Goal: Task Accomplishment & Management: Manage account settings

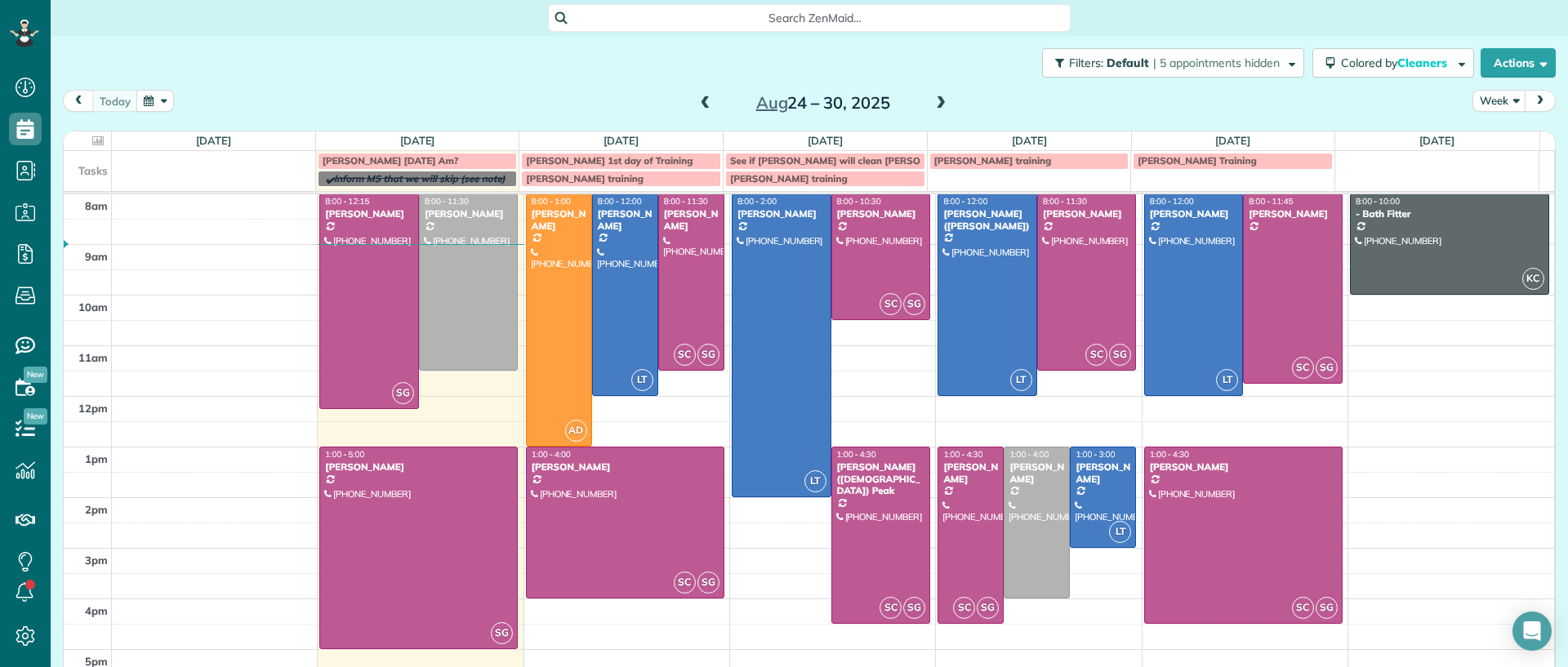
scroll to position [78, 0]
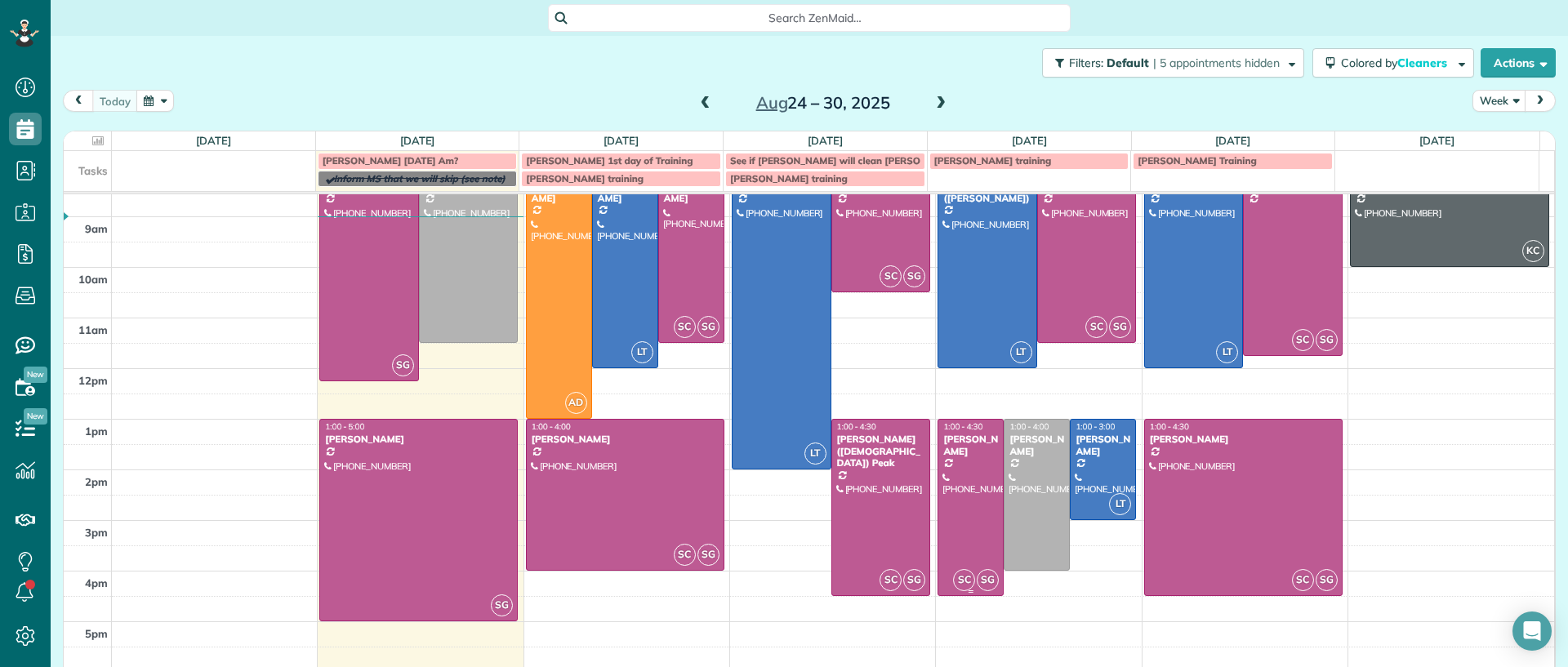
click at [955, 508] on div at bounding box center [970, 507] width 64 height 175
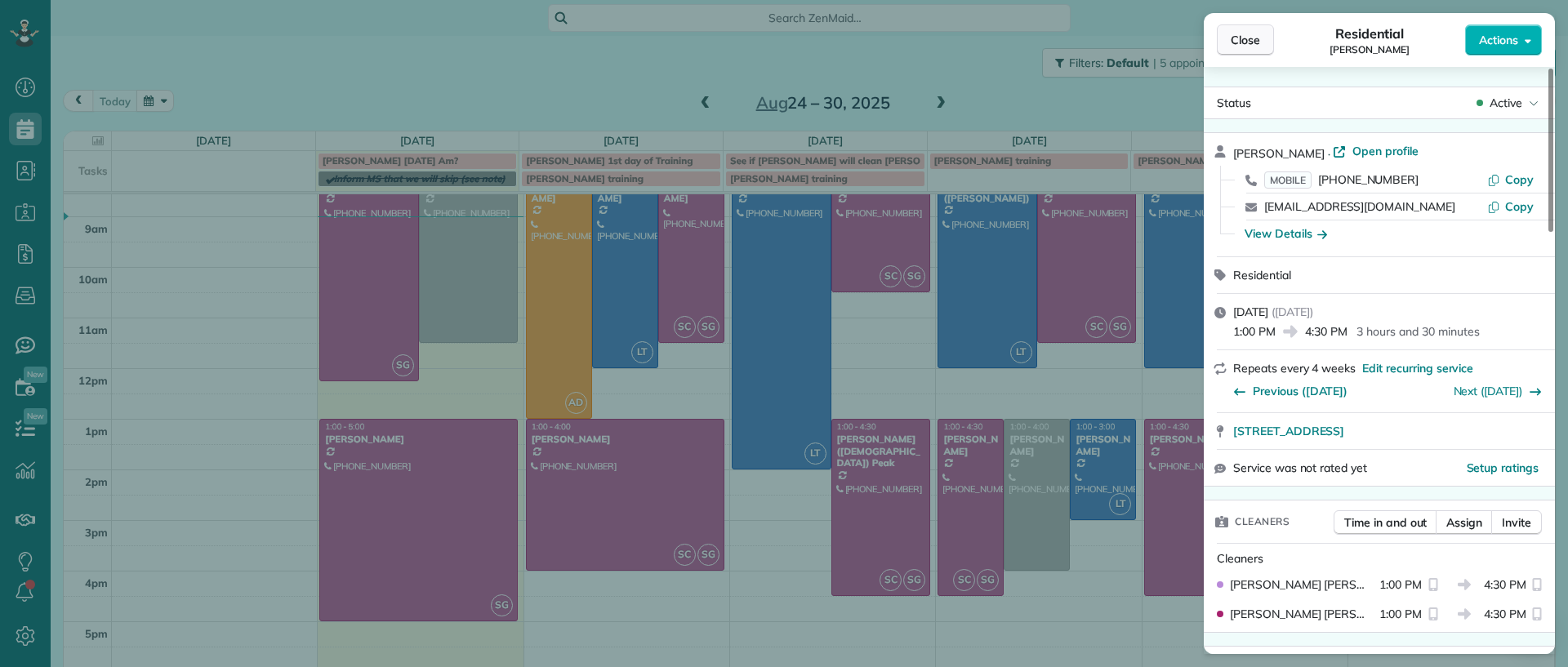
click at [1246, 32] on span "Close" at bounding box center [1245, 40] width 30 height 17
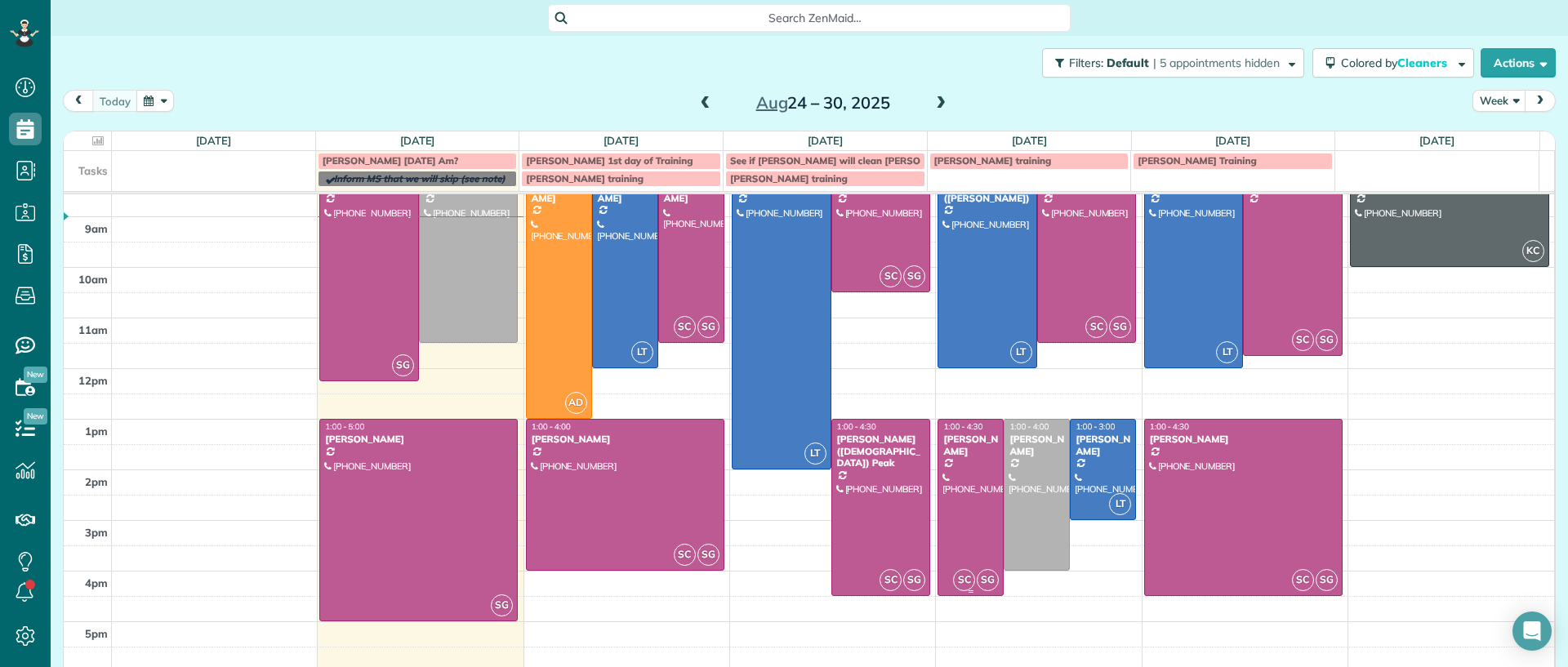
click at [951, 509] on div at bounding box center [970, 507] width 64 height 175
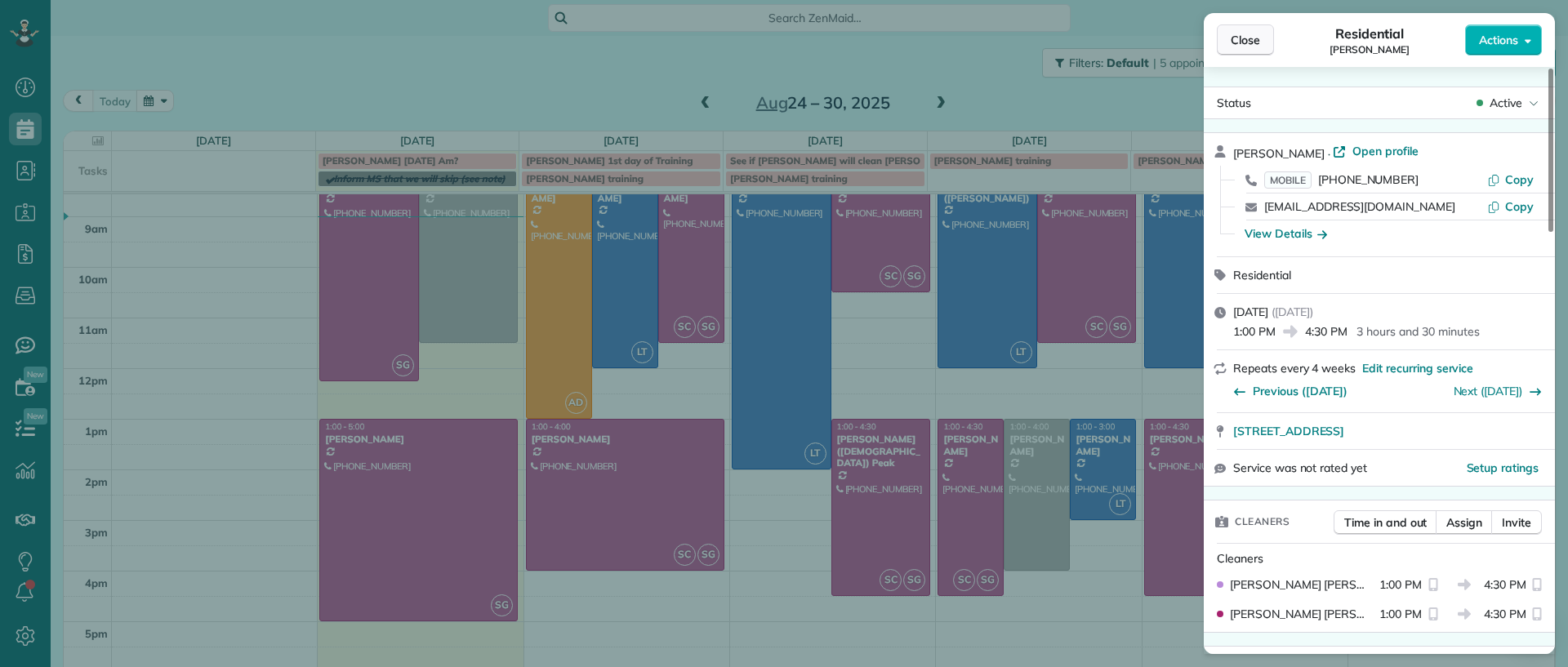
click at [1240, 49] on button "Close" at bounding box center [1245, 39] width 57 height 31
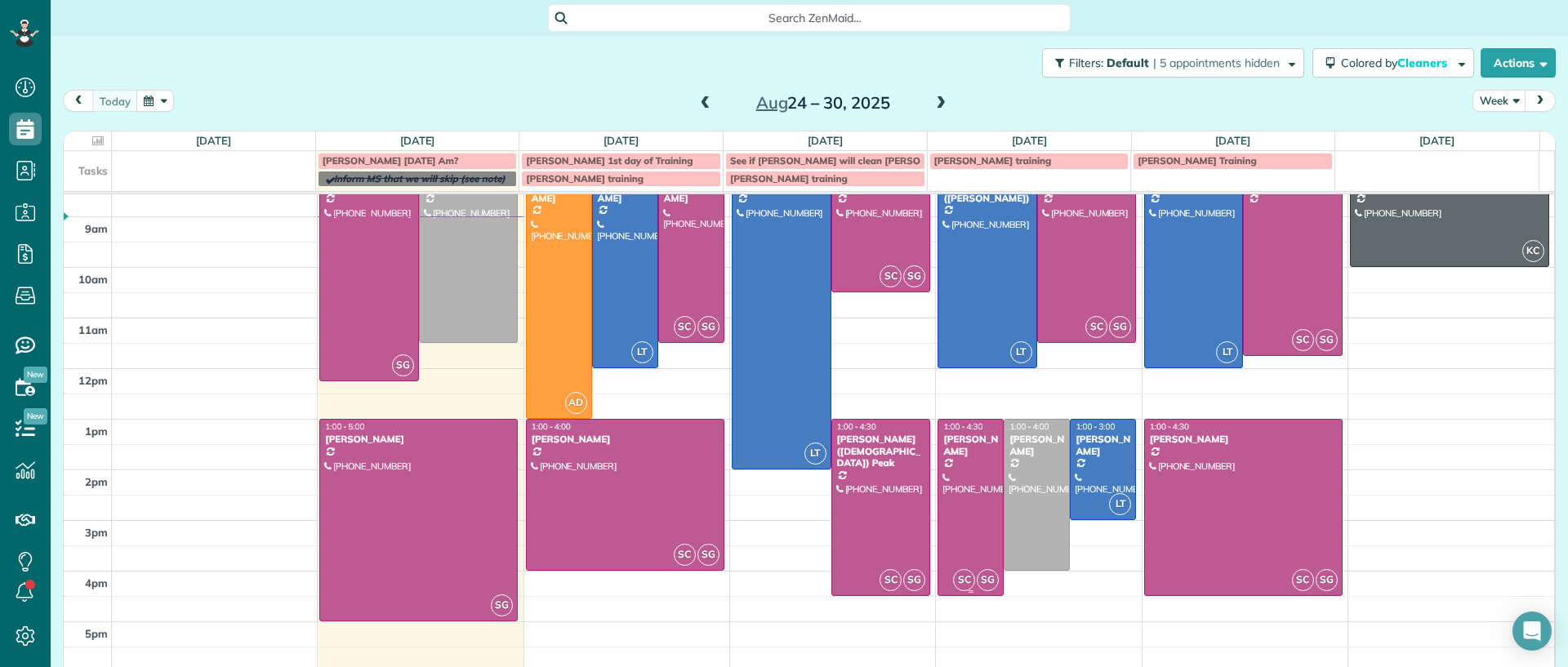
click at [970, 462] on div at bounding box center [970, 507] width 64 height 175
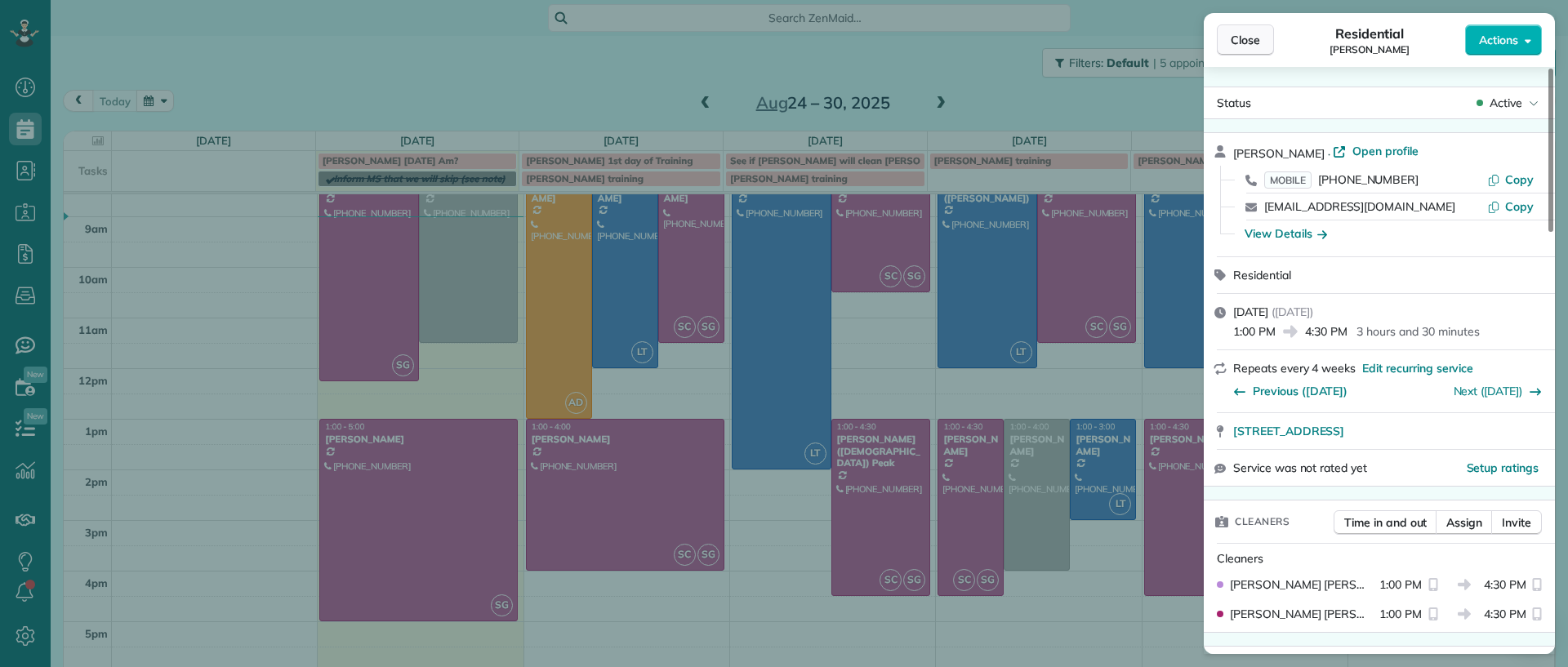
click at [1257, 46] on span "Close" at bounding box center [1245, 40] width 30 height 17
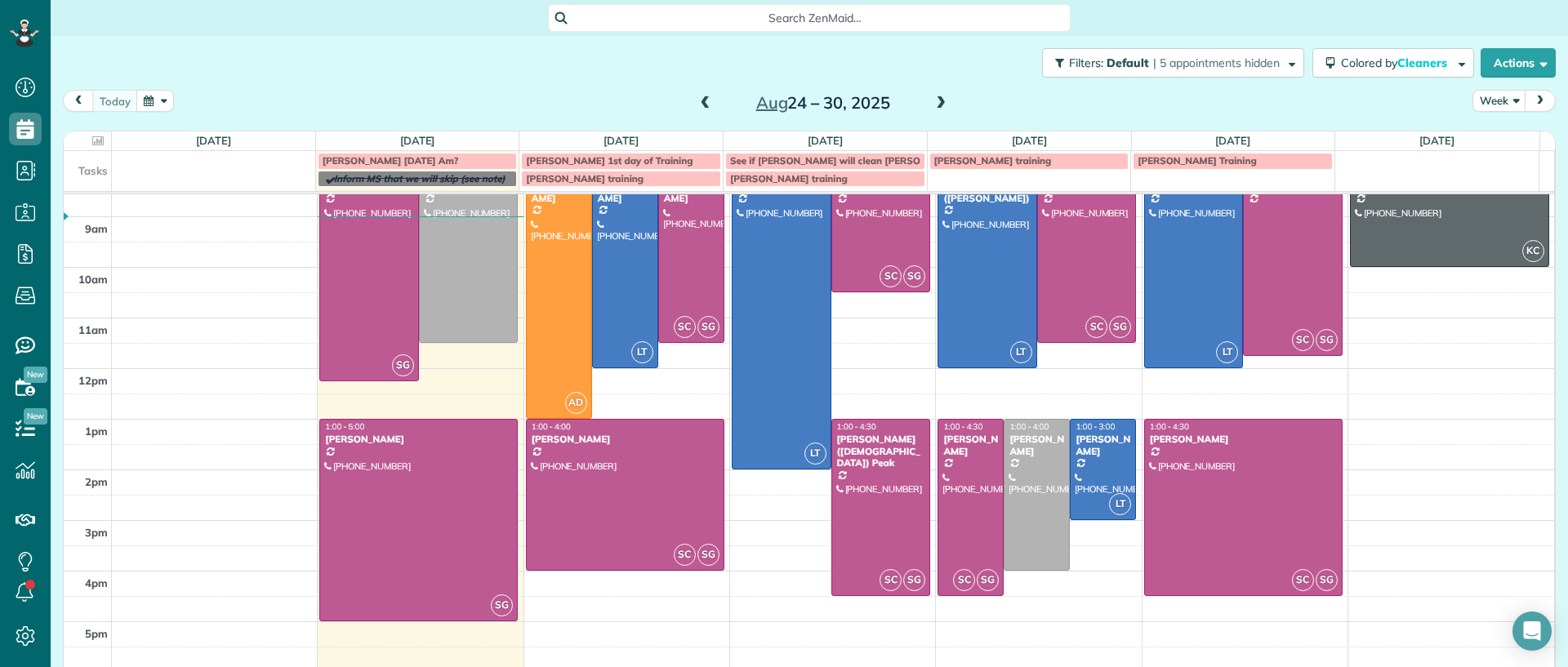
click at [1038, 590] on div "7am 8am 9am 10am 11am 12pm 1pm 2pm 3pm 4pm 5pm SG 8:00 - 12:15 [PERSON_NAME] [P…" at bounding box center [808, 393] width 1491 height 556
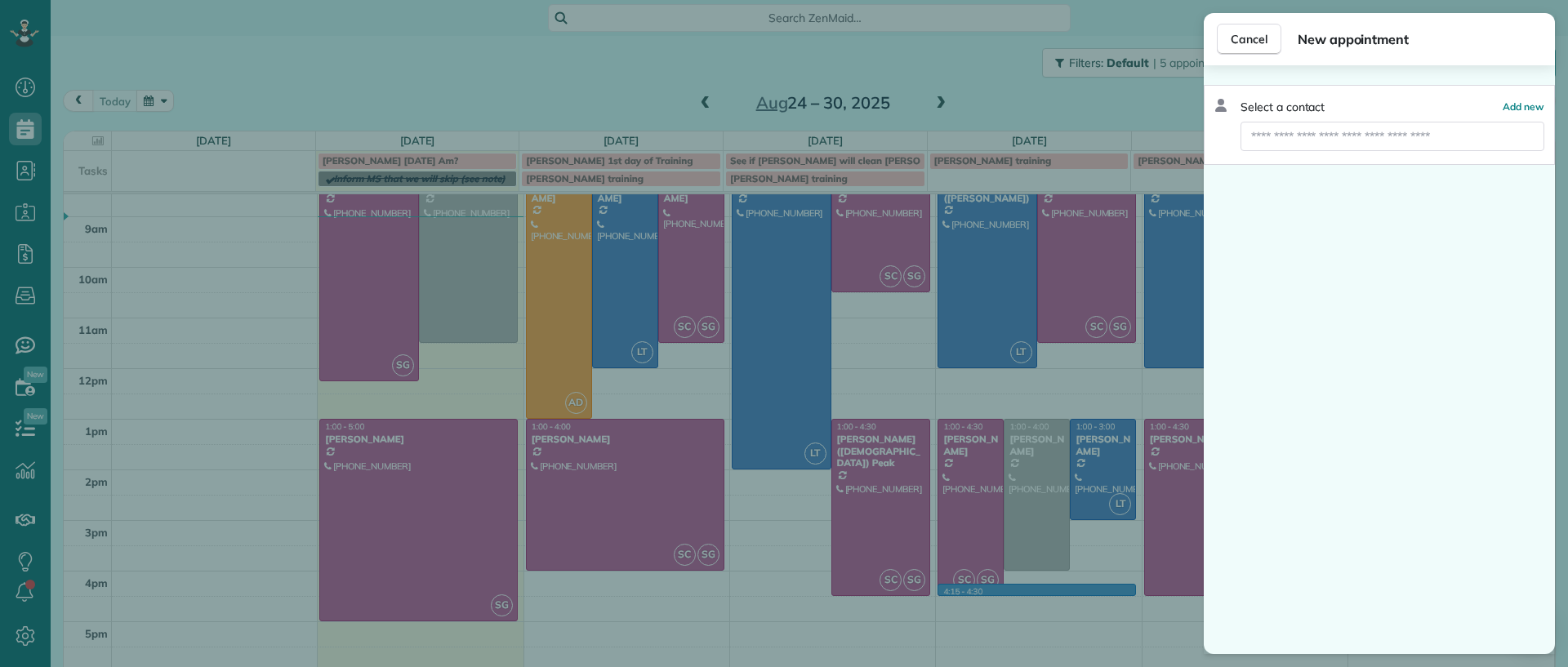
click at [981, 620] on div "Cancel New appointment Select a contact Add new" at bounding box center [784, 334] width 1568 height 667
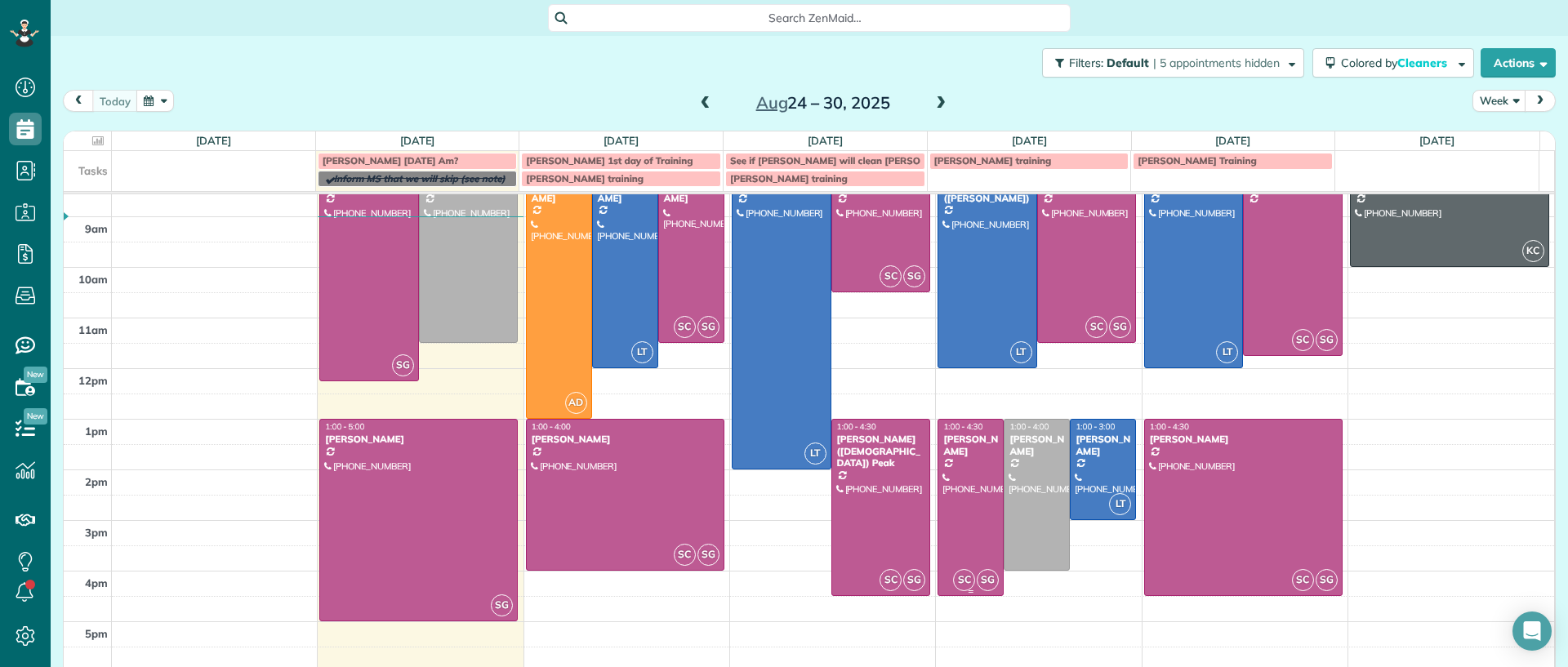
click at [954, 470] on div at bounding box center [970, 507] width 64 height 175
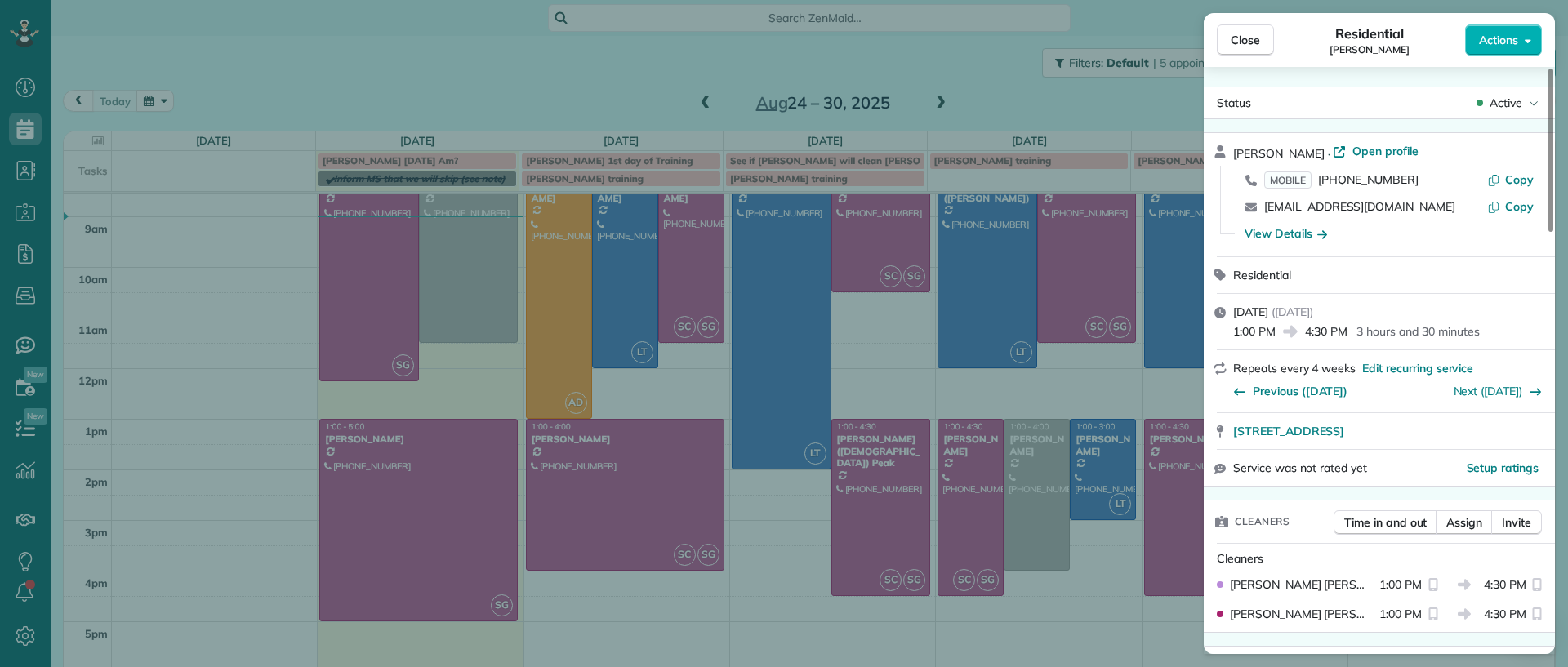
click at [935, 105] on div "Close Residential [PERSON_NAME] Actions Status Active [PERSON_NAME] · Open prof…" at bounding box center [784, 334] width 1568 height 667
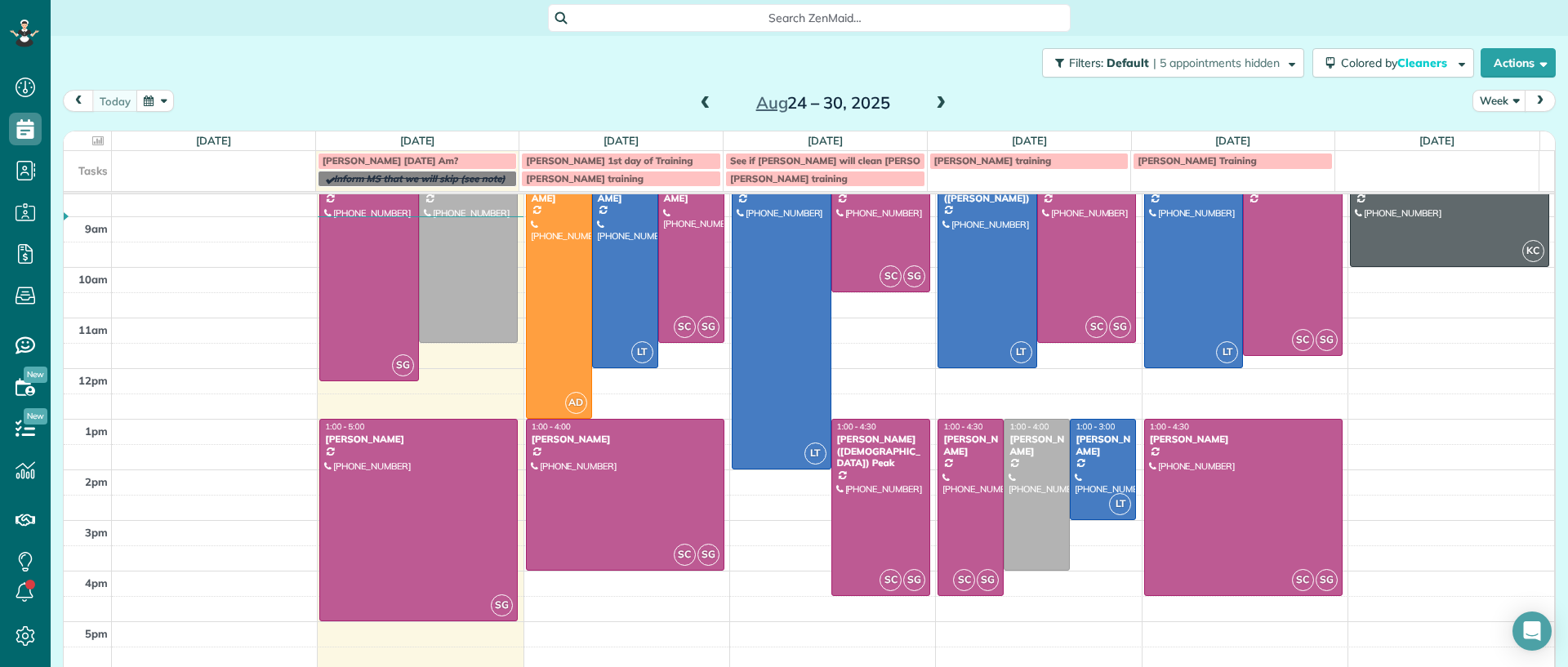
click at [934, 102] on span at bounding box center [941, 103] width 18 height 15
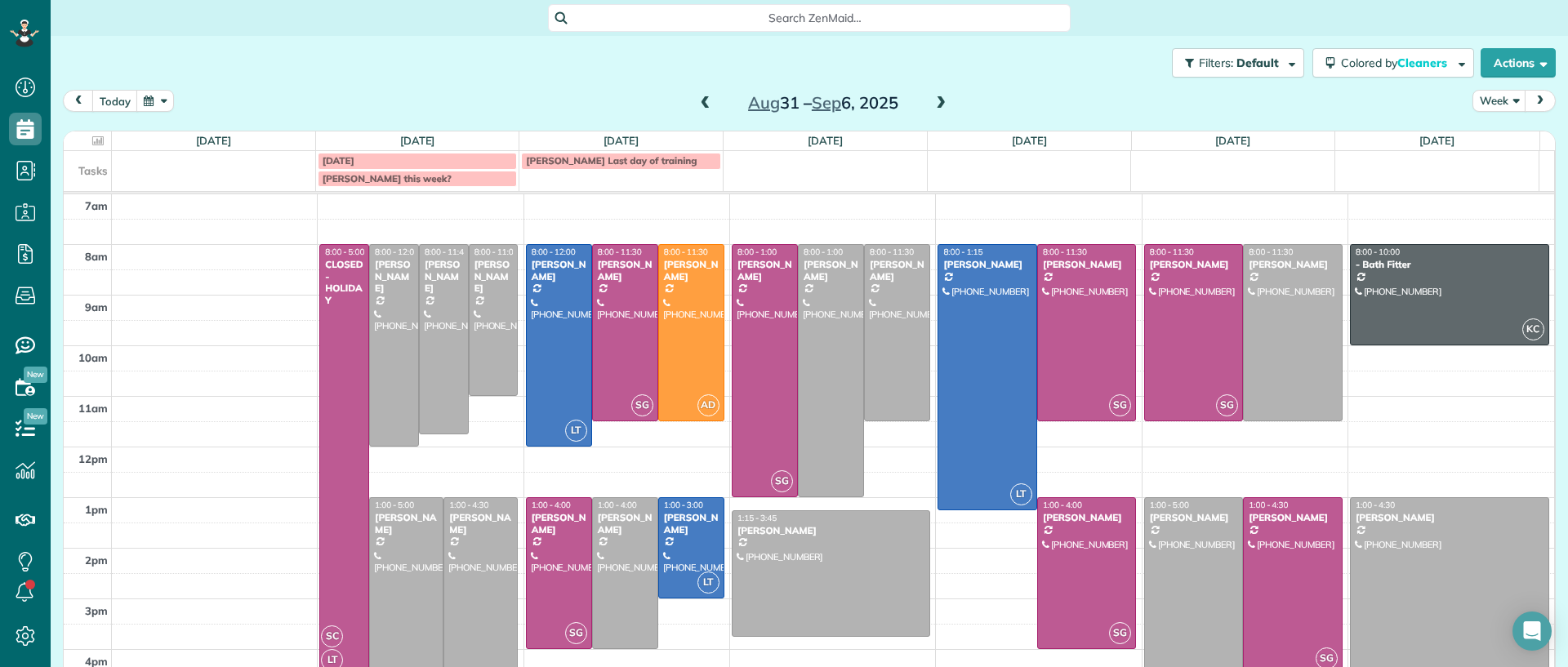
click at [932, 99] on span at bounding box center [941, 103] width 18 height 15
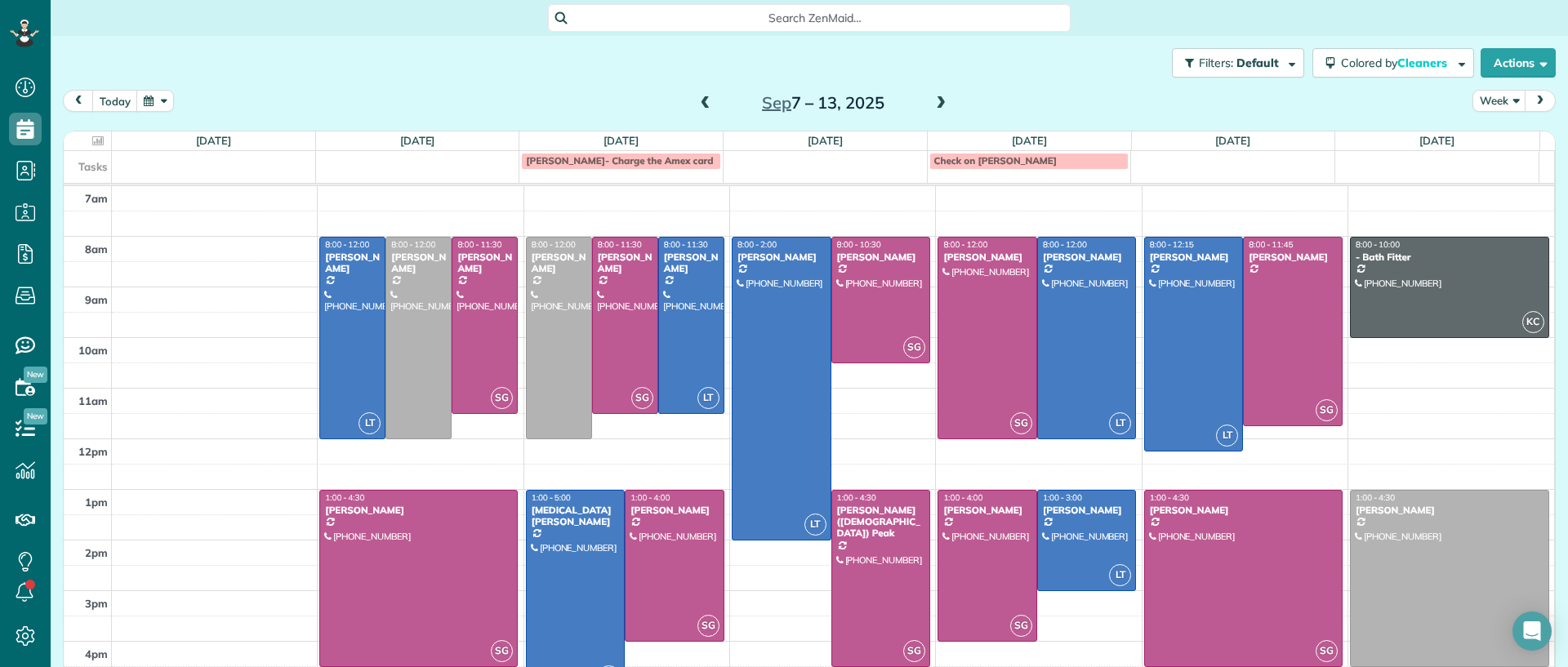
click at [696, 106] on span at bounding box center [705, 103] width 18 height 15
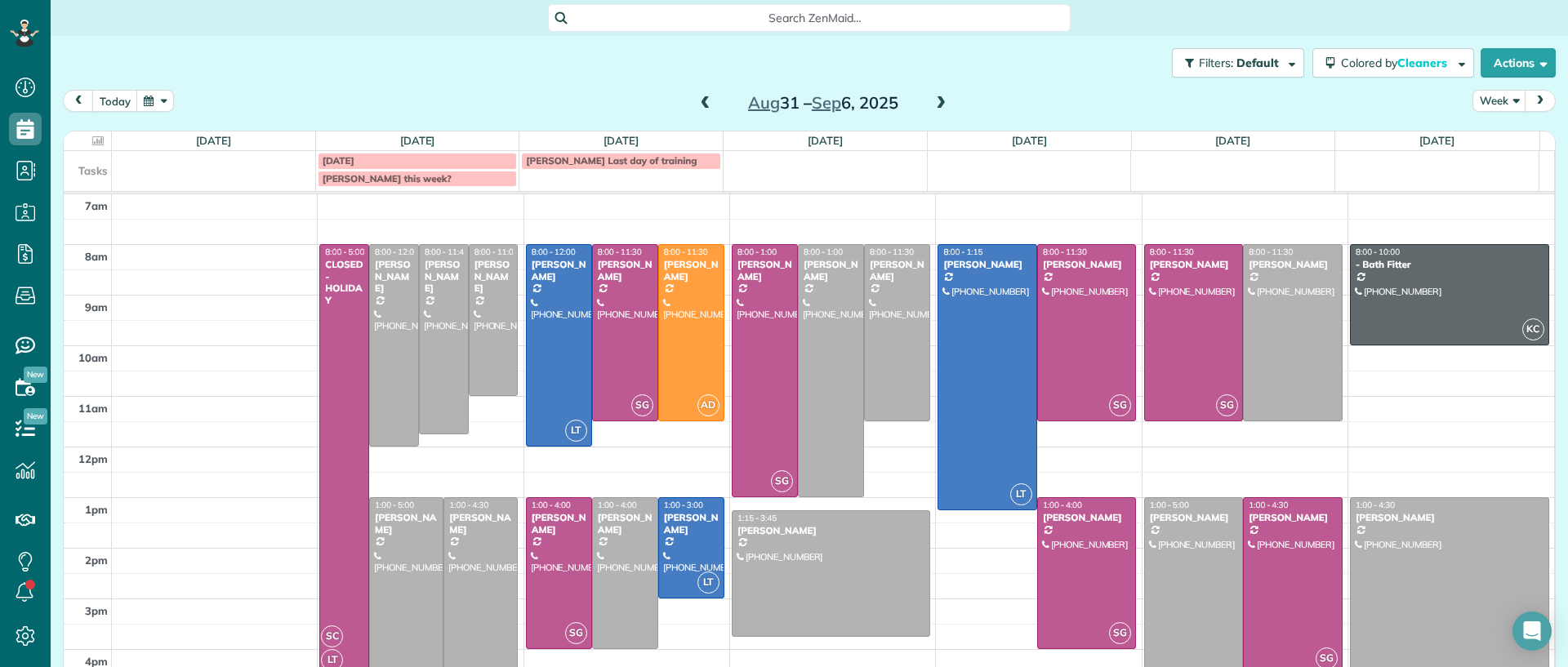
click at [696, 110] on span at bounding box center [705, 103] width 18 height 24
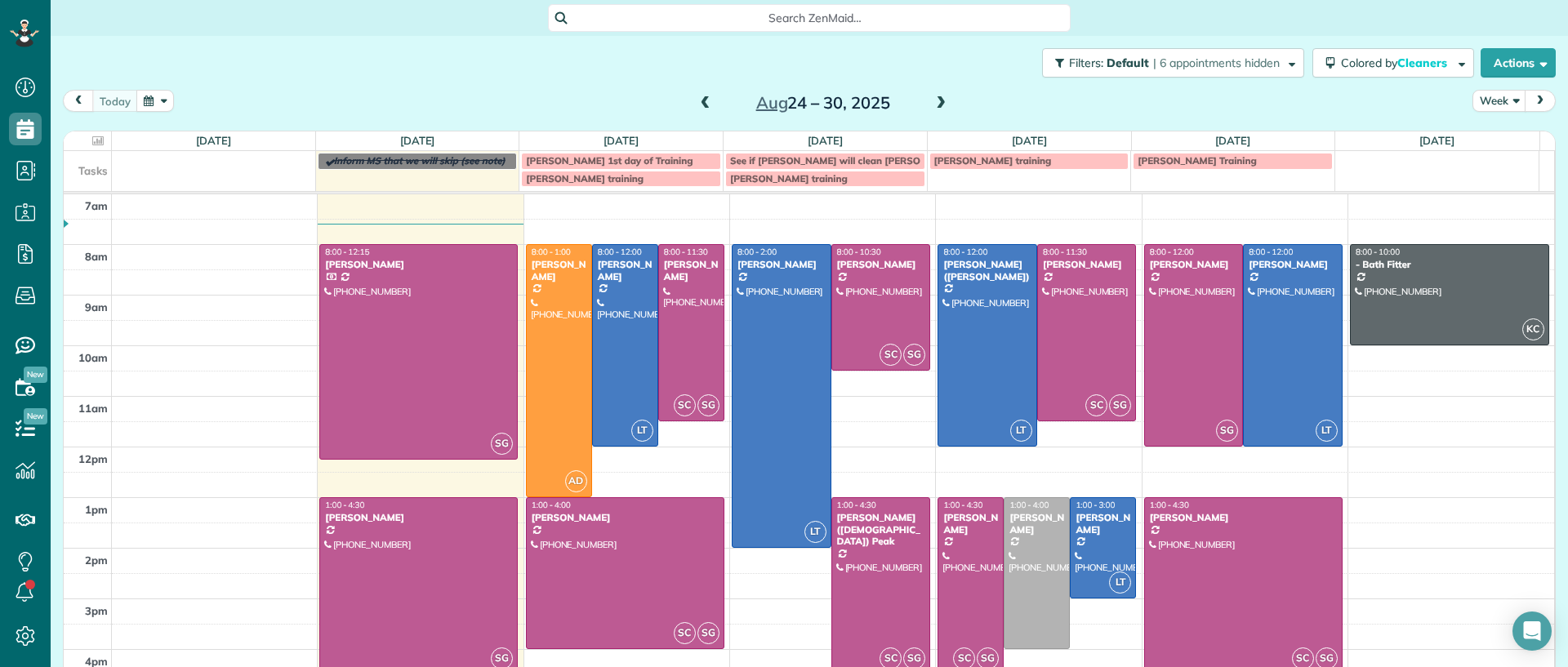
click at [955, 584] on div at bounding box center [970, 585] width 64 height 175
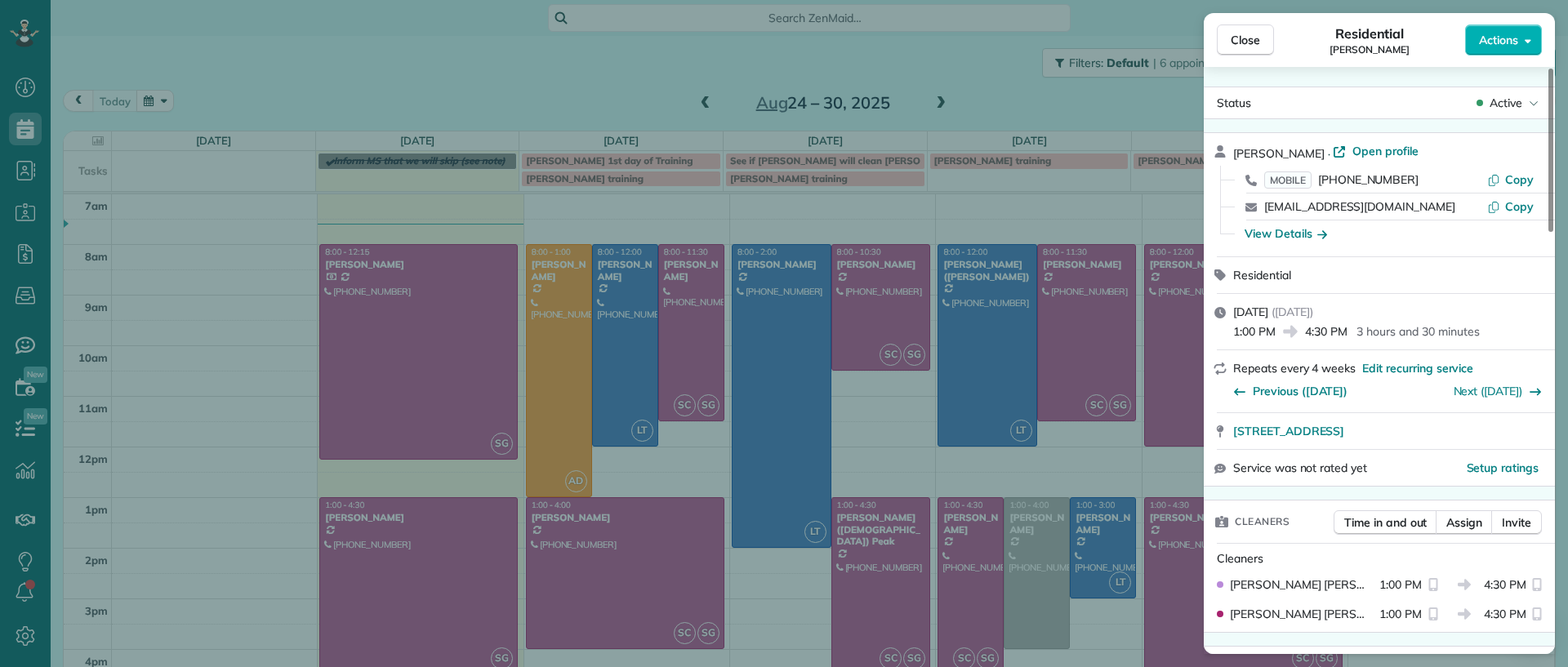
click at [955, 585] on div "Close Residential [PERSON_NAME] Actions Status Active [PERSON_NAME] · Open prof…" at bounding box center [784, 334] width 1568 height 667
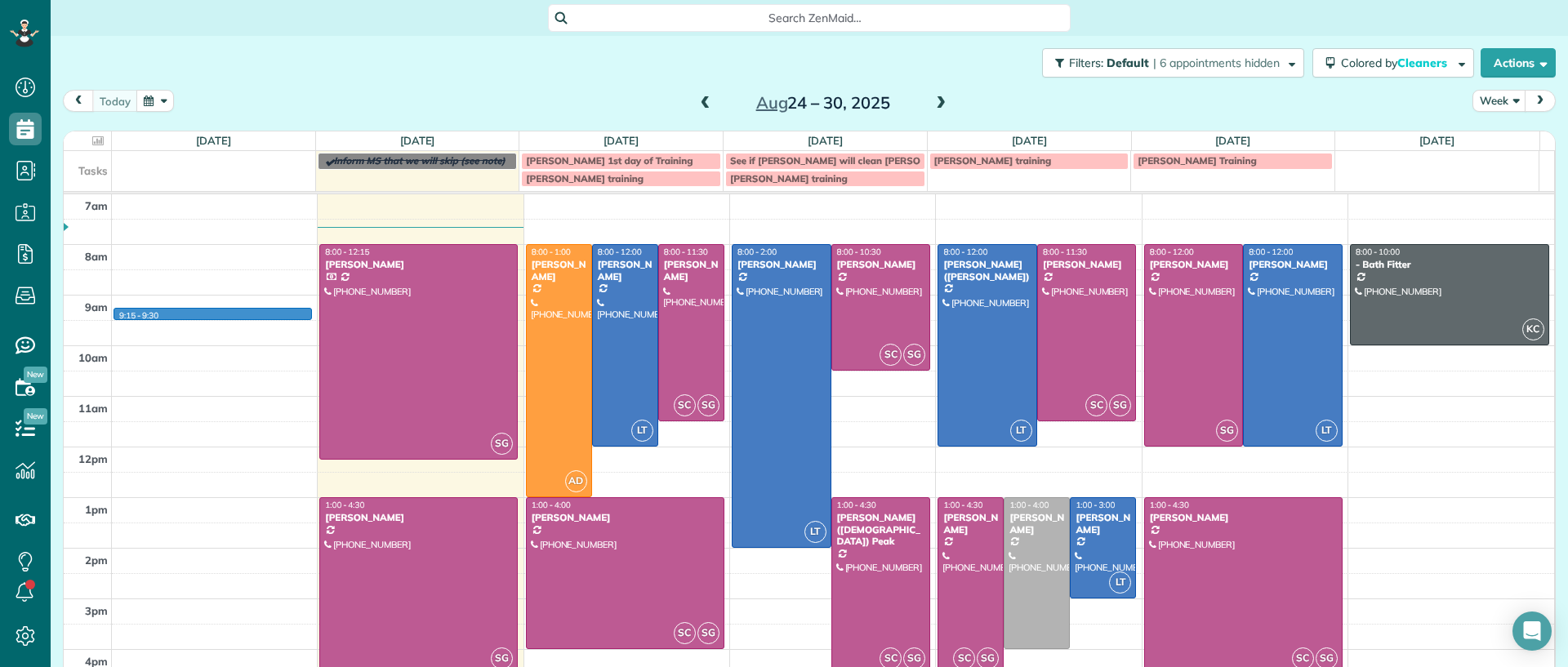
click at [313, 320] on td at bounding box center [833, 332] width 1443 height 25
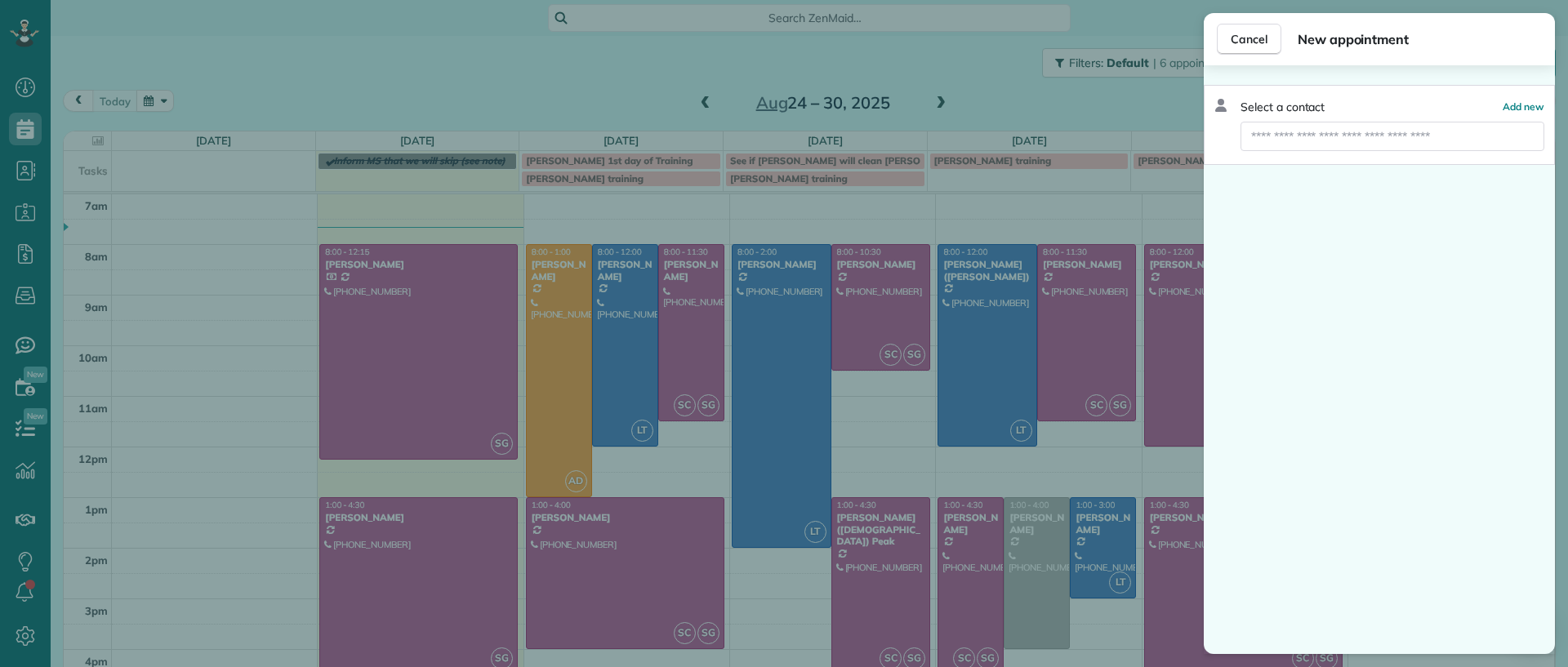
click at [284, 252] on div "Cancel New appointment Select a contact Add new" at bounding box center [784, 334] width 1568 height 667
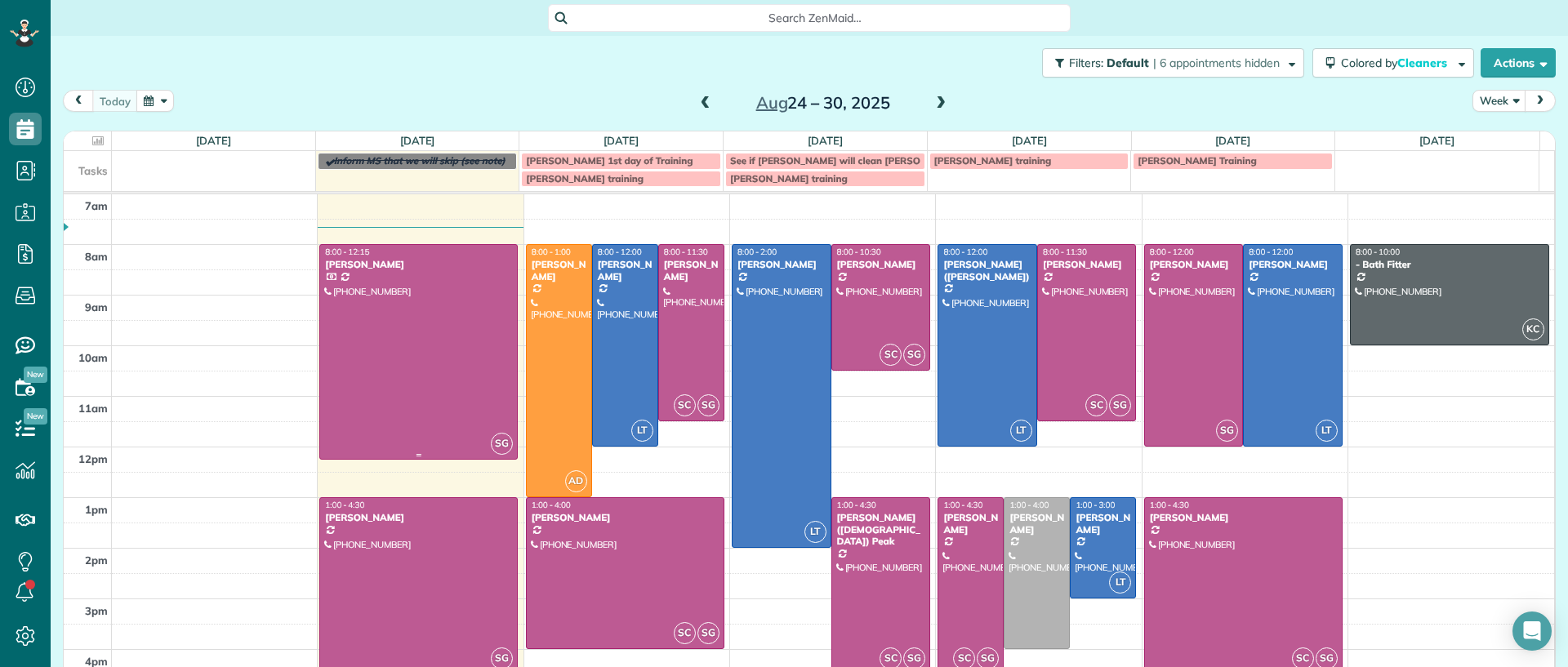
click at [373, 252] on div "8:00 - 12:15" at bounding box center [419, 252] width 188 height 10
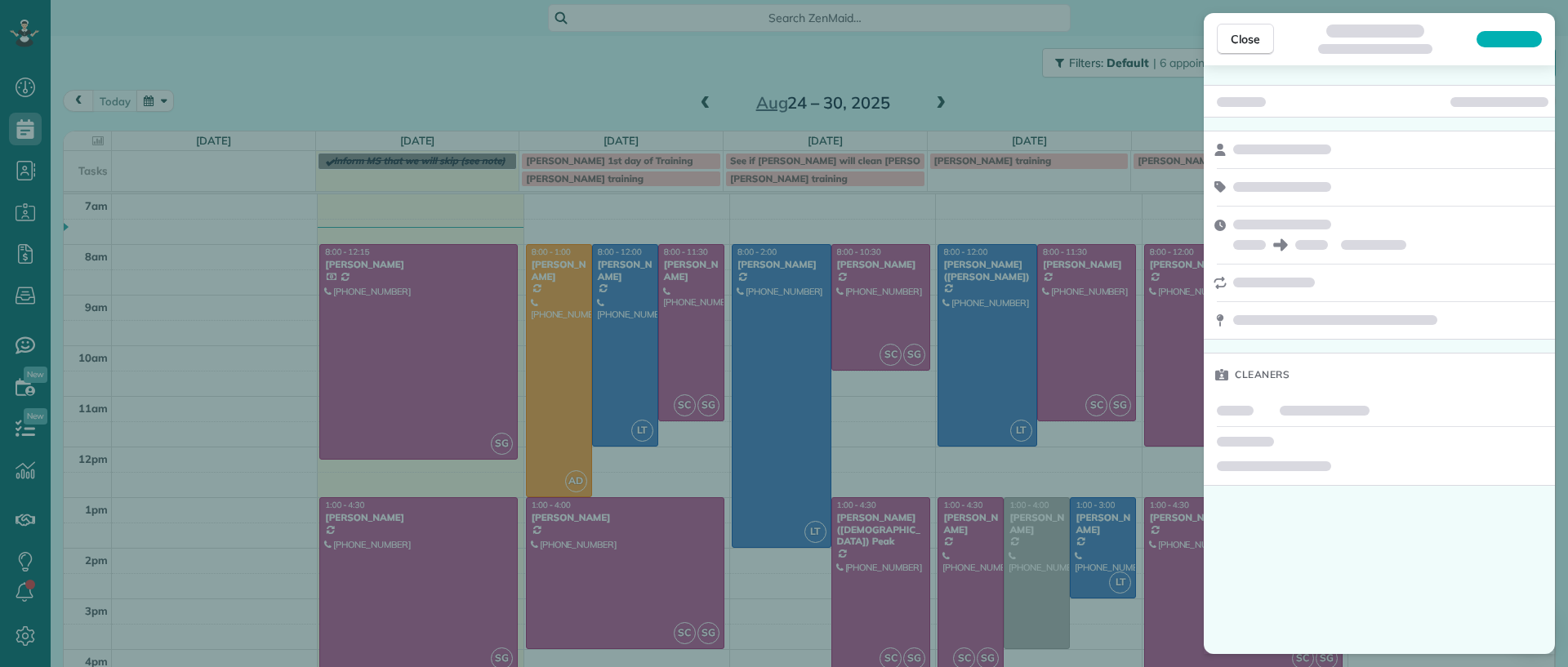
click at [171, 341] on div "Close Cleaners" at bounding box center [784, 334] width 1568 height 667
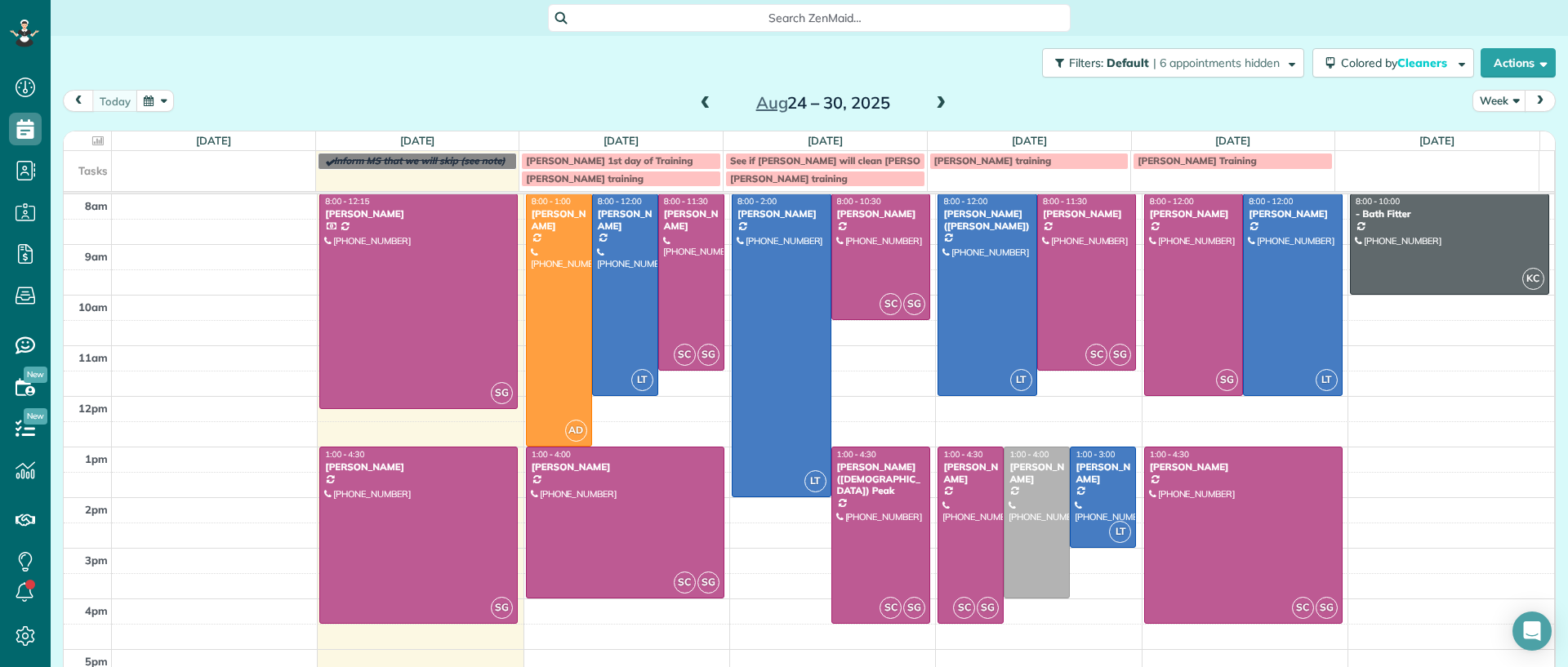
scroll to position [78, 0]
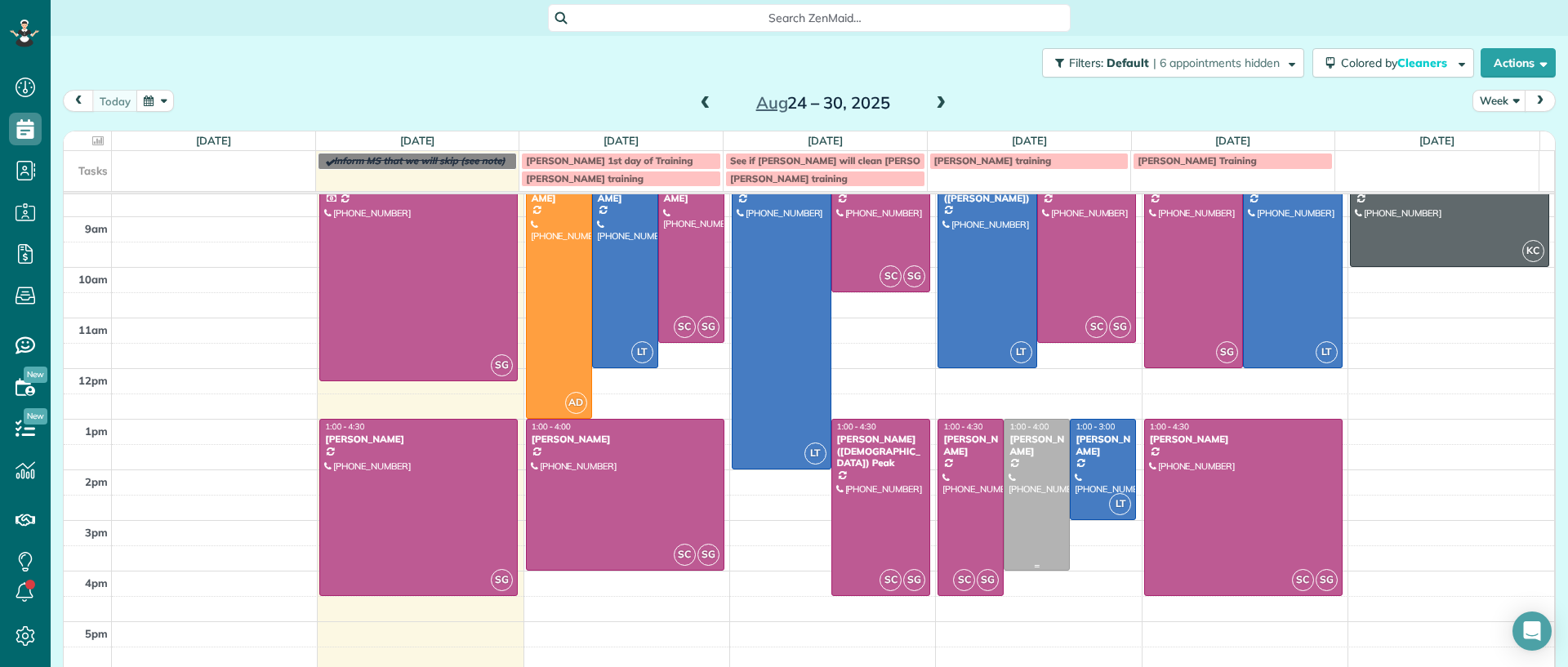
click at [1015, 513] on div at bounding box center [1037, 494] width 64 height 150
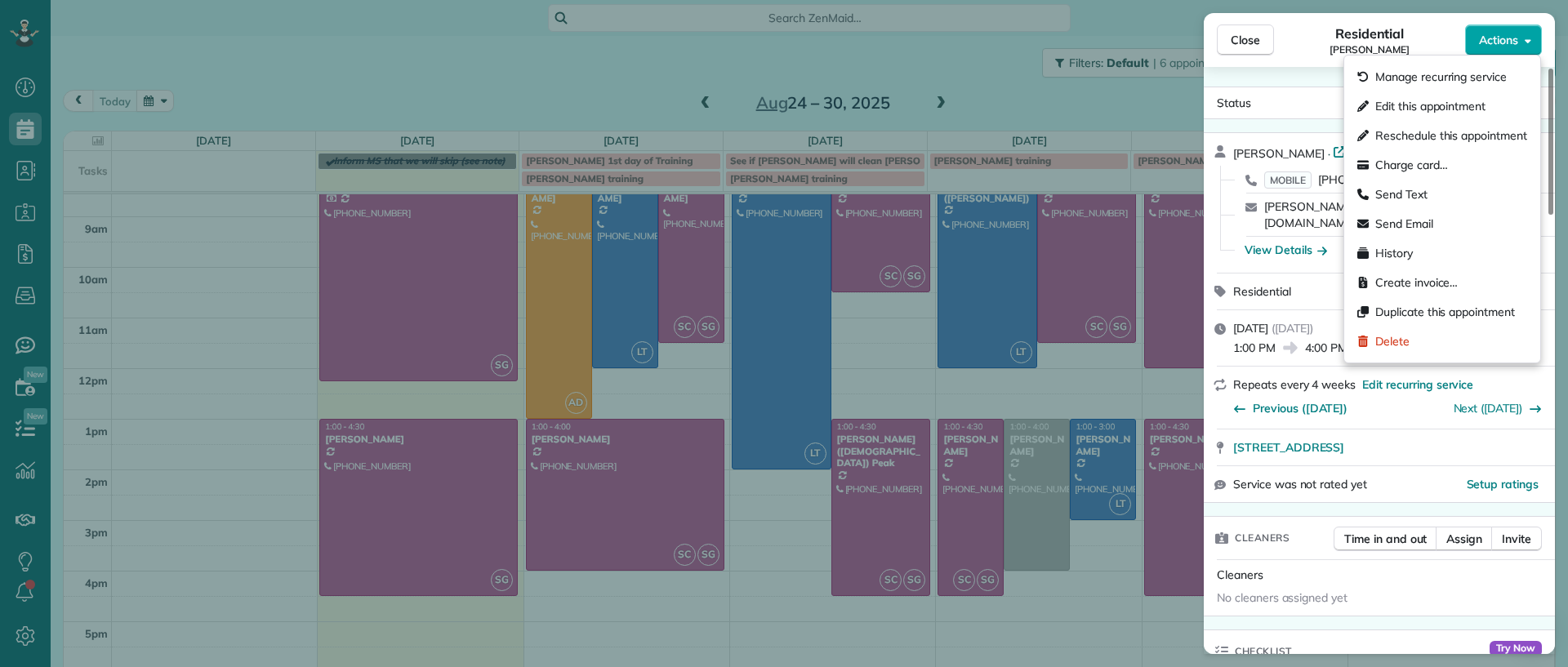
click at [1506, 43] on span "Actions" at bounding box center [1499, 40] width 39 height 17
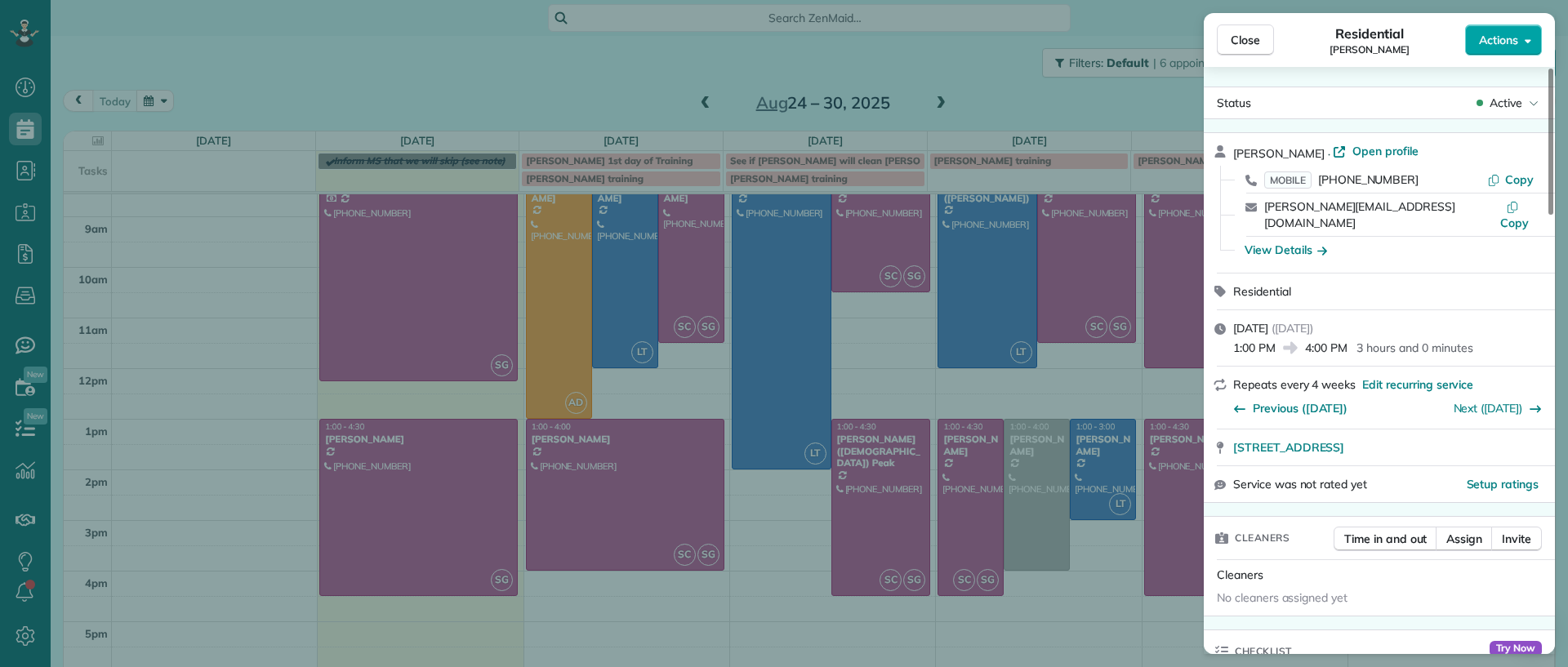
click at [1506, 43] on span "Actions" at bounding box center [1499, 40] width 39 height 17
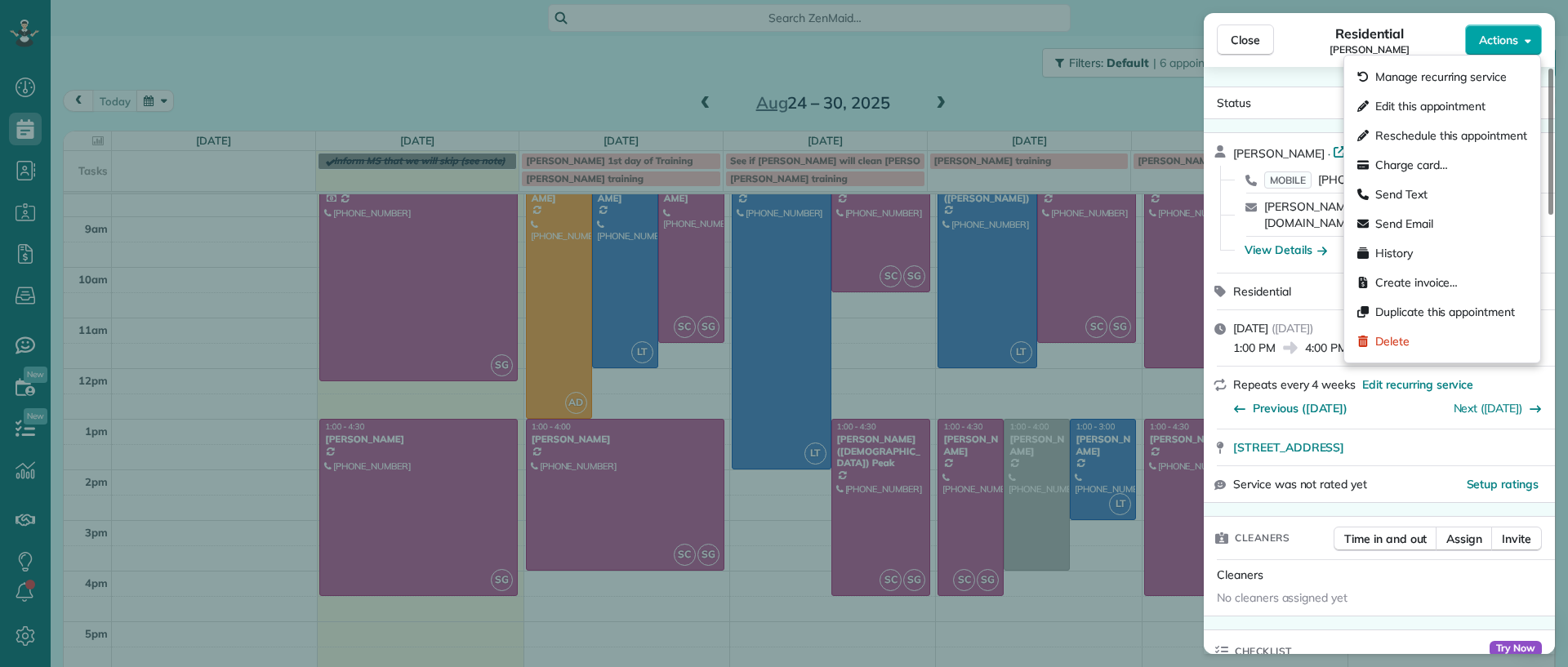
click at [1506, 43] on span "Actions" at bounding box center [1499, 40] width 39 height 17
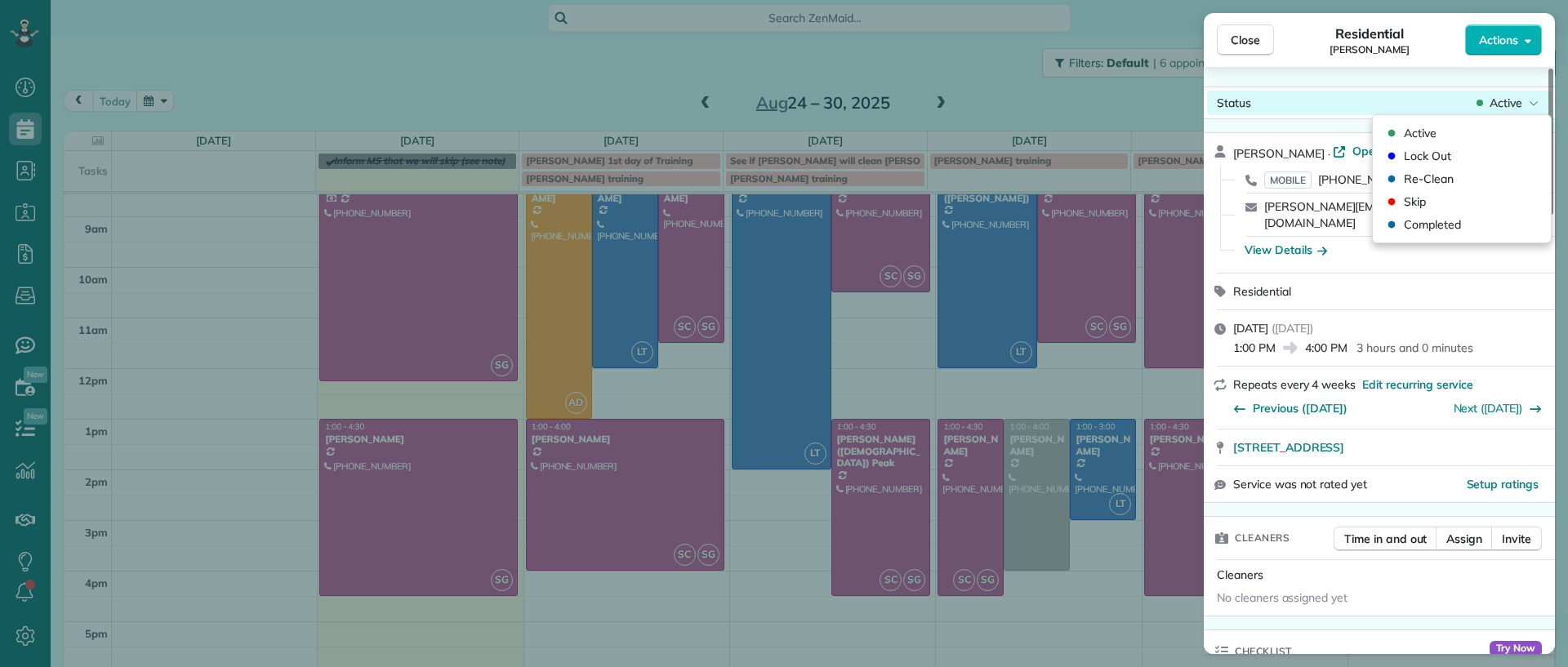
click at [1516, 98] on span "Active" at bounding box center [1506, 103] width 33 height 17
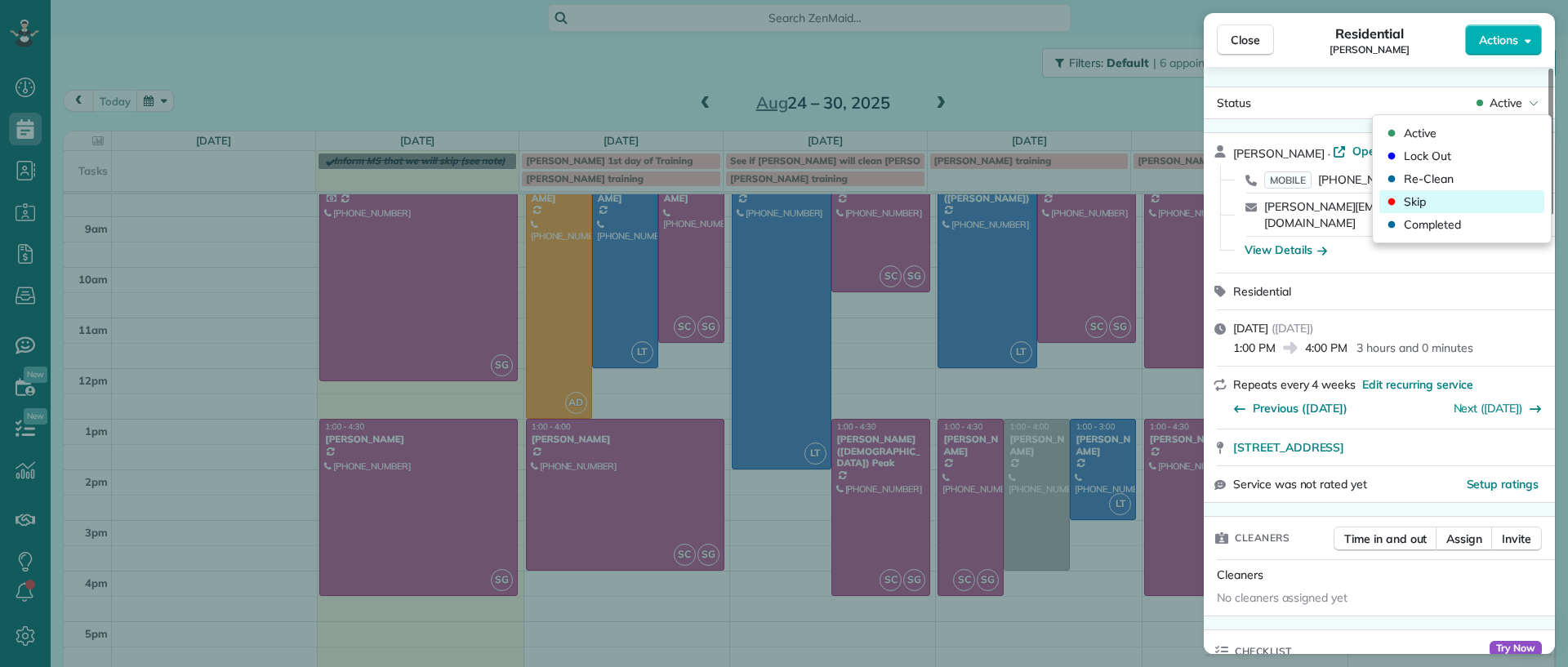
click at [1480, 208] on div "Skip" at bounding box center [1462, 201] width 165 height 23
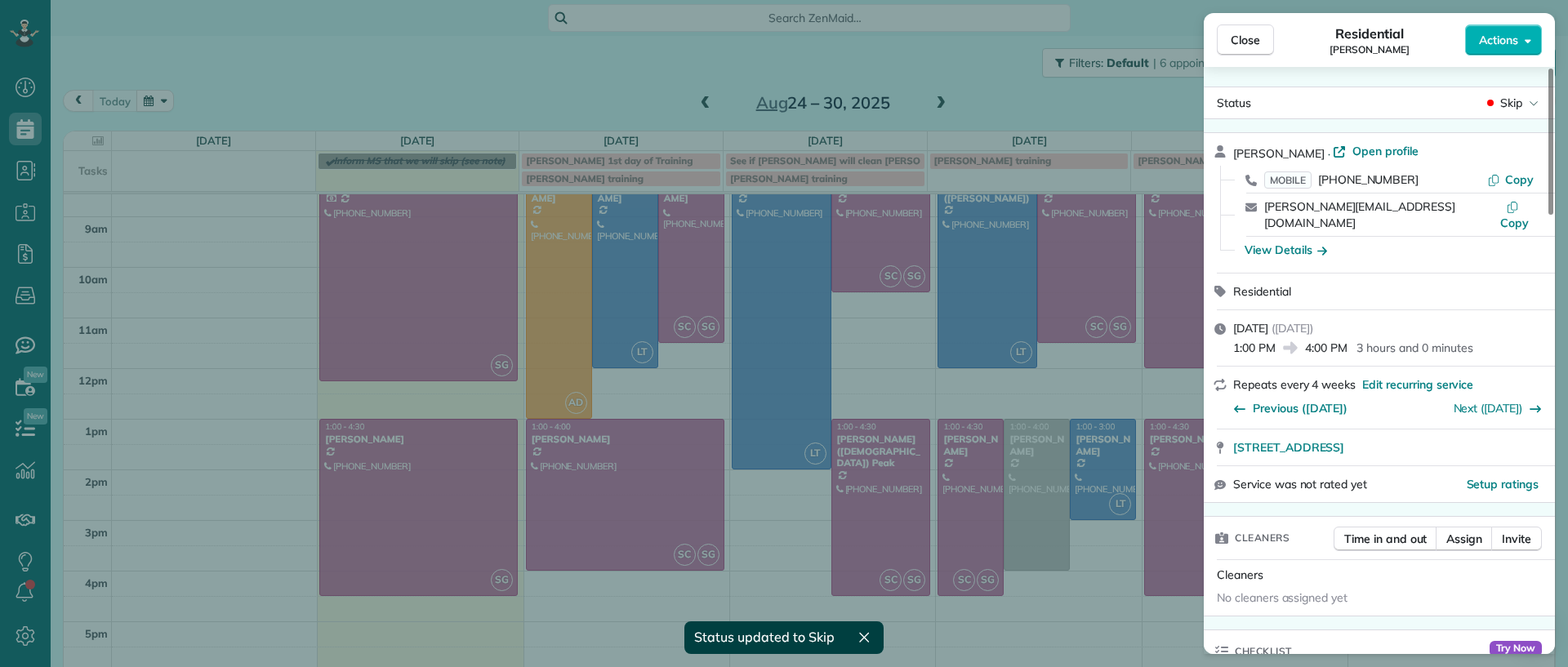
scroll to position [62, 0]
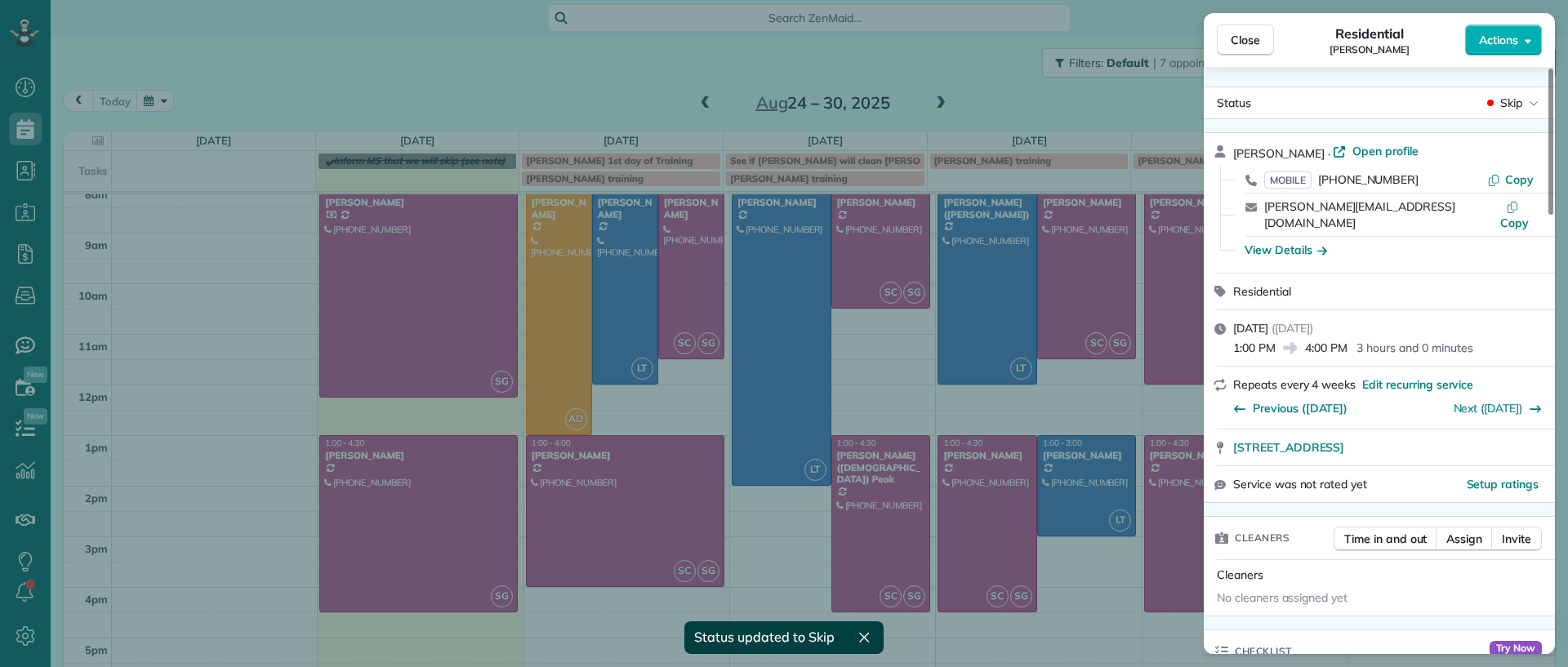
click at [1075, 634] on div "Close Residential [PERSON_NAME] Actions Status Skip [PERSON_NAME] · Open profil…" at bounding box center [784, 334] width 1568 height 667
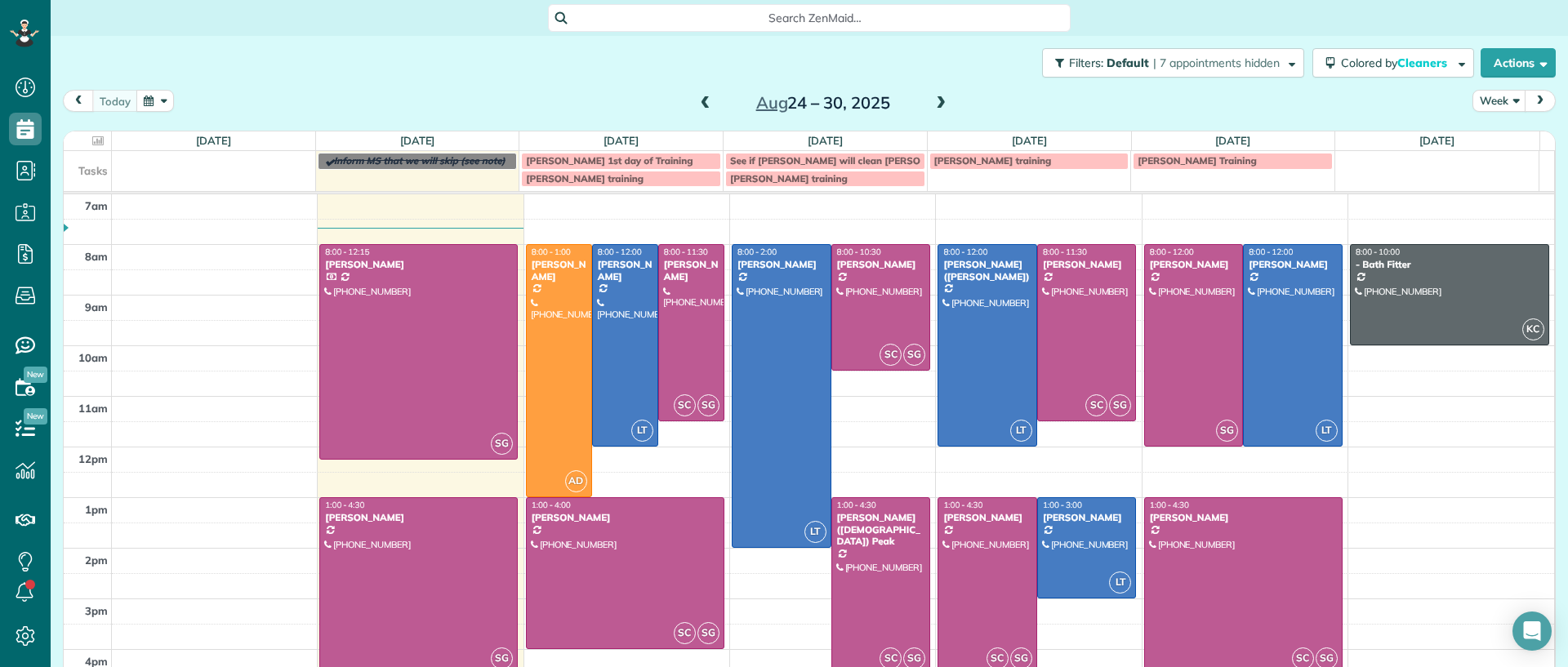
click at [998, 592] on div at bounding box center [987, 585] width 98 height 175
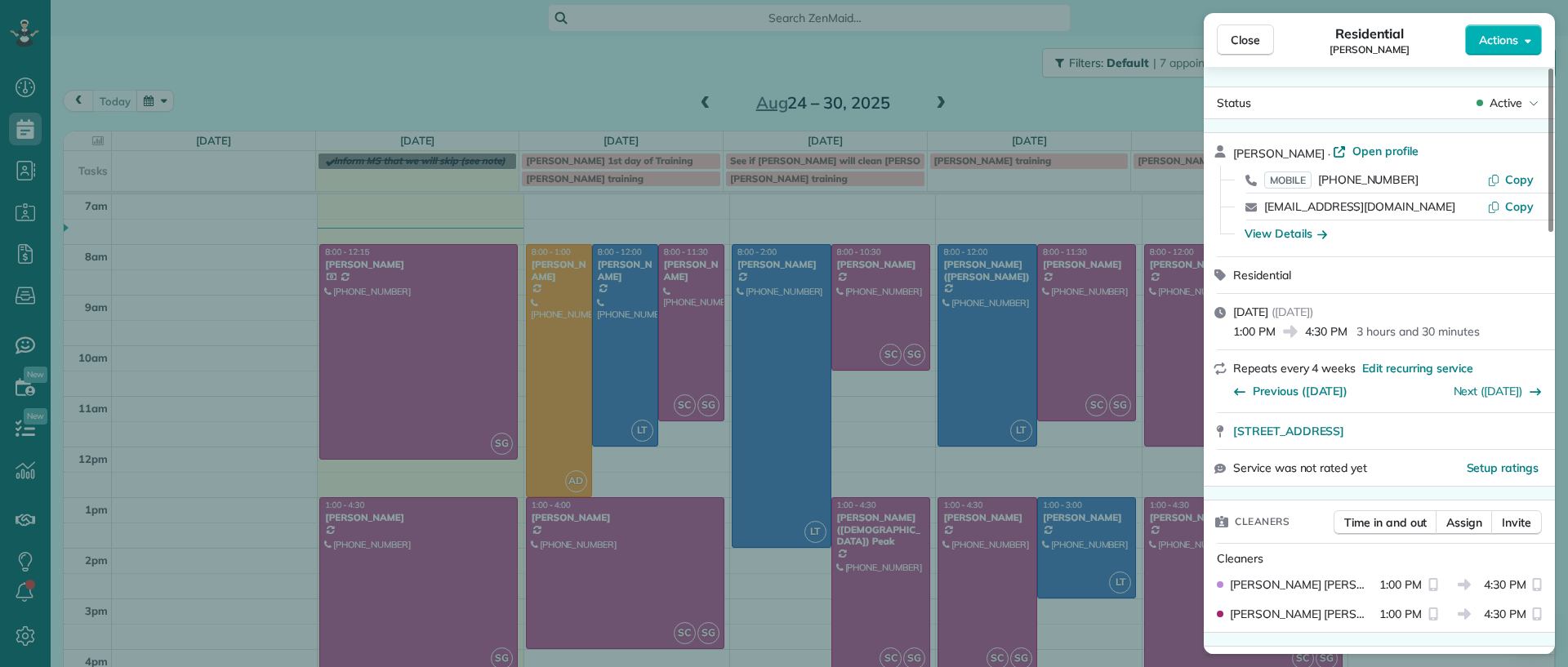
click at [987, 68] on div "Close Residential [PERSON_NAME] Actions Status Active [PERSON_NAME] · Open prof…" at bounding box center [784, 334] width 1568 height 667
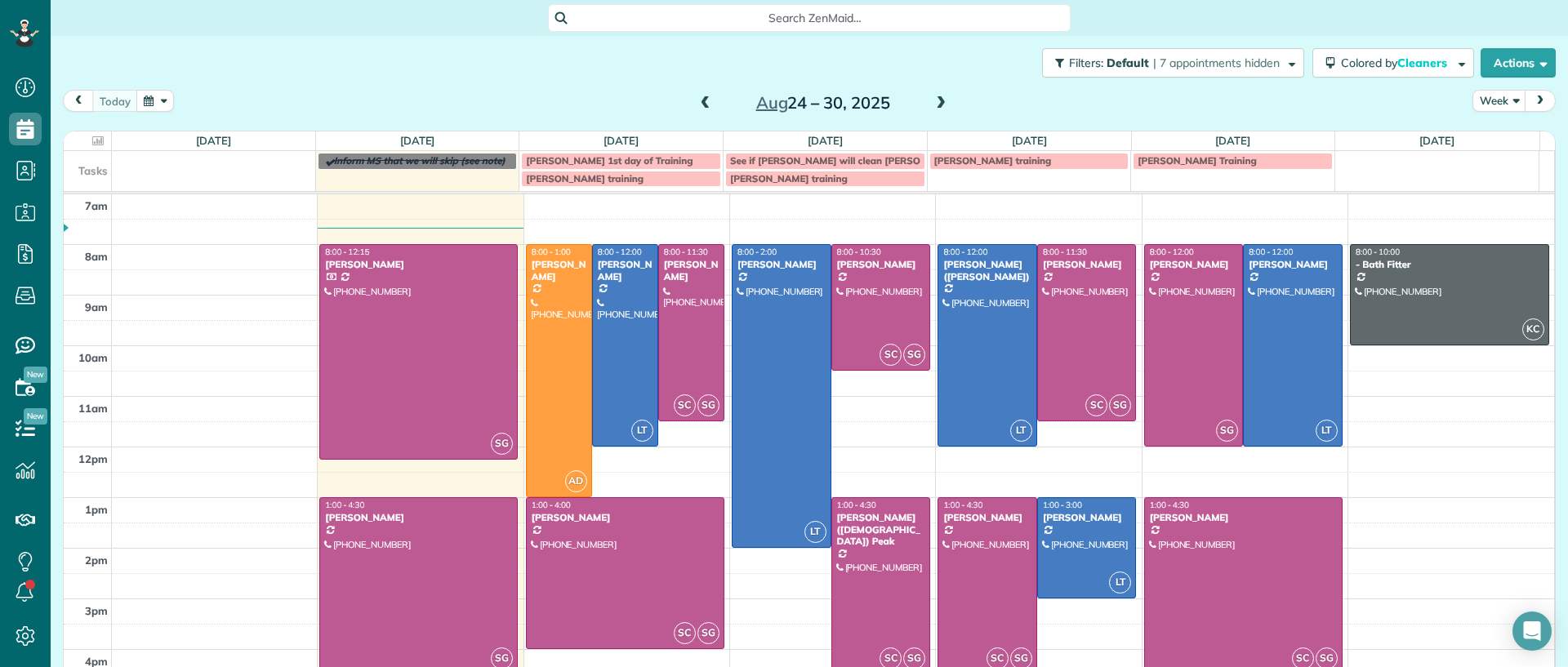
click at [980, 608] on div at bounding box center [987, 585] width 98 height 175
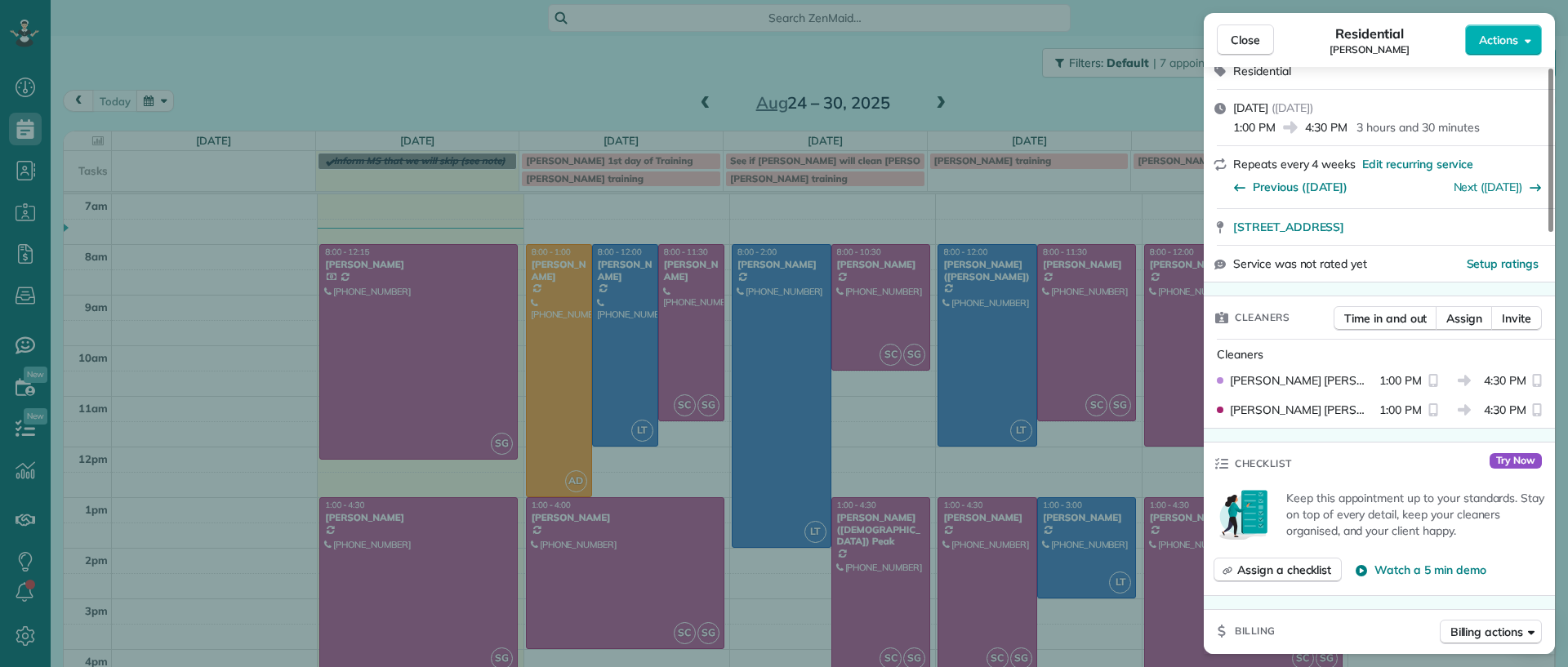
scroll to position [510, 0]
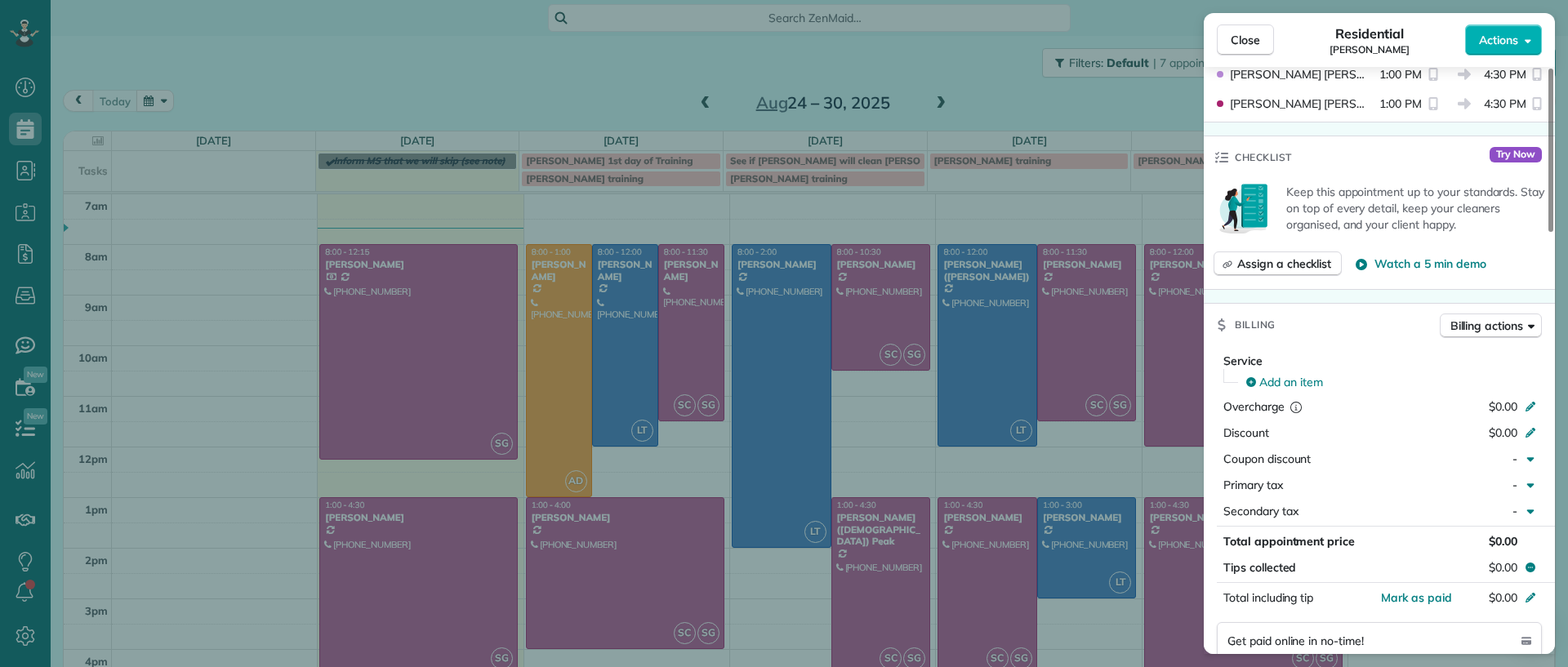
click at [944, 568] on div "Close Residential [PERSON_NAME] Actions Status Active [PERSON_NAME] · Open prof…" at bounding box center [784, 334] width 1568 height 667
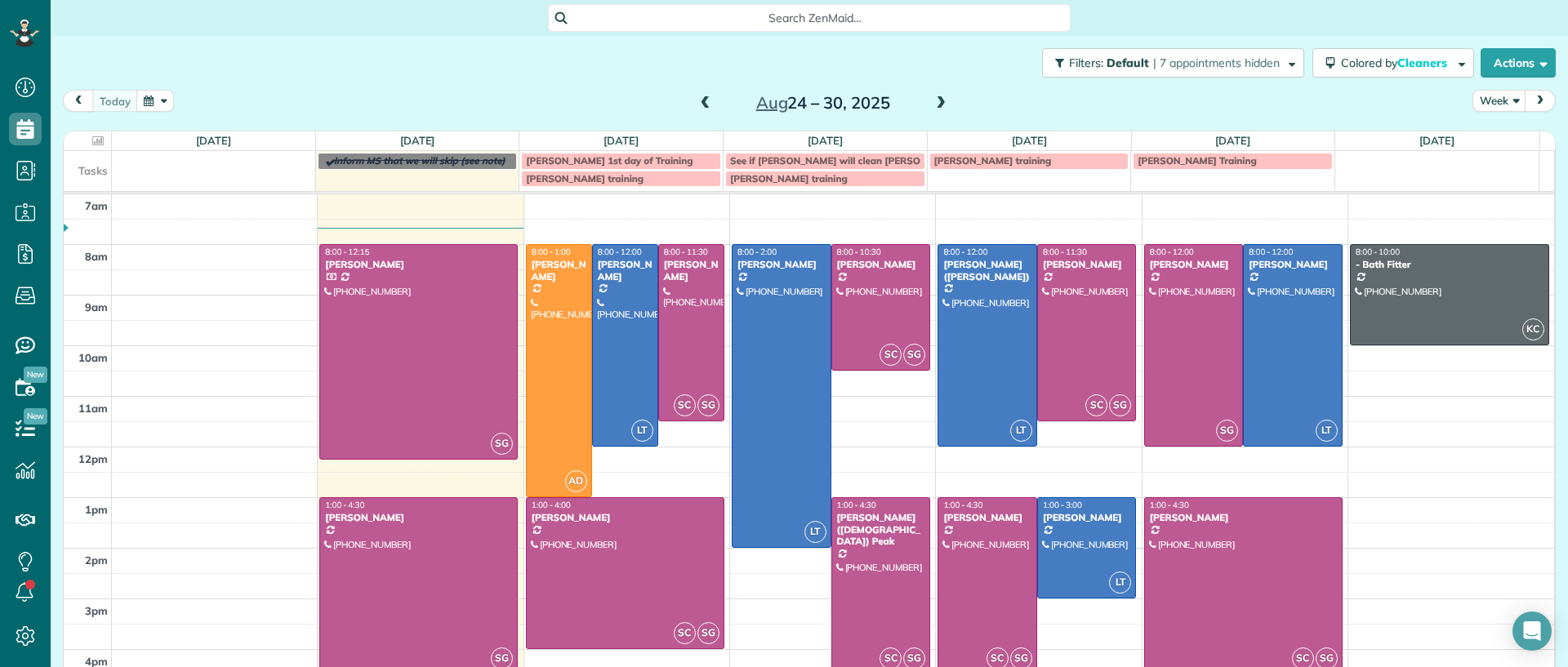
click at [965, 575] on div at bounding box center [987, 585] width 98 height 175
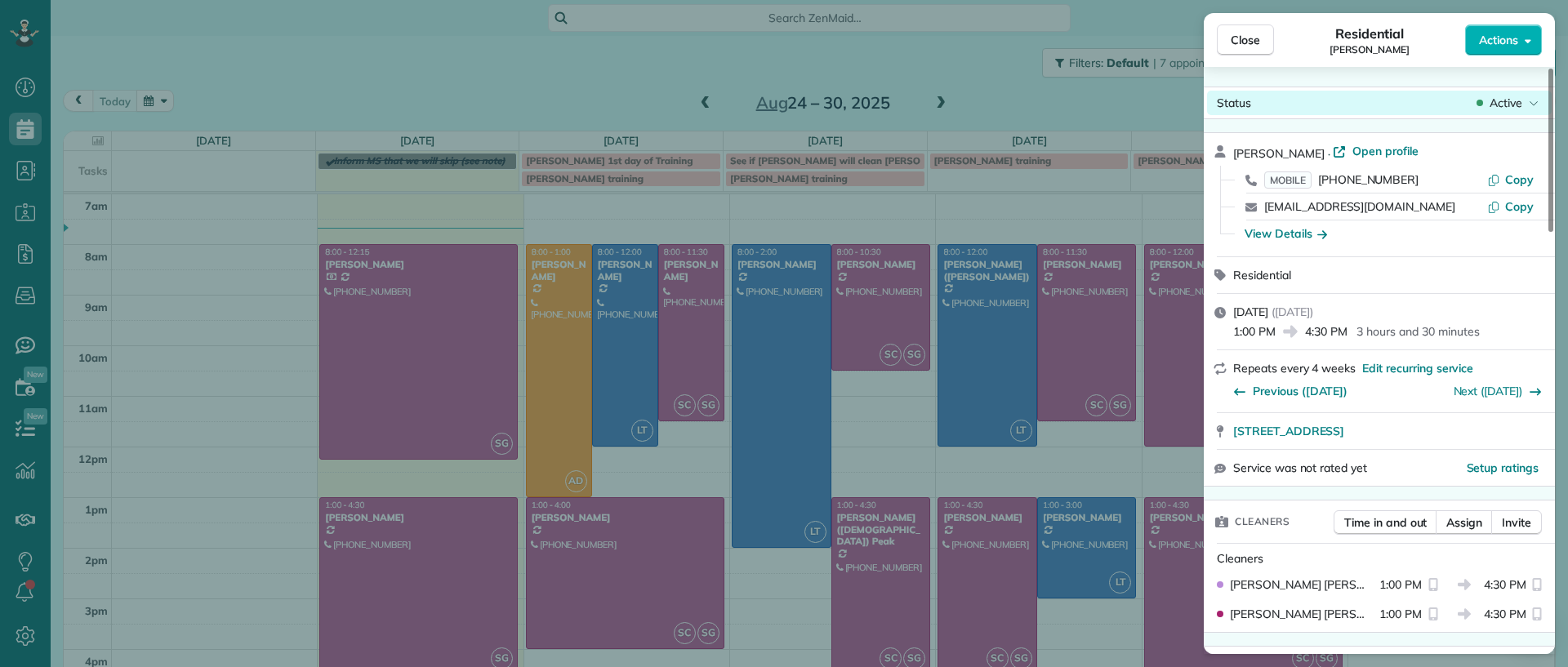
click at [1531, 96] on icon at bounding box center [1534, 103] width 10 height 17
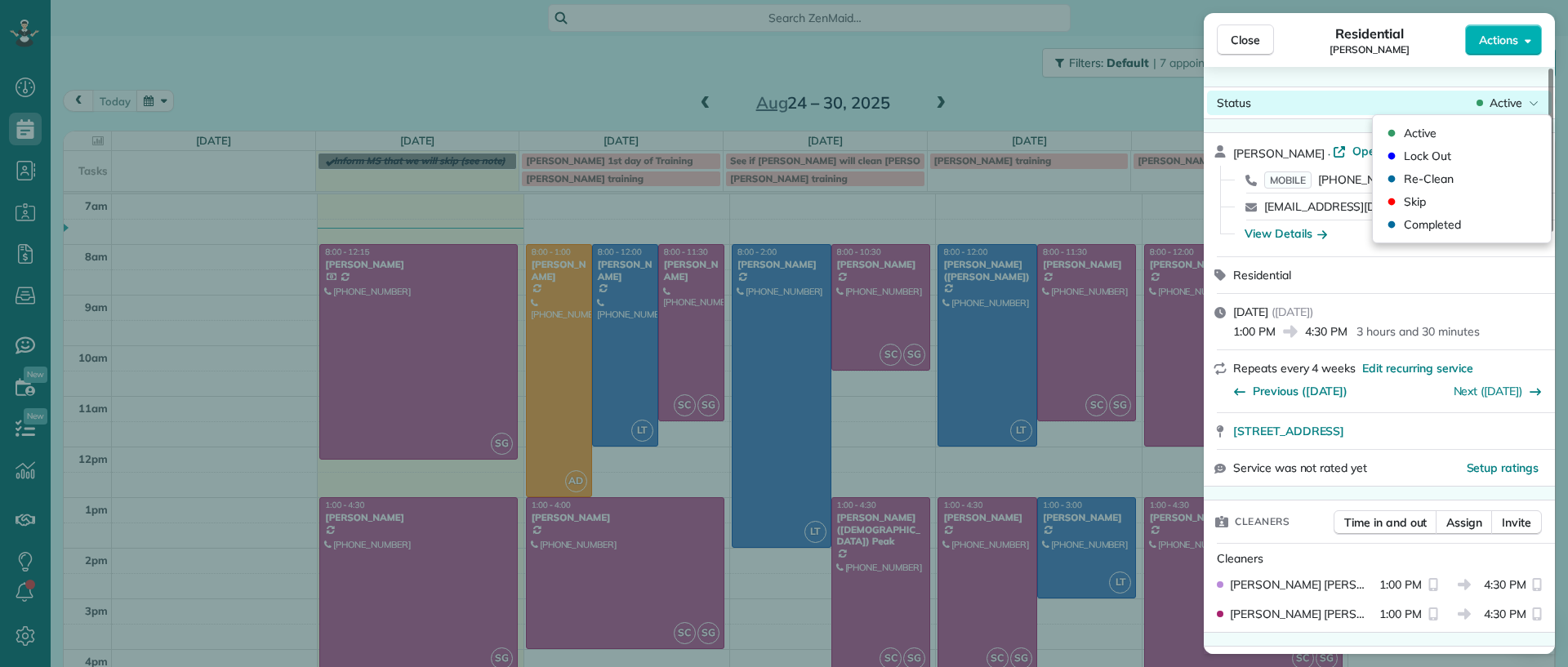
click at [1531, 96] on icon at bounding box center [1534, 103] width 10 height 17
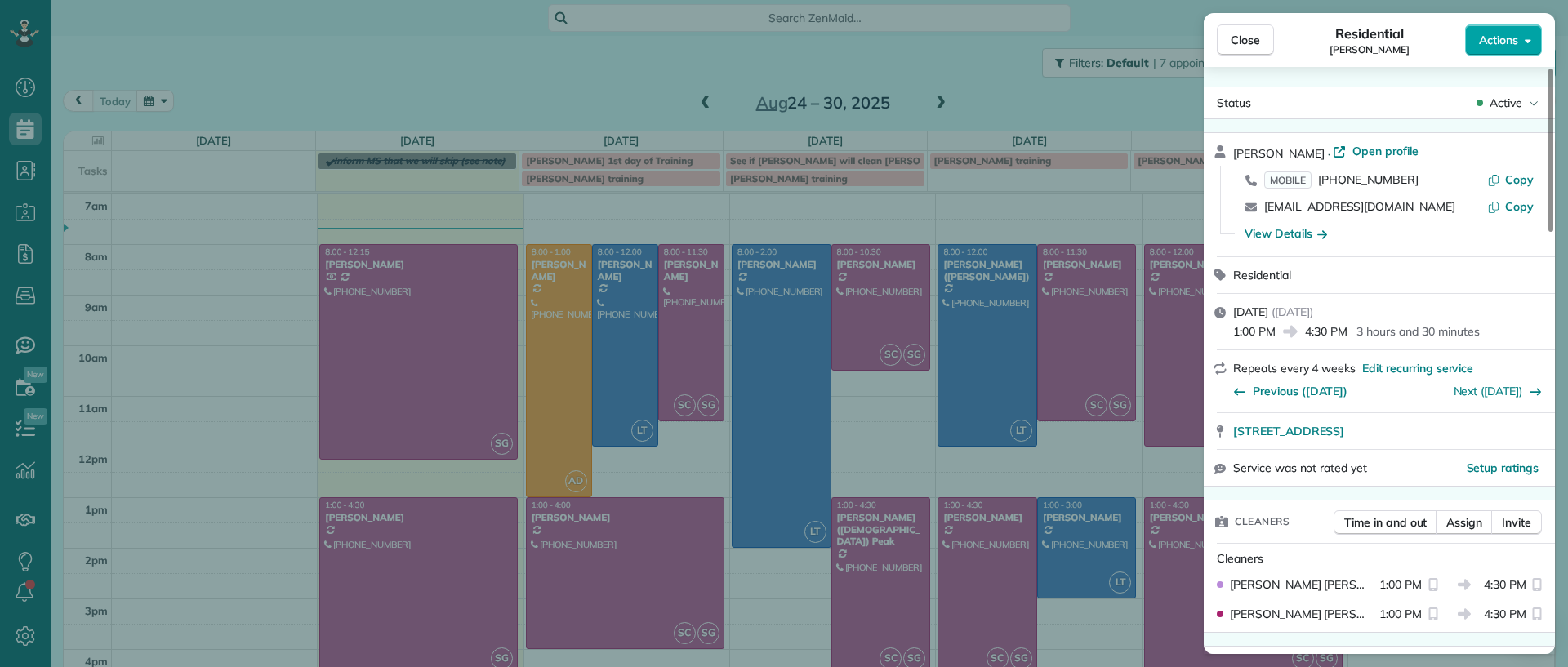
click at [1513, 43] on span "Actions" at bounding box center [1499, 40] width 39 height 17
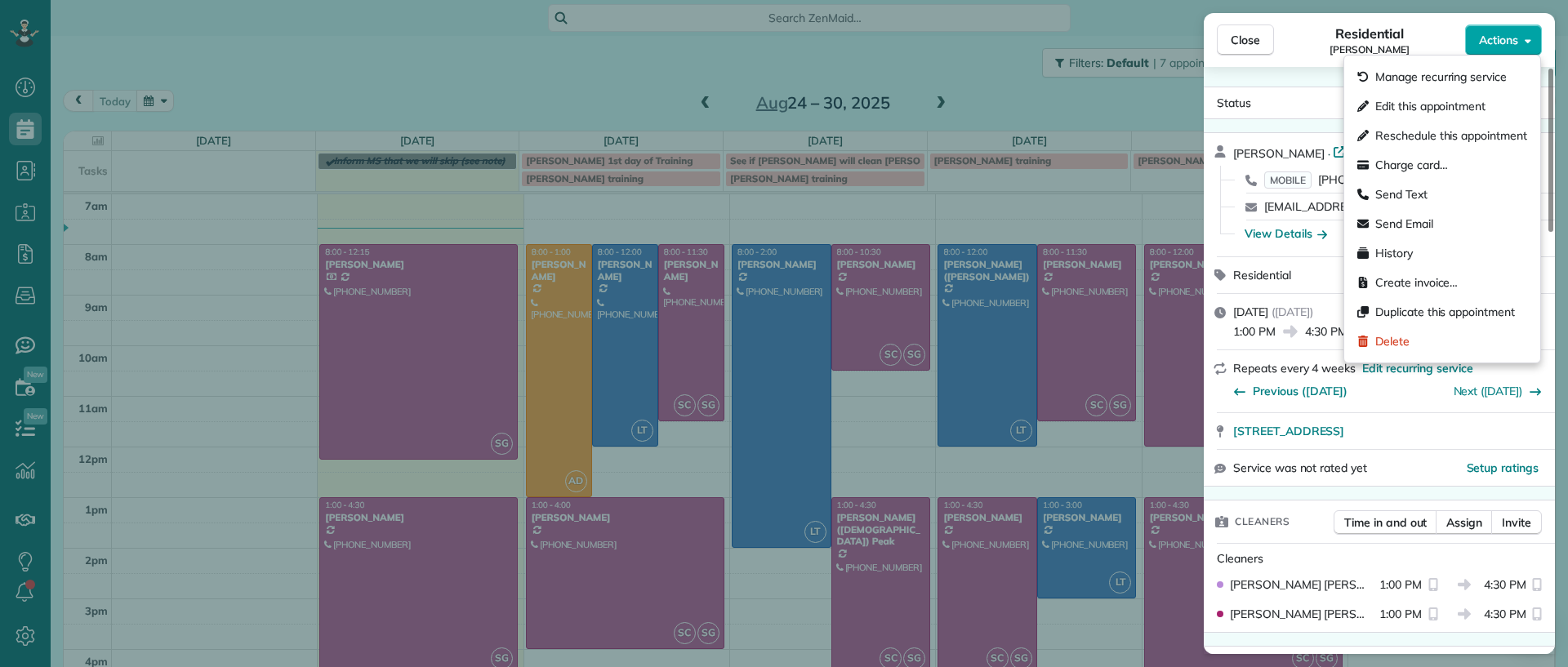
click at [1513, 43] on span "Actions" at bounding box center [1499, 40] width 39 height 17
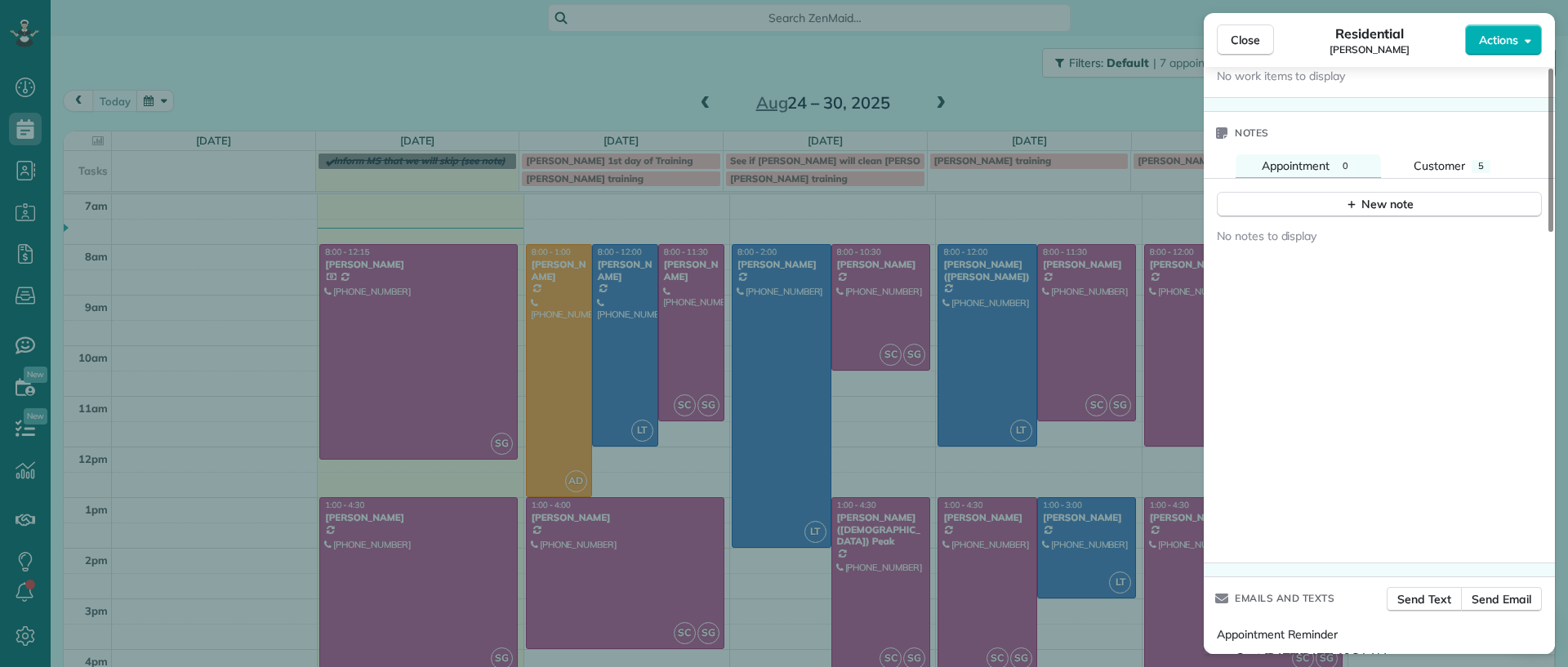
scroll to position [1310, 0]
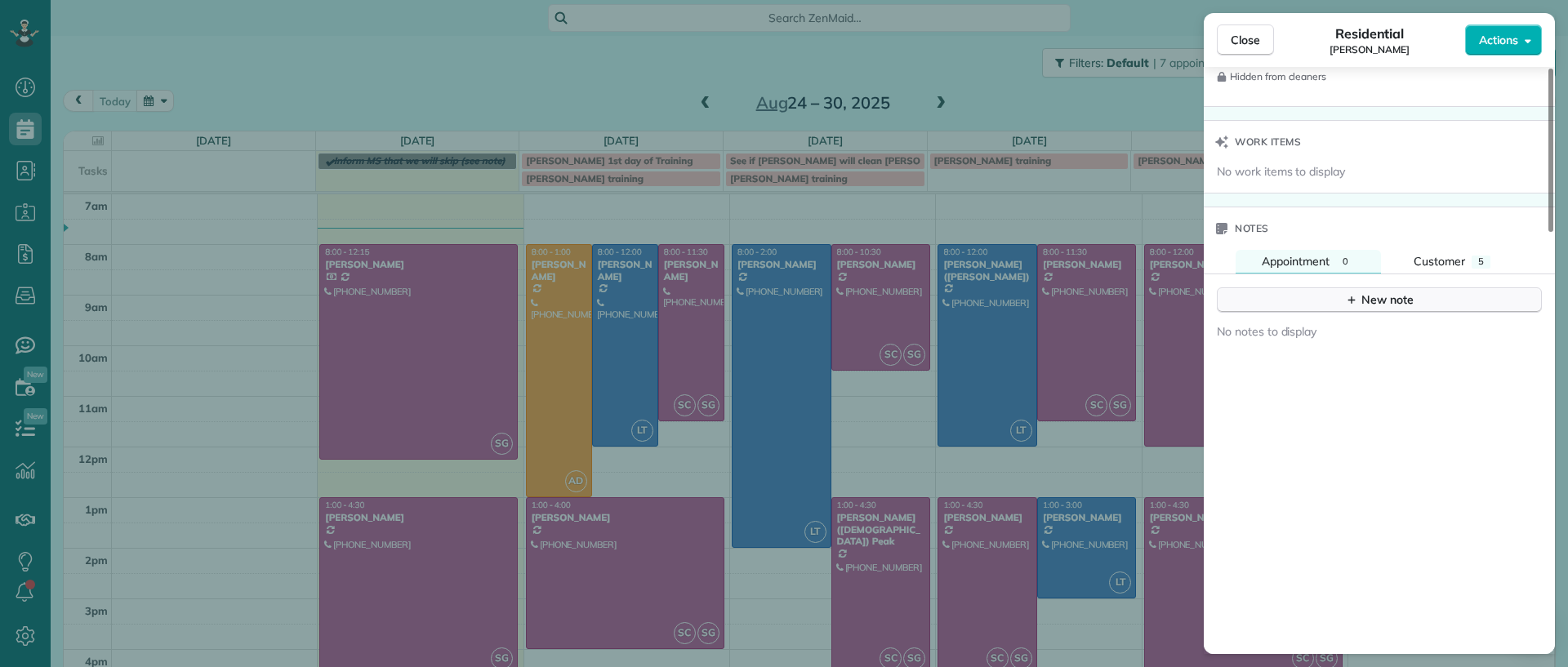
click at [1402, 306] on div "New note" at bounding box center [1380, 300] width 69 height 17
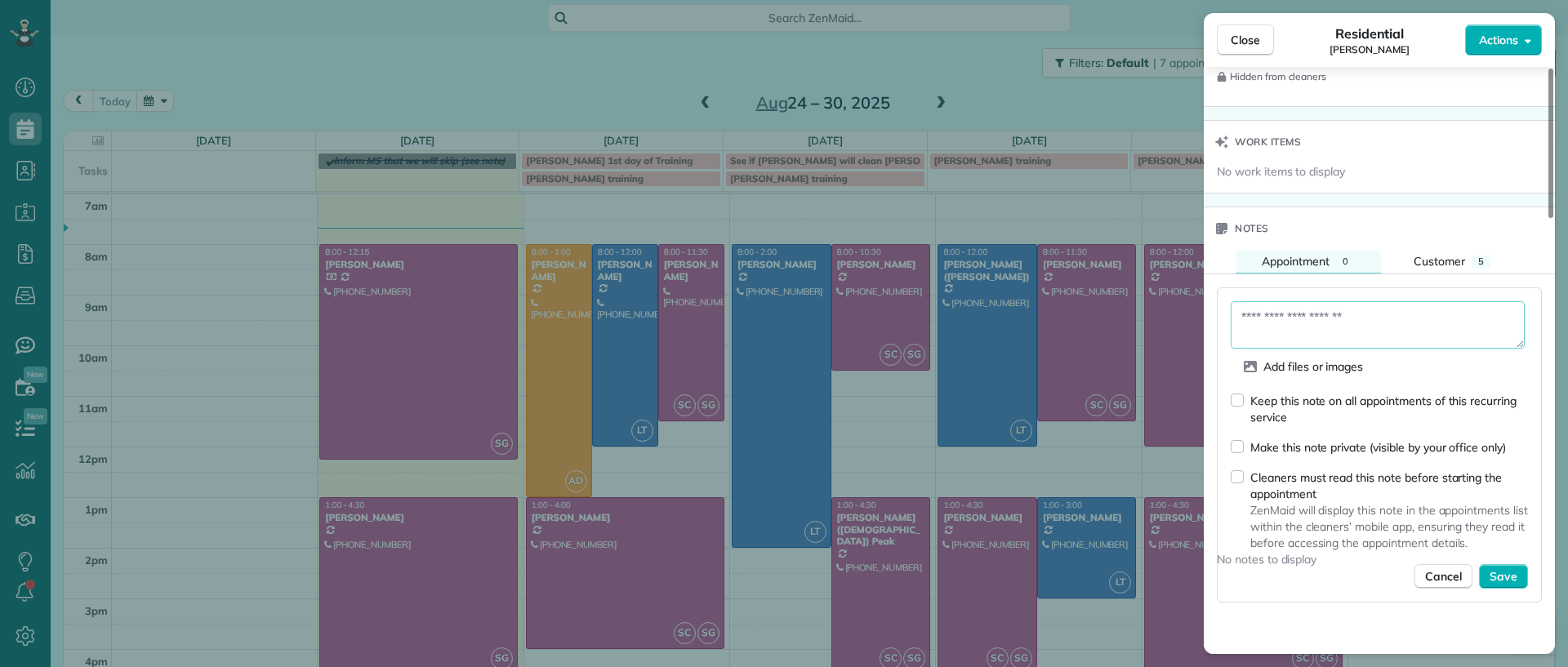
click at [1390, 326] on textarea at bounding box center [1377, 324] width 294 height 48
click at [1249, 405] on div "Keep this note on all appointments of this recurring service" at bounding box center [1379, 409] width 297 height 34
click at [1245, 397] on div "Keep this note on all appointments of this recurring service" at bounding box center [1379, 409] width 297 height 34
click at [1243, 446] on div "Make this note private (visible by your office only)" at bounding box center [1368, 447] width 275 height 17
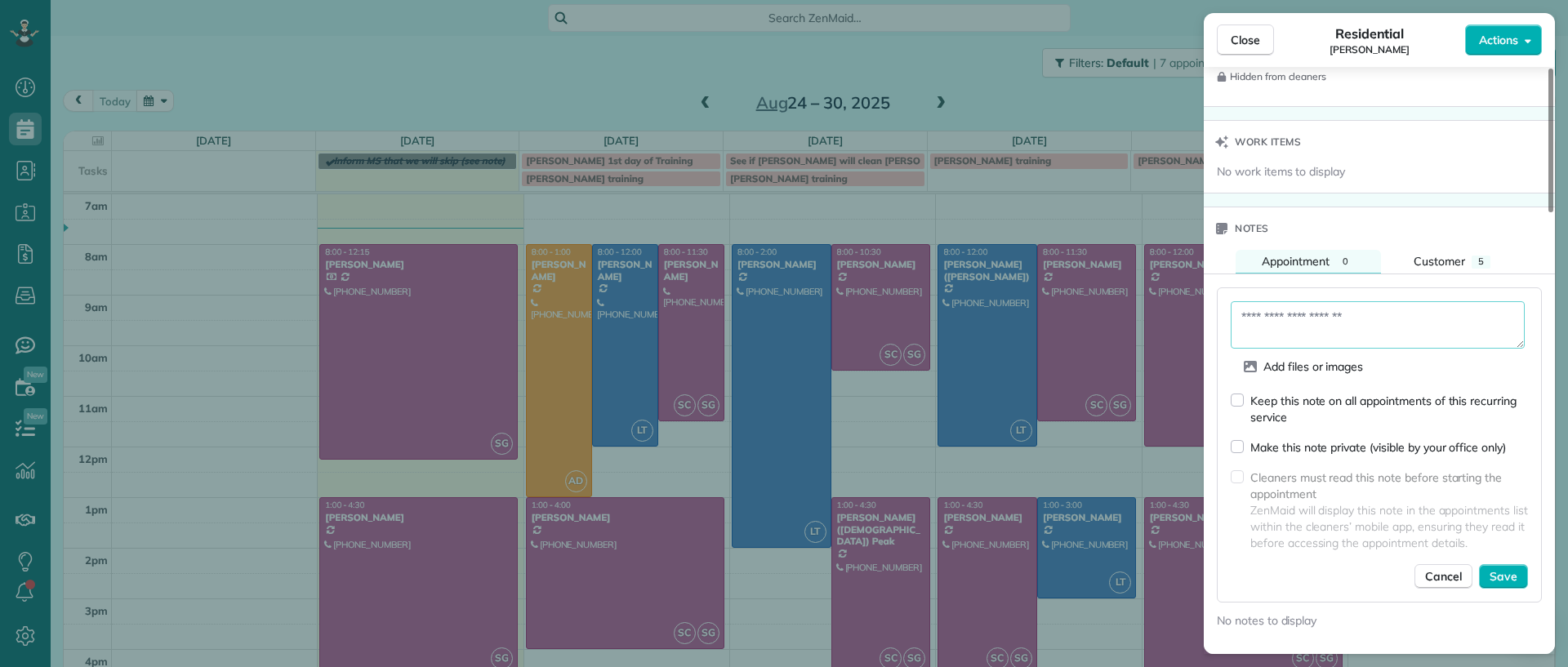
click at [1319, 302] on textarea at bounding box center [1377, 324] width 294 height 48
click at [1472, 331] on textarea "**********" at bounding box center [1377, 324] width 294 height 48
click at [1451, 341] on textarea "**********" at bounding box center [1377, 324] width 294 height 48
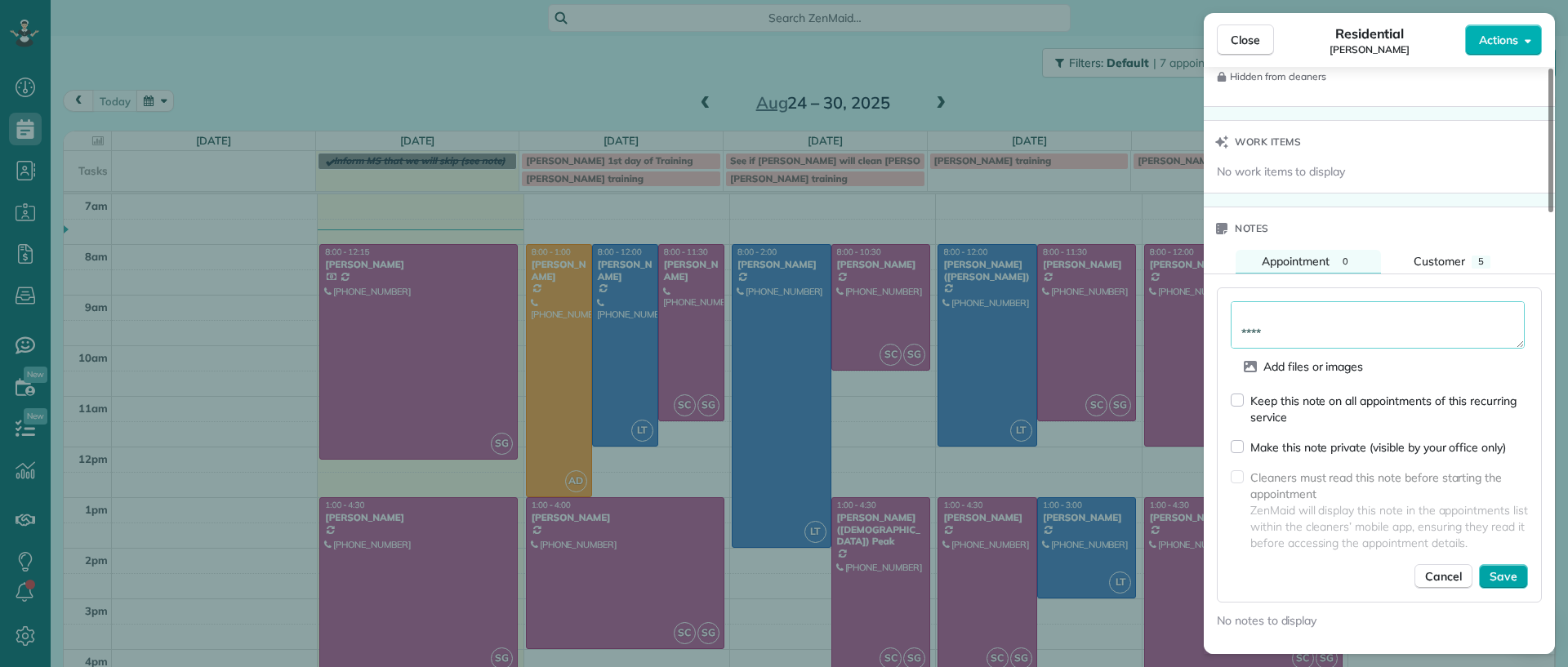
type textarea "**********"
click at [1518, 572] on button "Save" at bounding box center [1504, 576] width 49 height 24
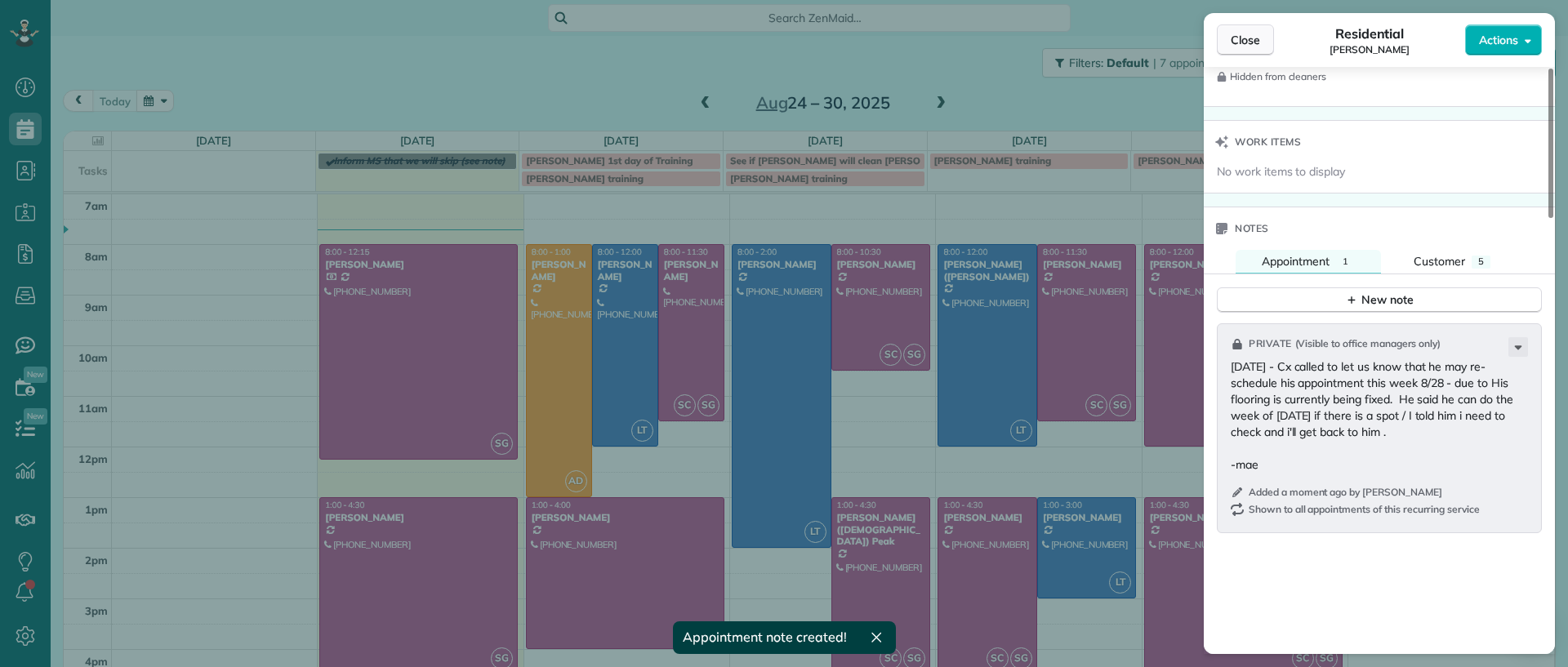
click at [1245, 35] on span "Close" at bounding box center [1245, 40] width 30 height 17
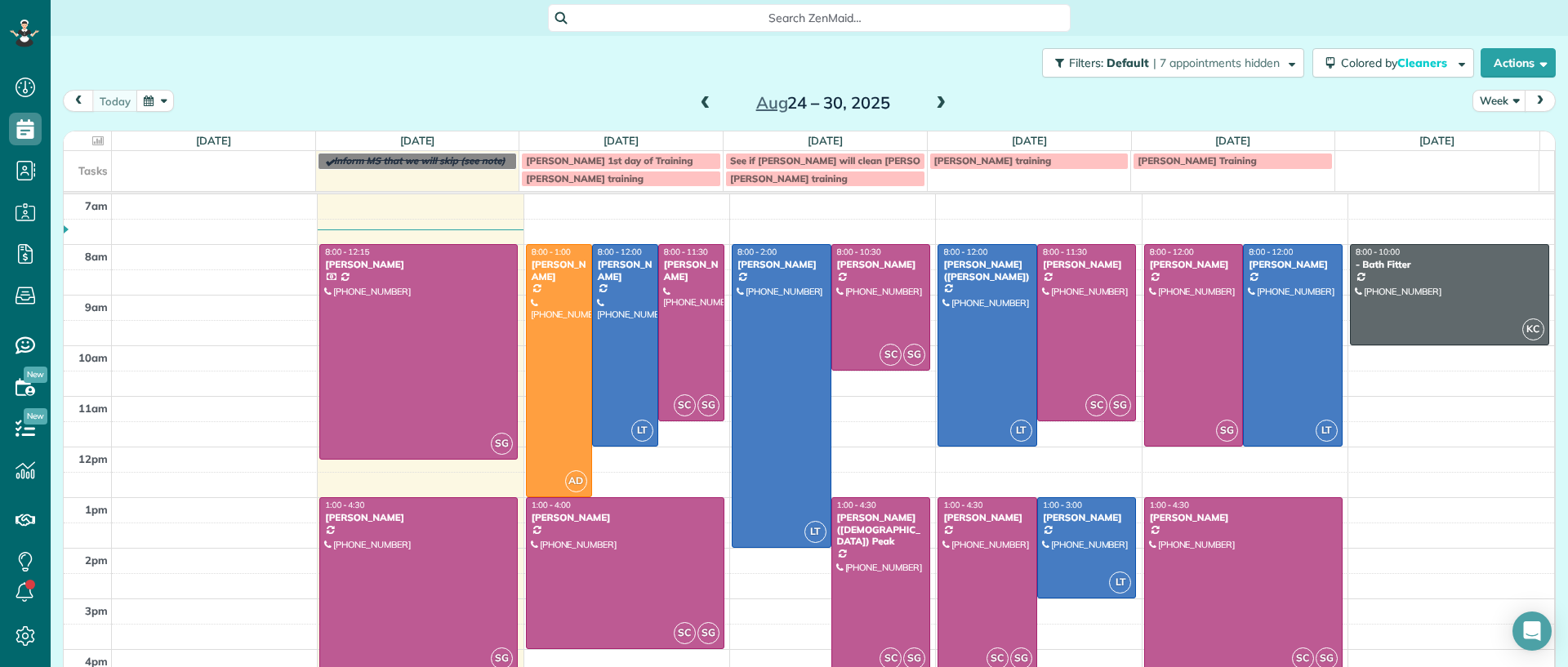
click at [923, 103] on div "[DATE] – [DATE]" at bounding box center [823, 102] width 261 height 26
click at [933, 96] on span at bounding box center [941, 103] width 18 height 15
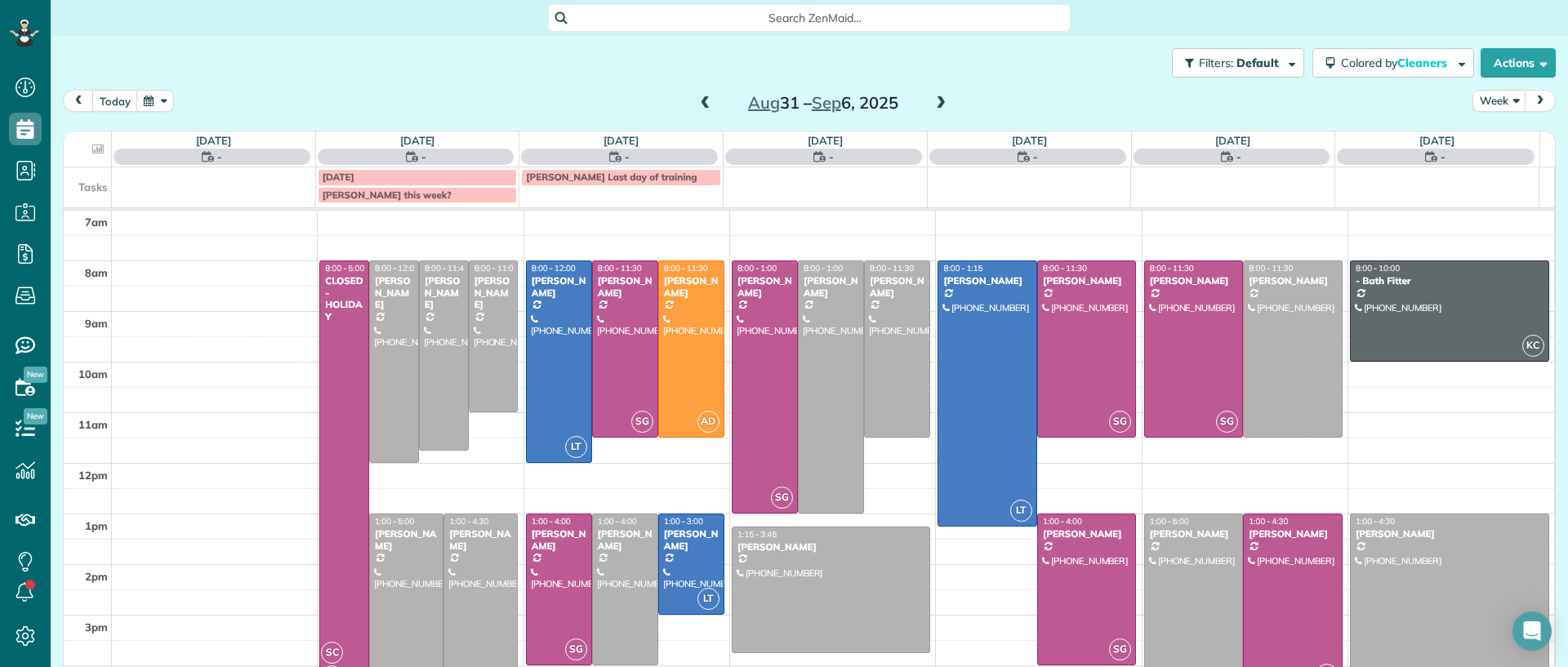
click at [933, 96] on span at bounding box center [941, 103] width 18 height 15
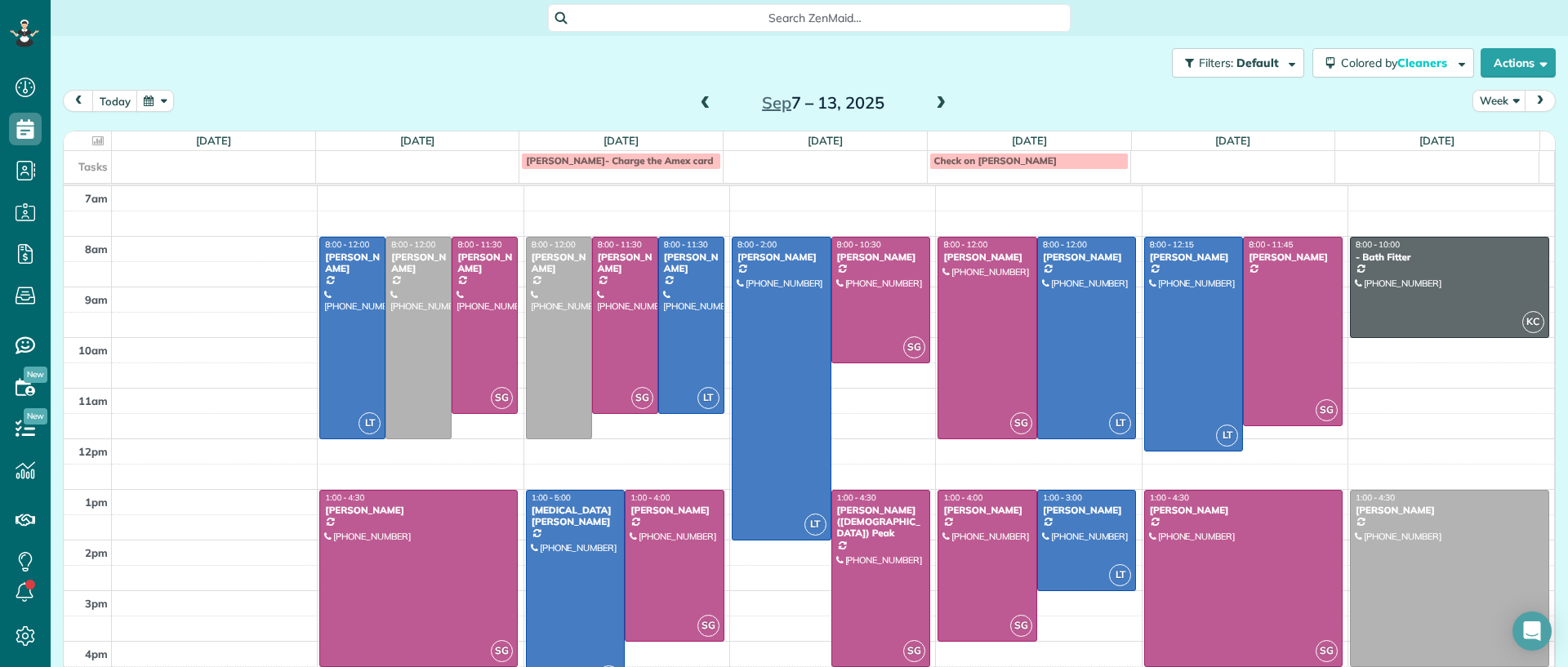
click at [696, 106] on span at bounding box center [705, 103] width 18 height 15
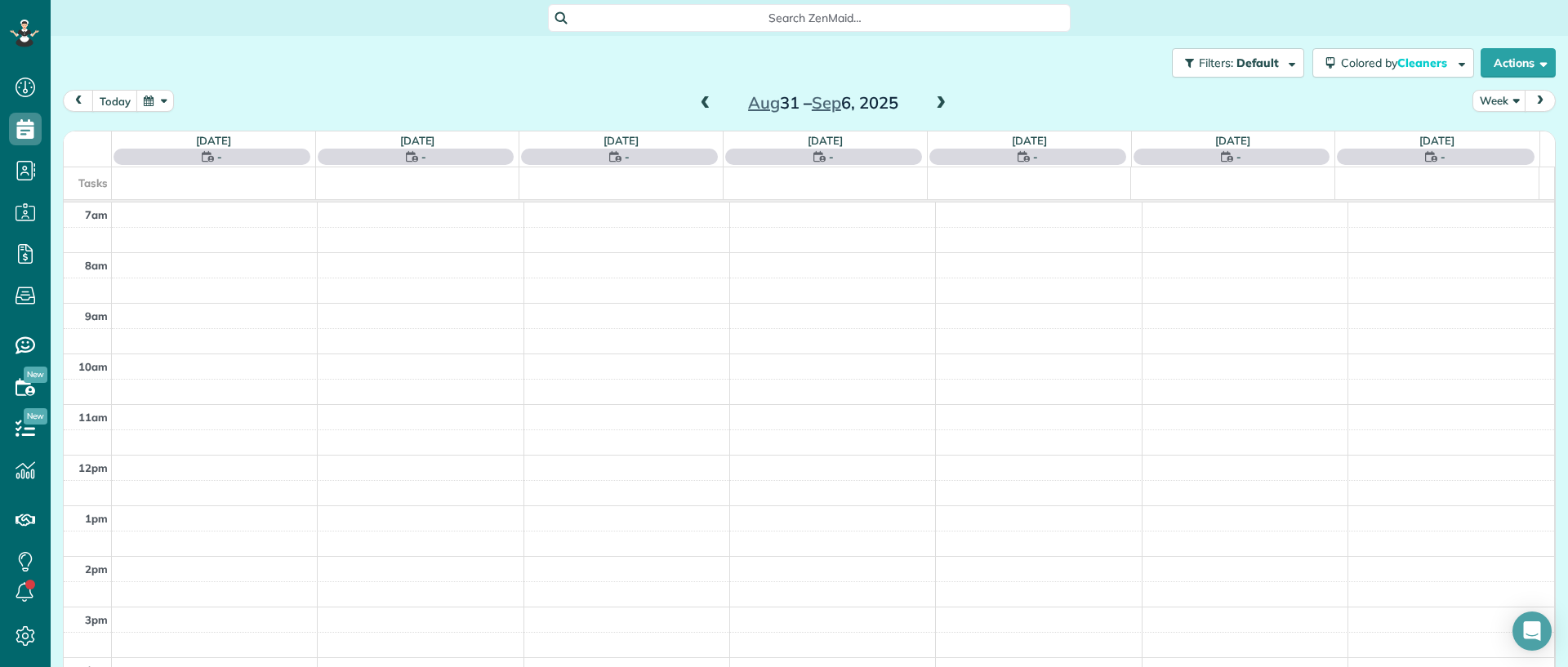
click at [696, 99] on span at bounding box center [705, 103] width 18 height 15
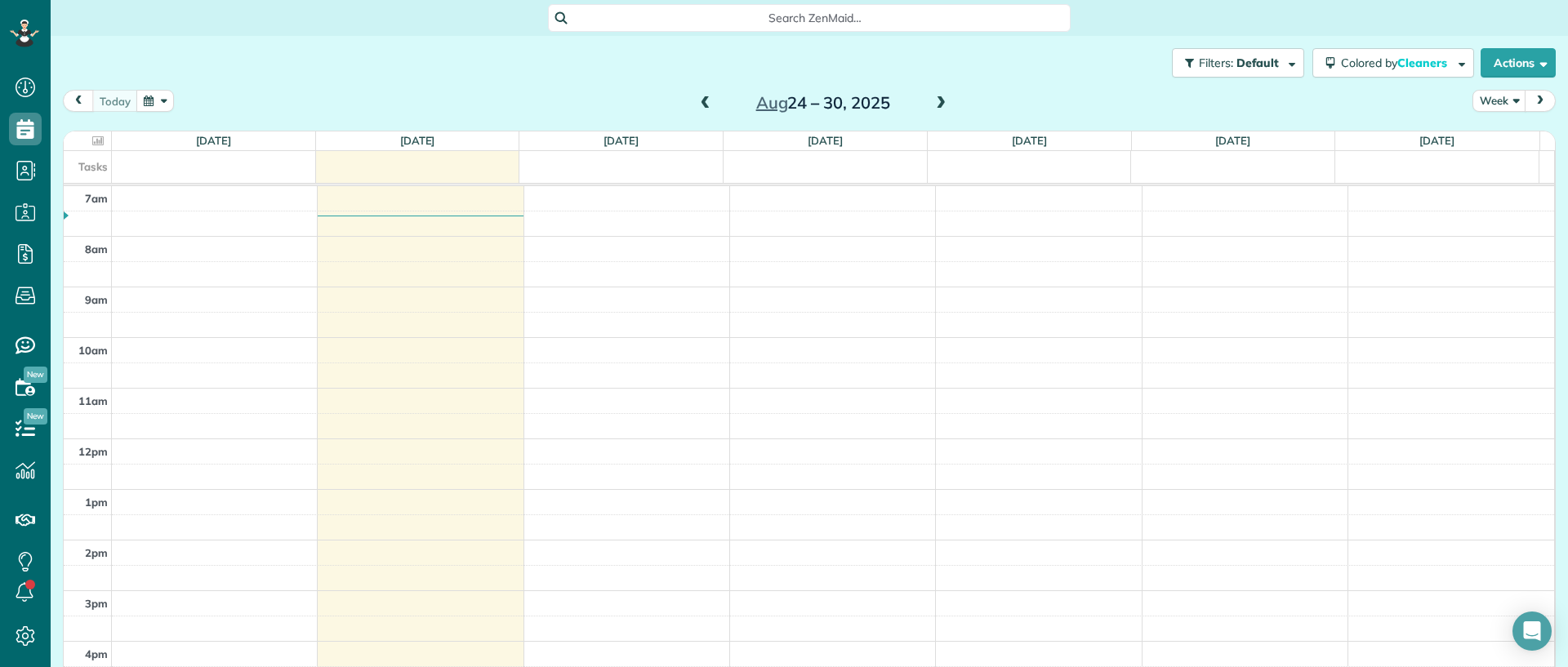
click at [696, 102] on span at bounding box center [705, 103] width 18 height 15
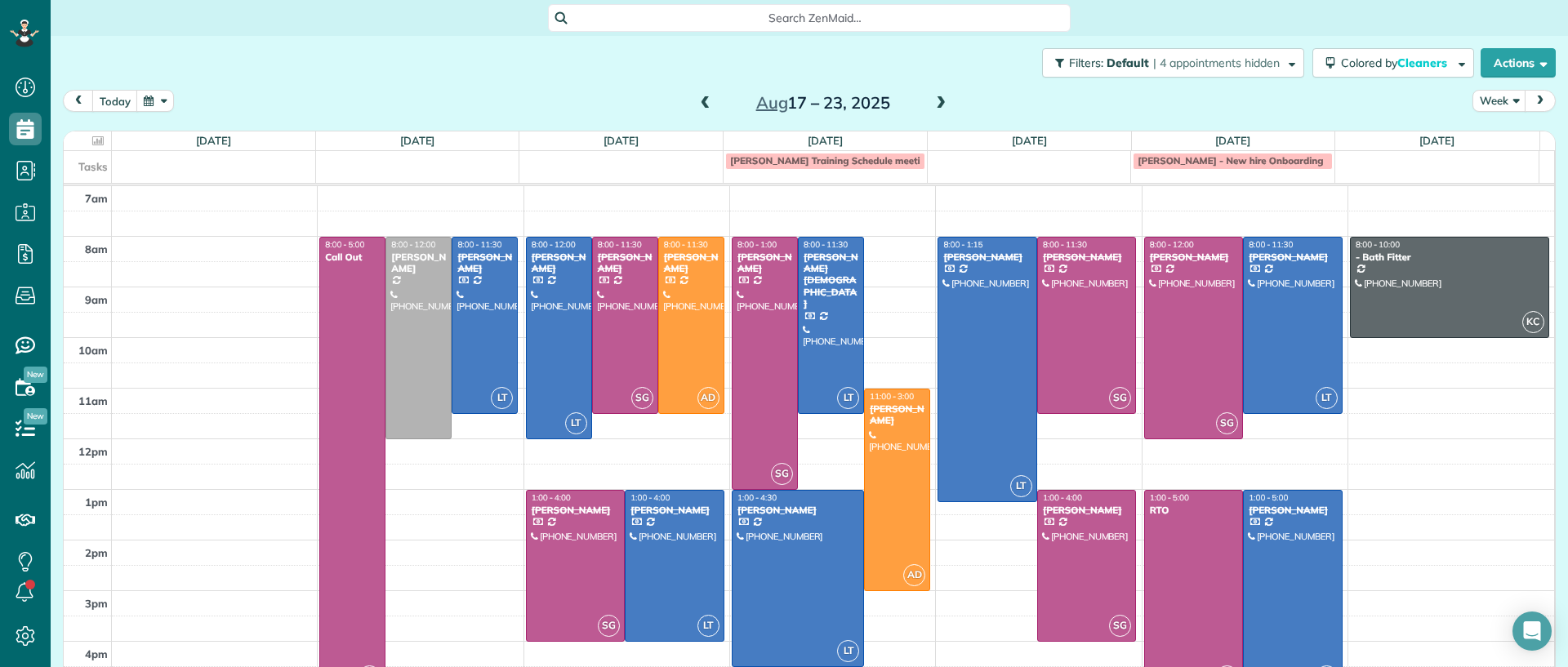
click at [937, 97] on span at bounding box center [941, 103] width 18 height 15
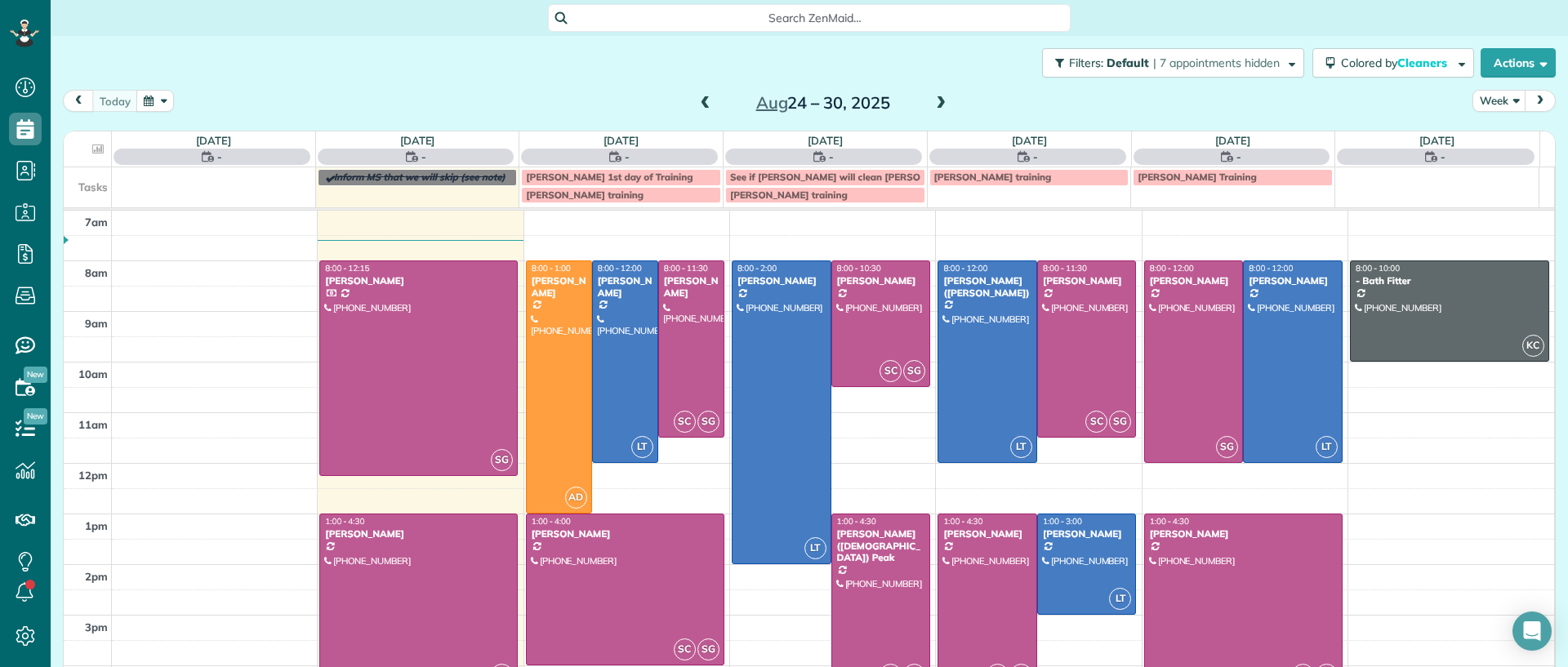
click at [956, 574] on div at bounding box center [987, 602] width 98 height 175
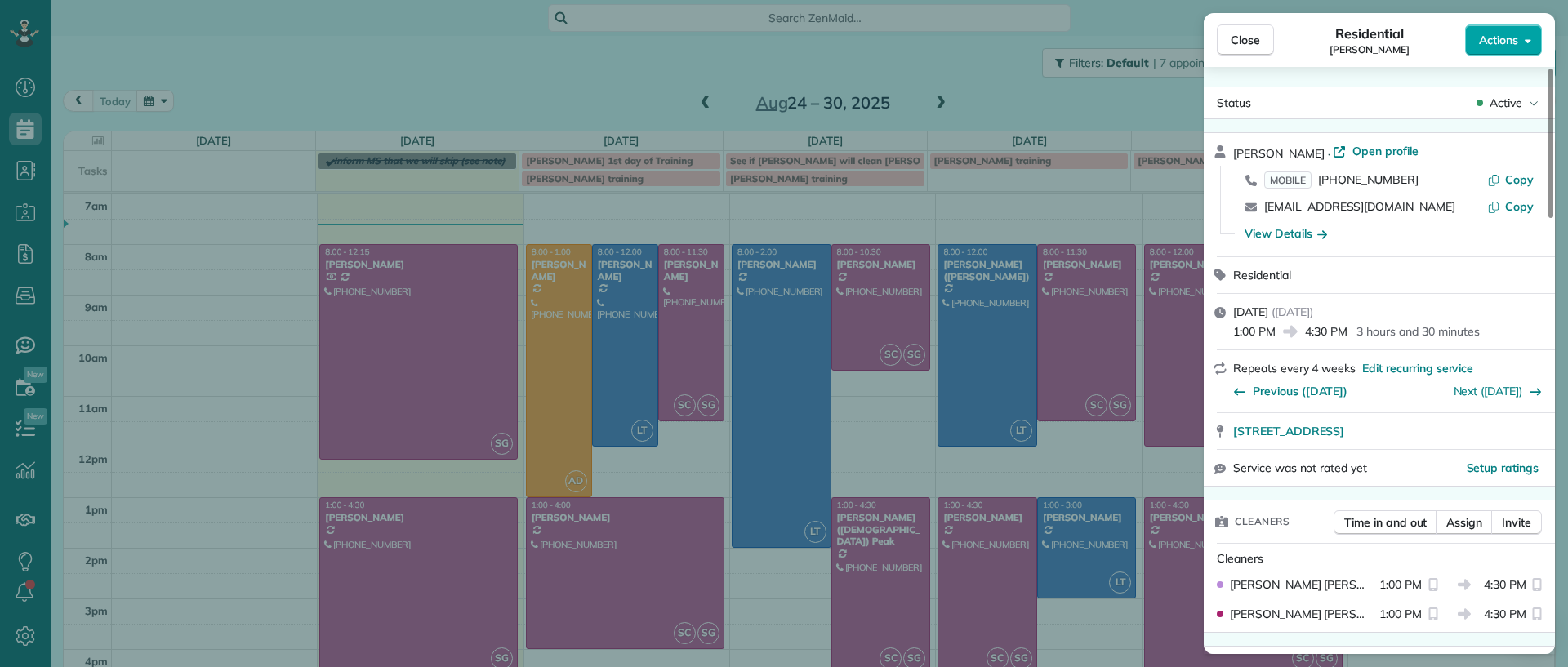
click at [1488, 49] on button "Actions" at bounding box center [1504, 39] width 76 height 31
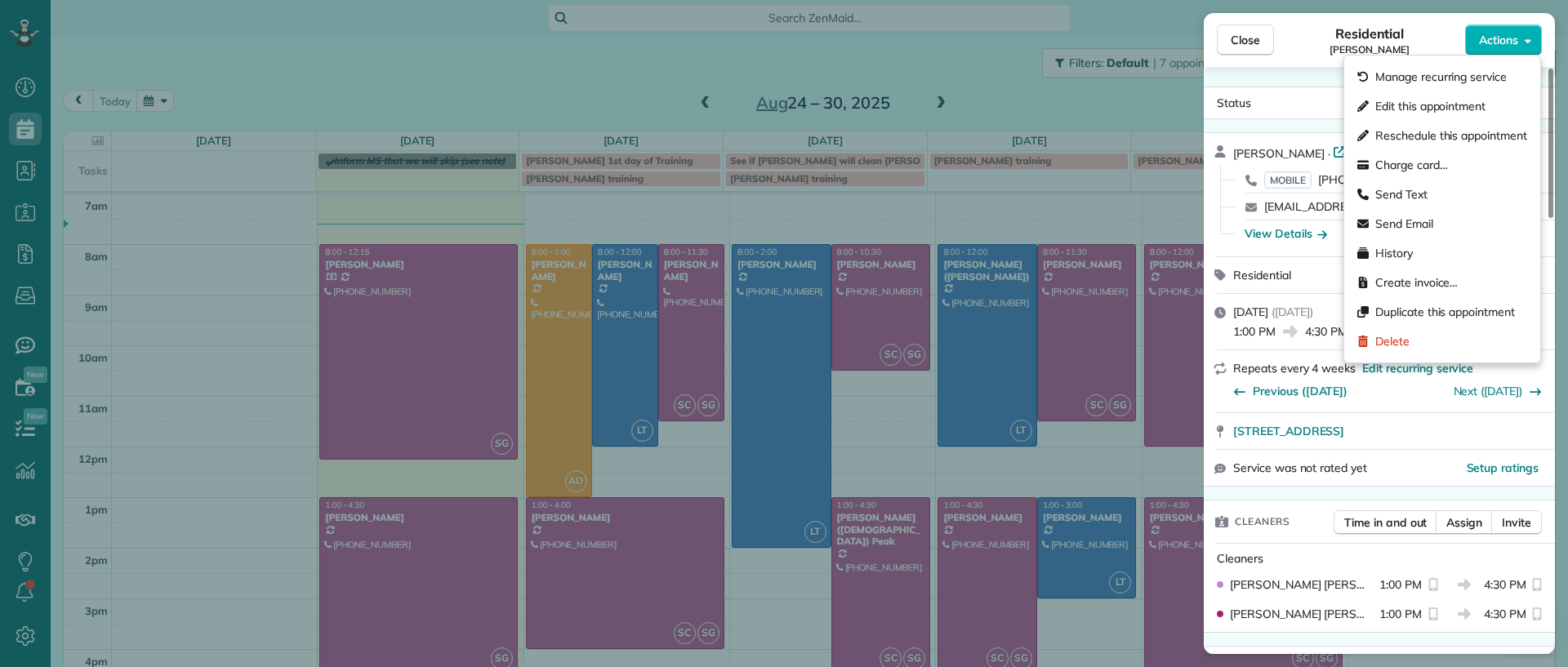
click at [1474, 57] on div "Manage recurring service Edit this appointment Reschedule this appointment Char…" at bounding box center [1442, 209] width 183 height 306
click at [1313, 71] on div "Status Active [PERSON_NAME] · Open profile MOBILE [PHONE_NUMBER] Copy [EMAIL_AD…" at bounding box center [1379, 361] width 351 height 587
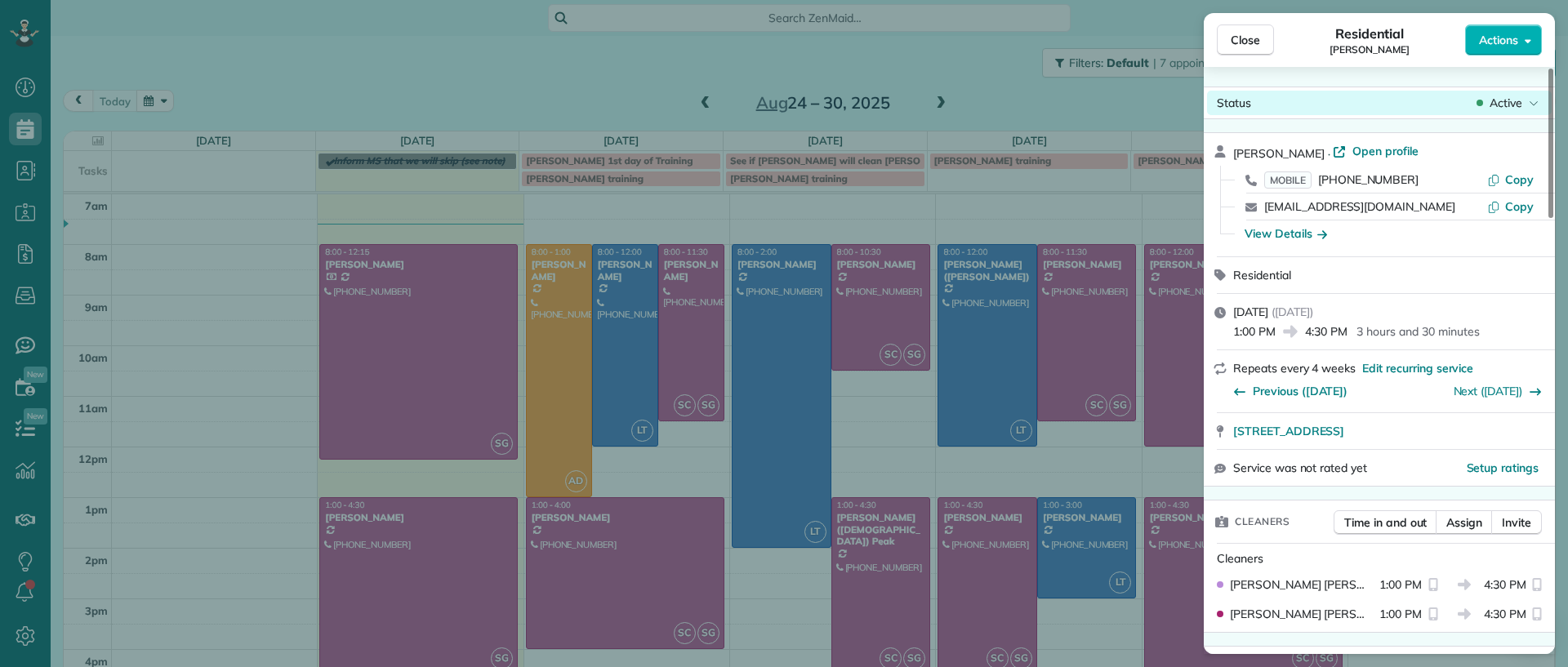
click at [1533, 104] on icon at bounding box center [1534, 103] width 10 height 17
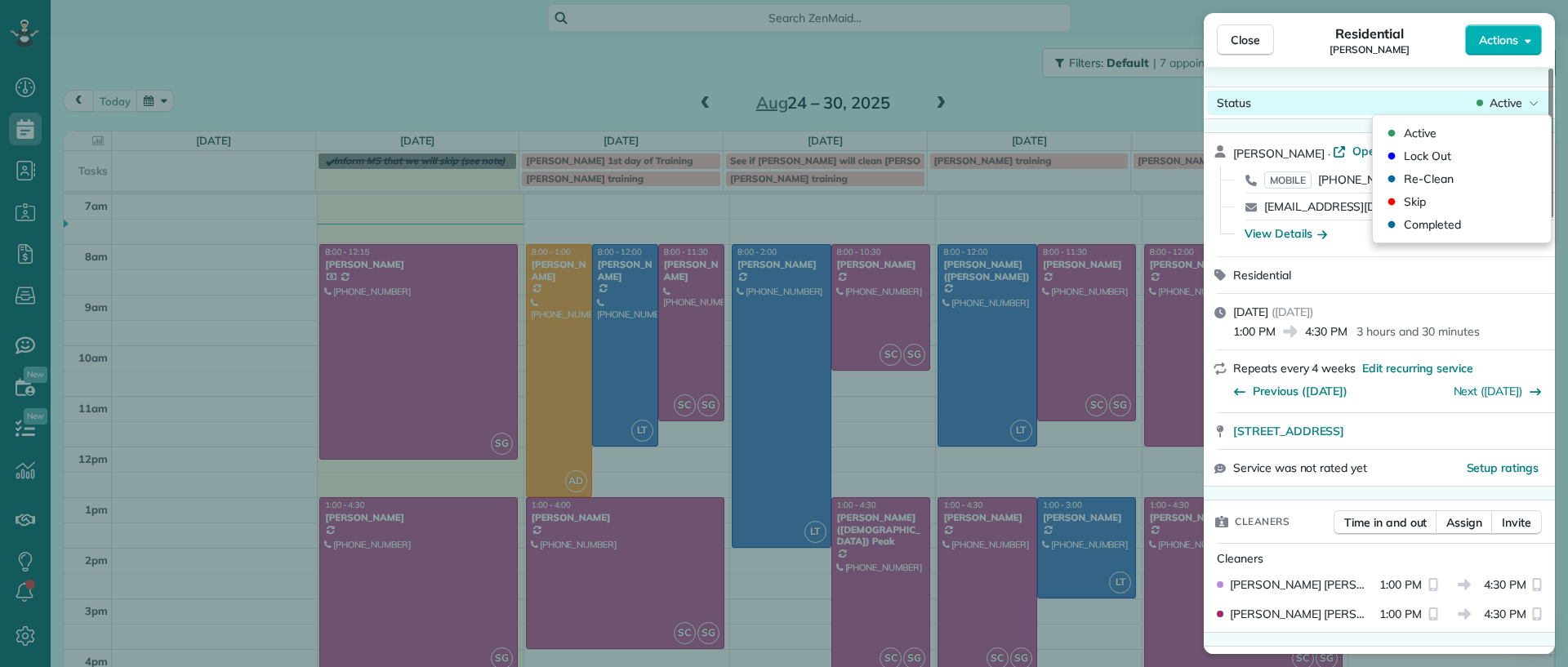
click at [1531, 103] on icon at bounding box center [1534, 103] width 10 height 17
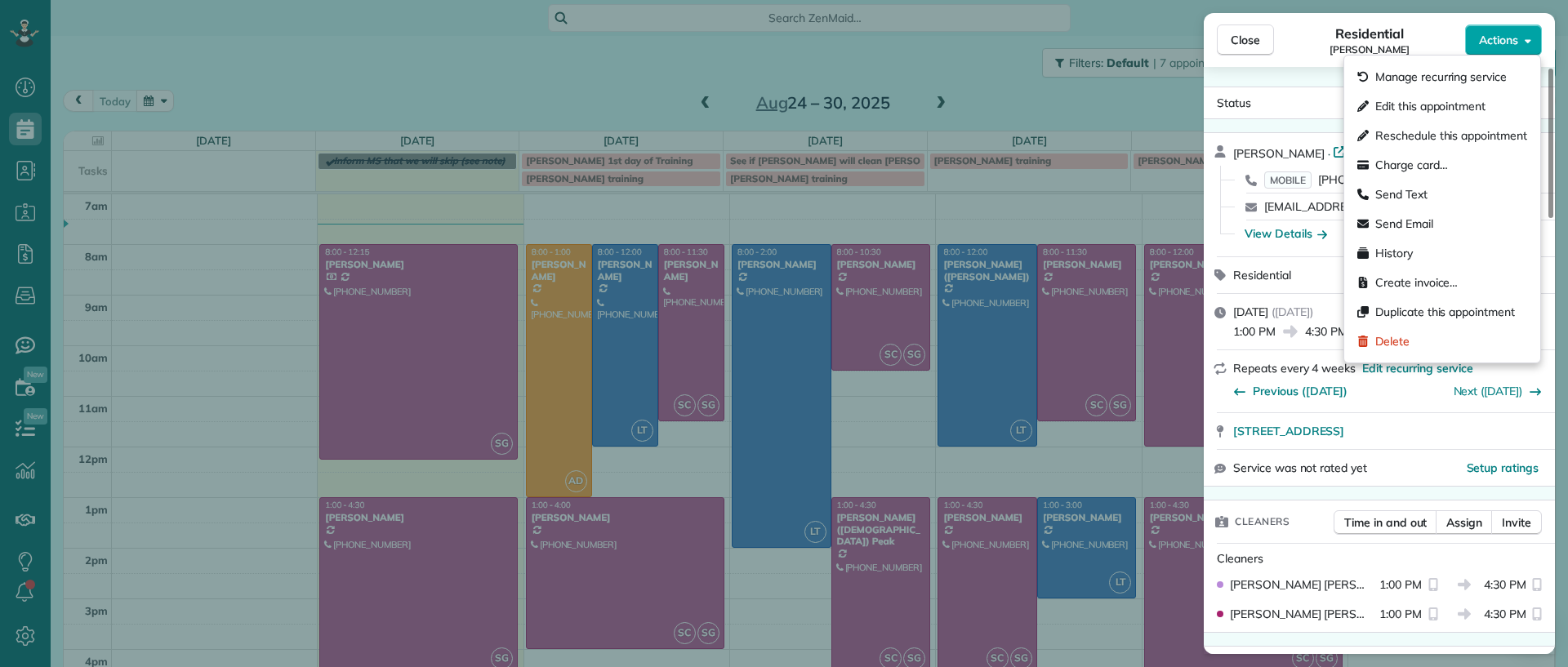
click at [1479, 35] on span "Actions" at bounding box center [1499, 40] width 39 height 17
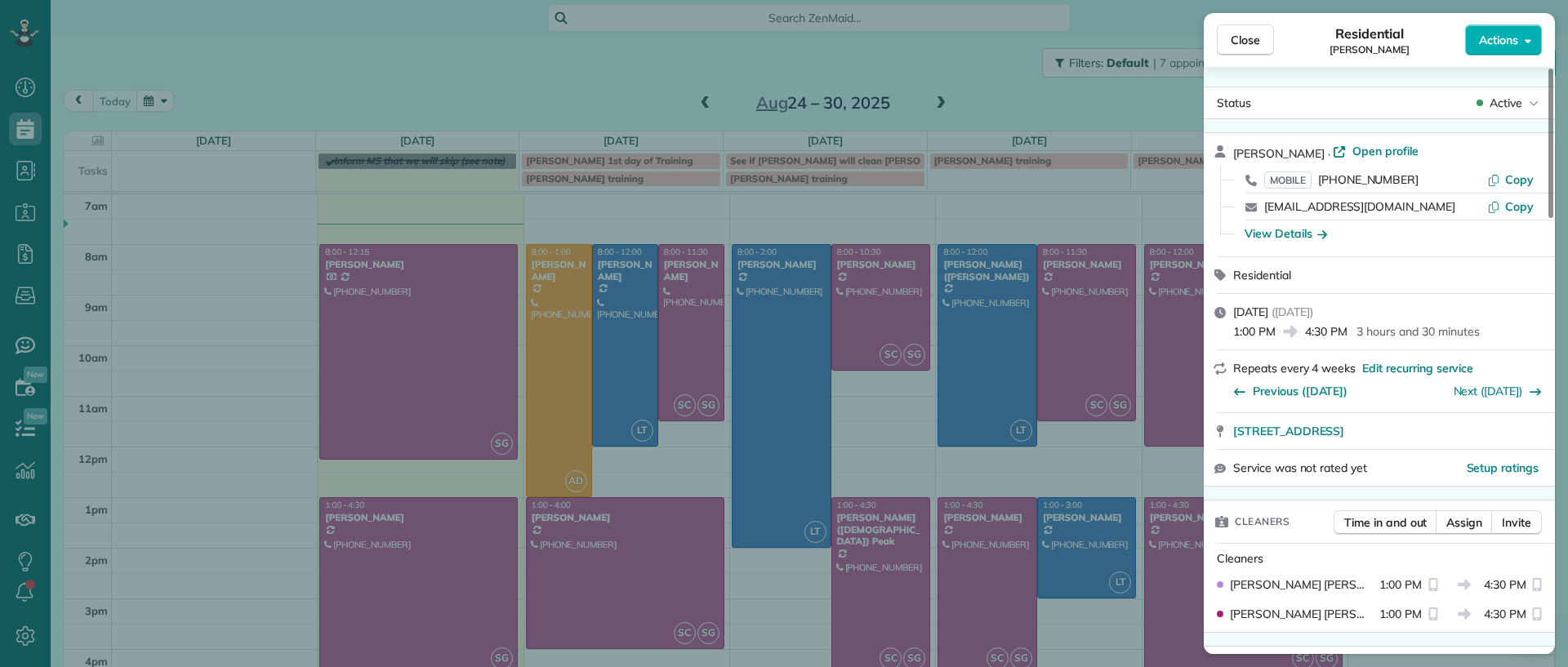
click at [1458, 75] on div "Status Active [PERSON_NAME] · Open profile MOBILE [PHONE_NUMBER] Copy [EMAIL_AD…" at bounding box center [1379, 361] width 351 height 587
click at [1479, 58] on div "Close Residential [PERSON_NAME] Actions" at bounding box center [1379, 40] width 351 height 54
click at [1485, 41] on span "Actions" at bounding box center [1499, 40] width 39 height 17
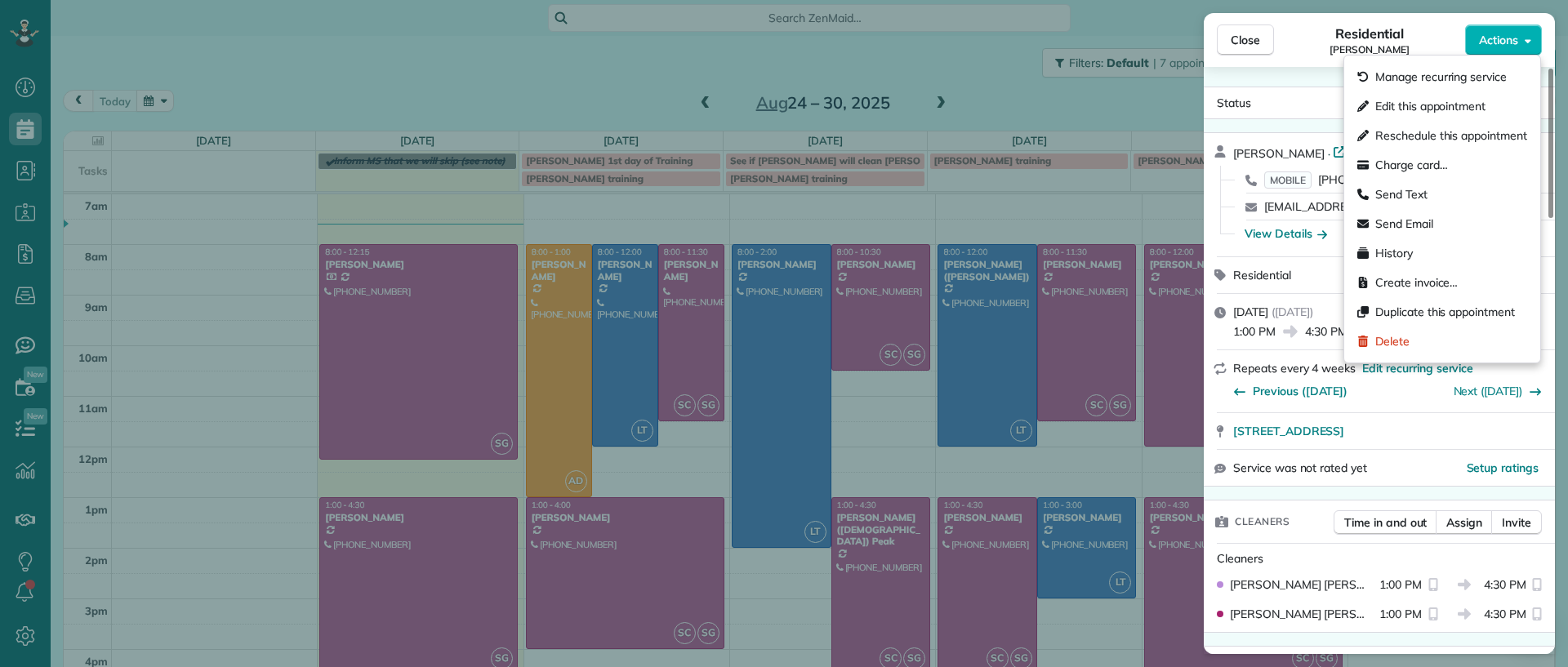
drag, startPoint x: 1436, startPoint y: 104, endPoint x: 1300, endPoint y: 79, distance: 138.3
click at [1300, 0] on div "Close Residential [PERSON_NAME] Actions Status Active [PERSON_NAME] · Open prof…" at bounding box center [784, 0] width 1568 height 0
click at [1303, 53] on div "Residential [PERSON_NAME]" at bounding box center [1369, 39] width 191 height 33
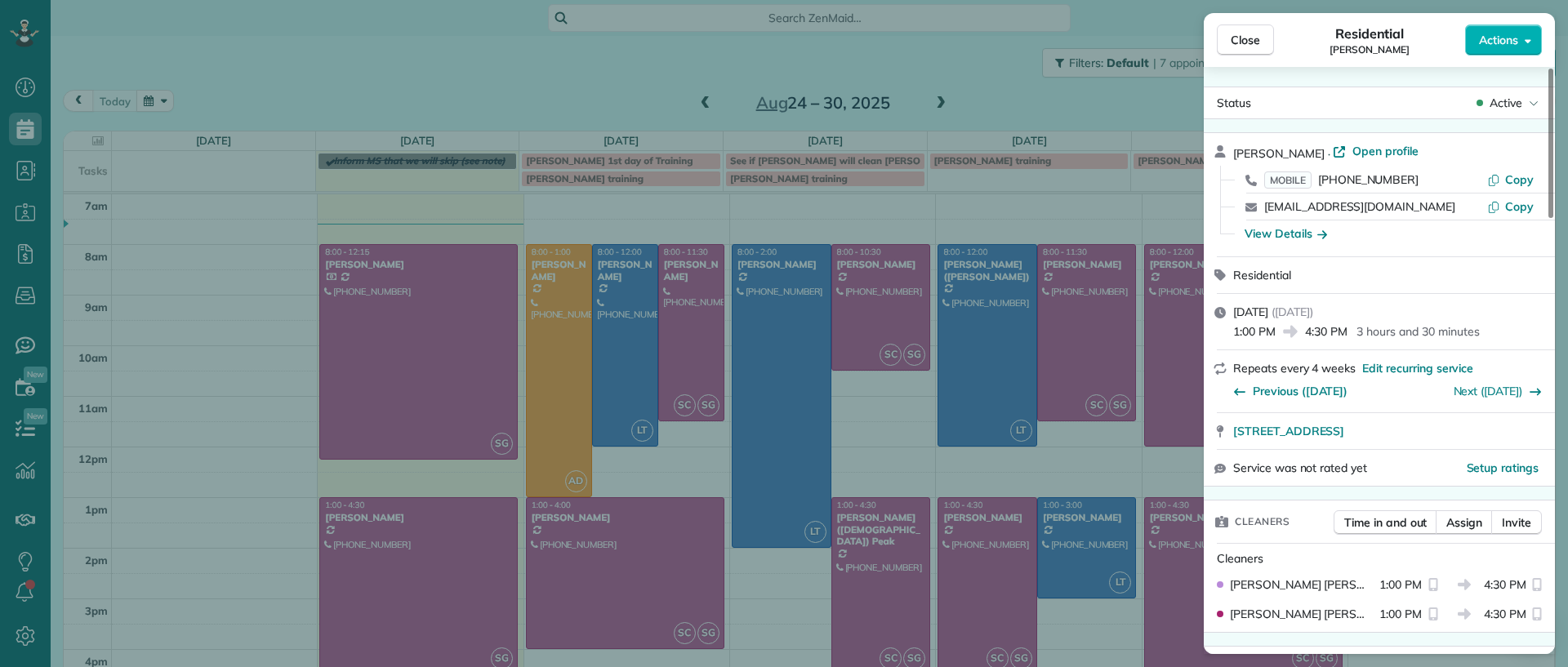
click at [1520, 15] on div "Close Residential [PERSON_NAME] Actions" at bounding box center [1379, 40] width 351 height 54
click at [1512, 39] on span "Actions" at bounding box center [1499, 40] width 39 height 17
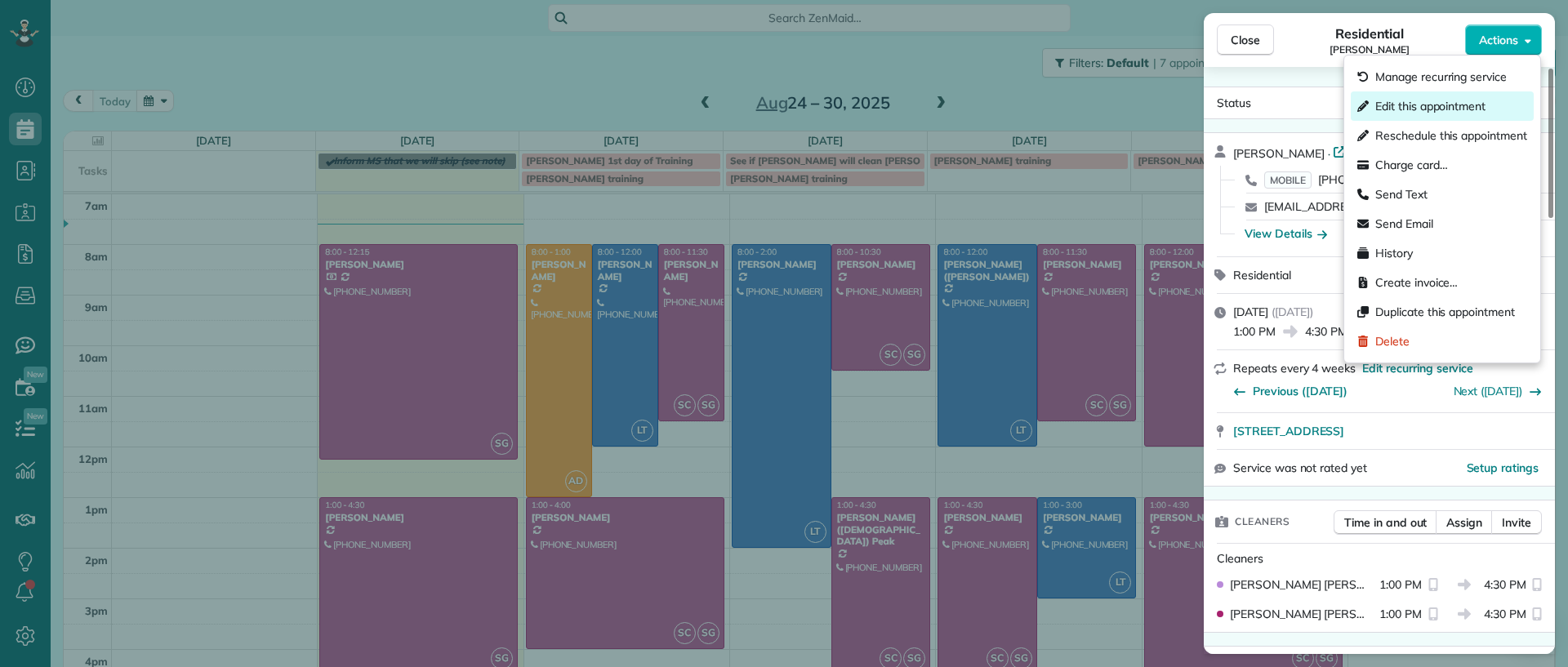
click at [1465, 112] on span "Edit this appointment" at bounding box center [1430, 106] width 110 height 17
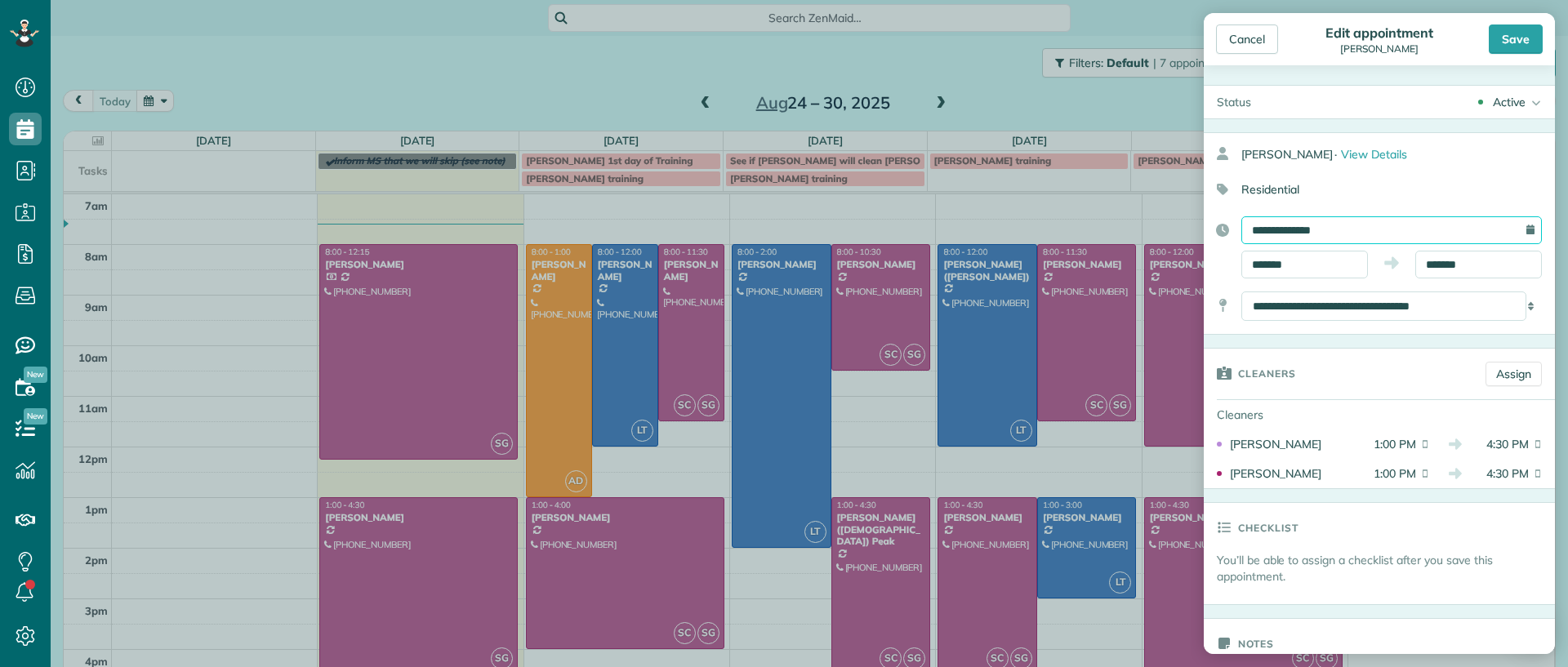
click at [1520, 234] on input "**********" at bounding box center [1392, 230] width 300 height 28
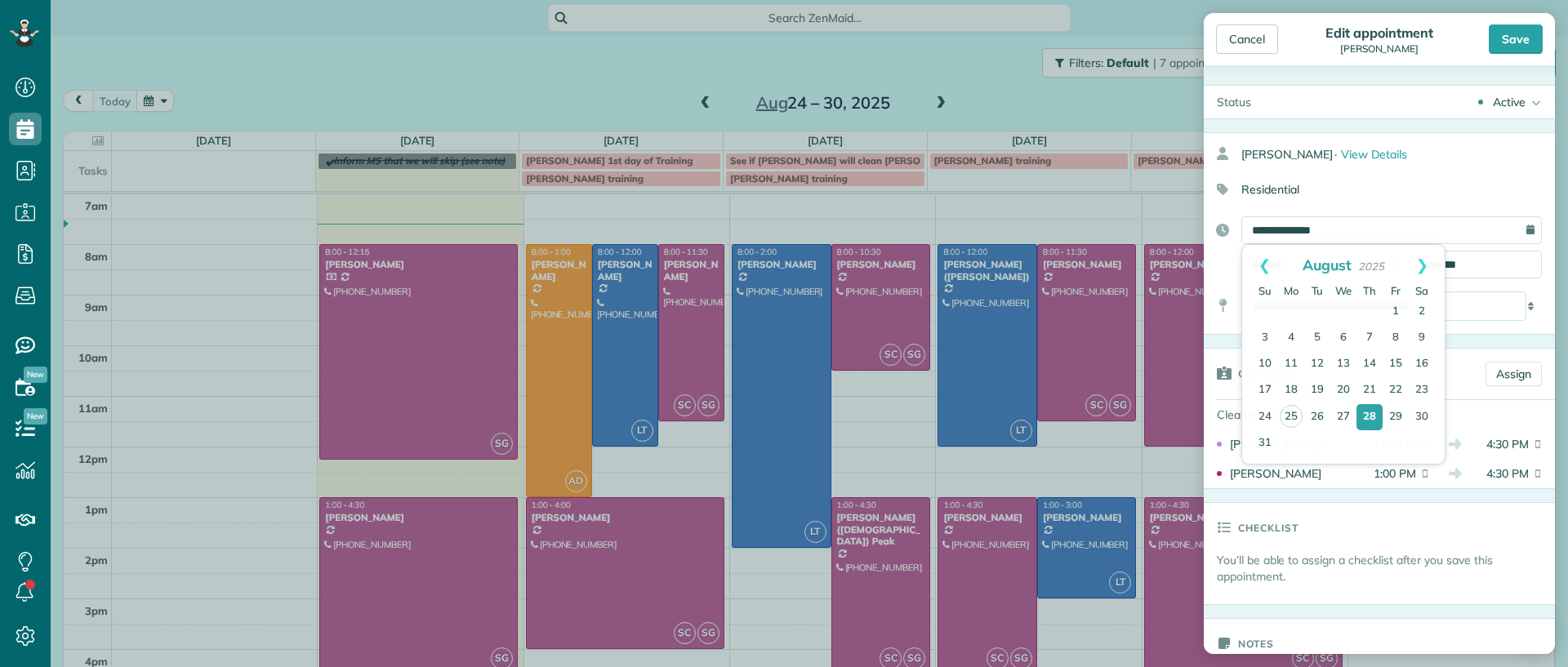
click at [1518, 231] on div "**********" at bounding box center [1392, 230] width 300 height 28
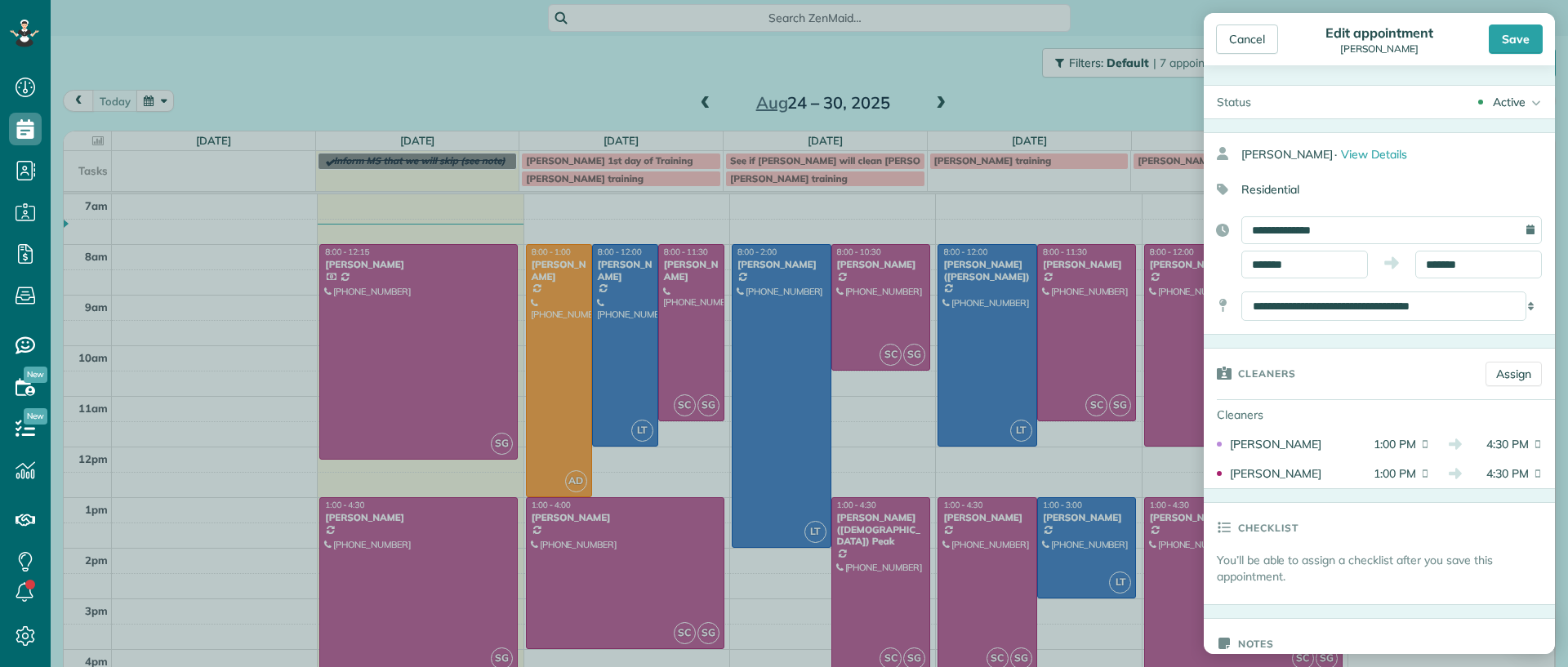
click at [1518, 229] on div "**********" at bounding box center [1392, 230] width 300 height 28
click at [1511, 222] on div "**********" at bounding box center [1392, 230] width 300 height 28
click at [1511, 228] on div "**********" at bounding box center [1392, 230] width 300 height 28
click at [1415, 227] on input "**********" at bounding box center [1392, 230] width 300 height 28
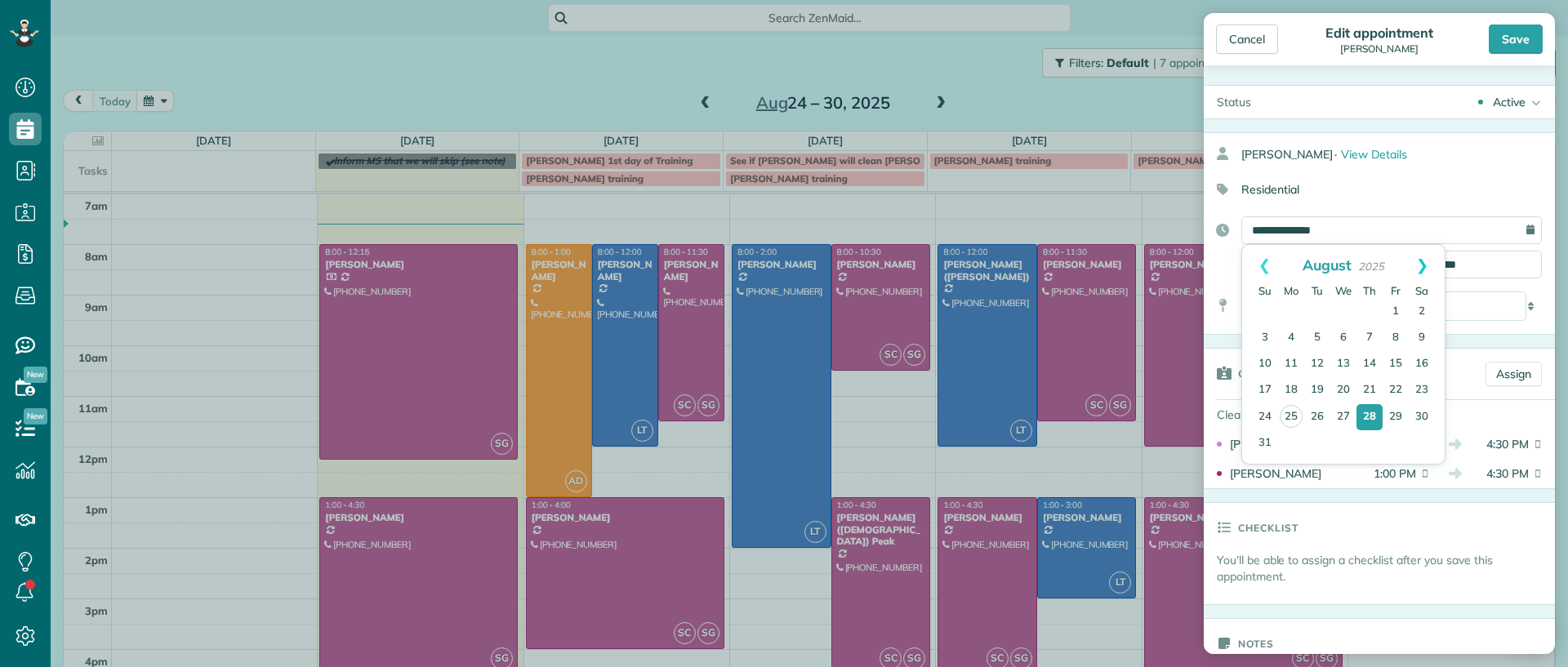
click at [1430, 260] on link "Next" at bounding box center [1423, 265] width 45 height 41
click at [1314, 335] on link "9" at bounding box center [1317, 338] width 26 height 26
type input "**********"
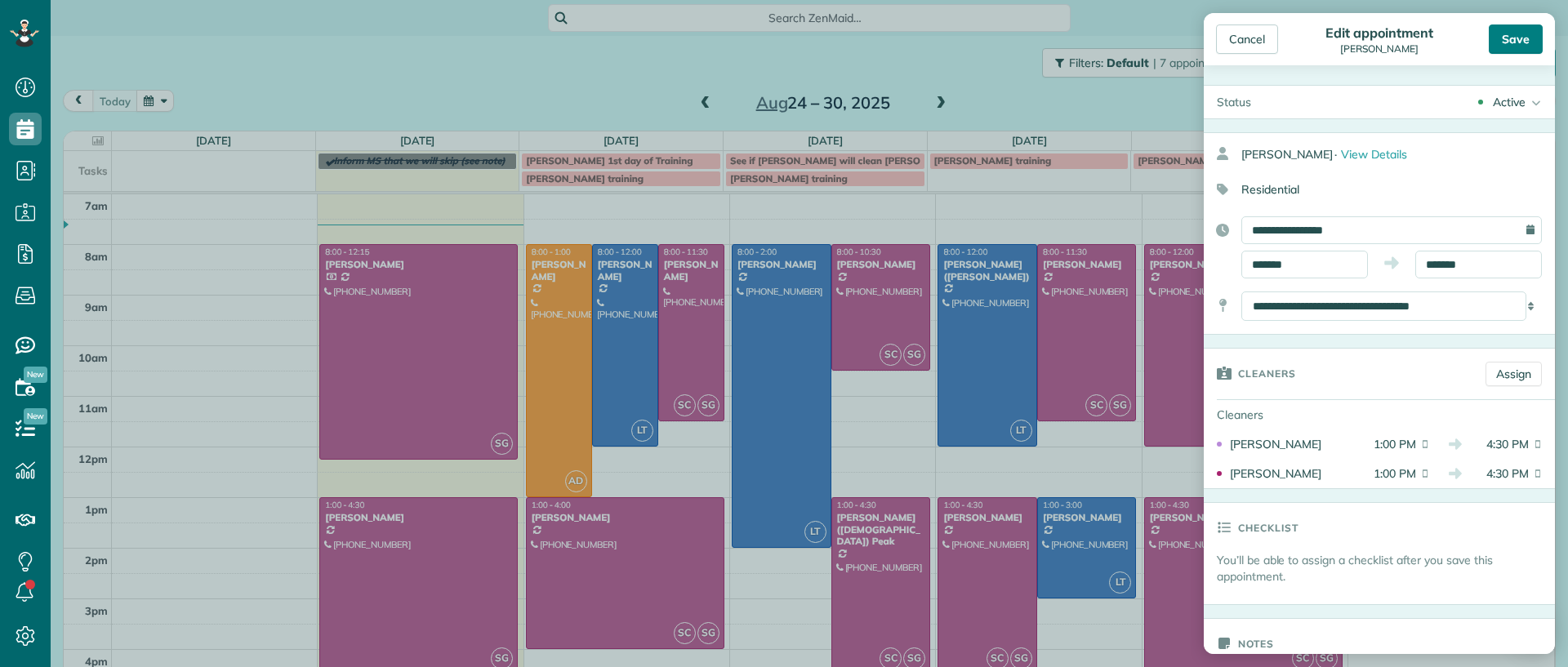
click at [1512, 41] on div "Save" at bounding box center [1516, 39] width 54 height 30
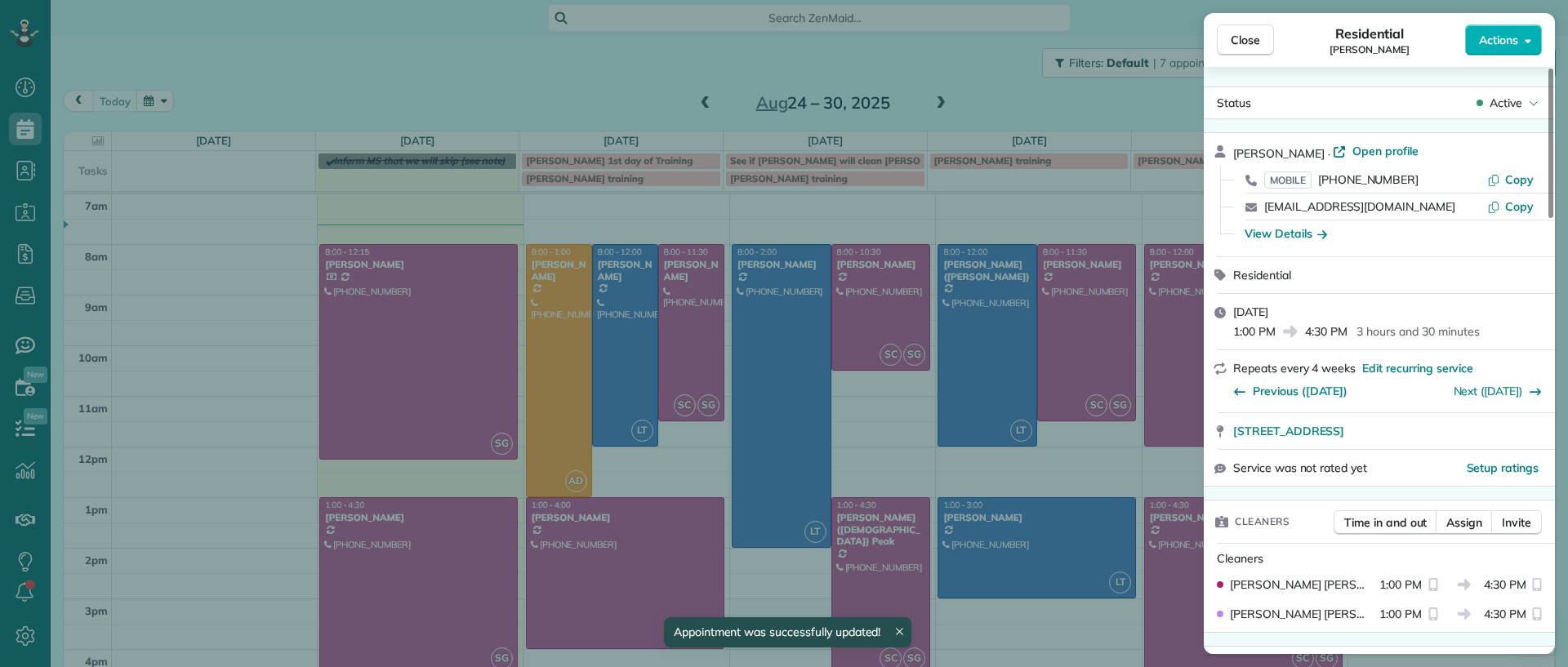
click at [1031, 620] on div "Close Residential [PERSON_NAME] Actions Status Active [PERSON_NAME] · Open prof…" at bounding box center [784, 334] width 1568 height 667
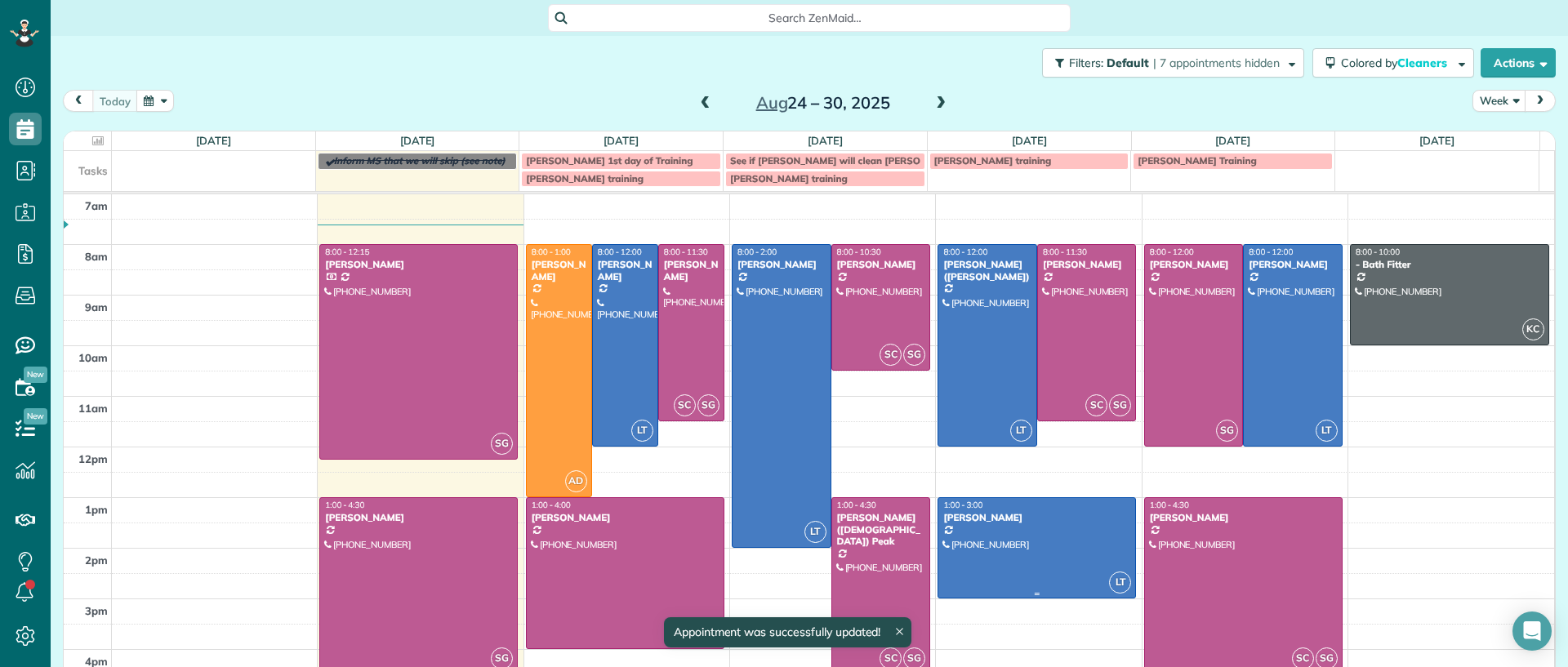
click at [1046, 555] on div at bounding box center [1037, 547] width 197 height 100
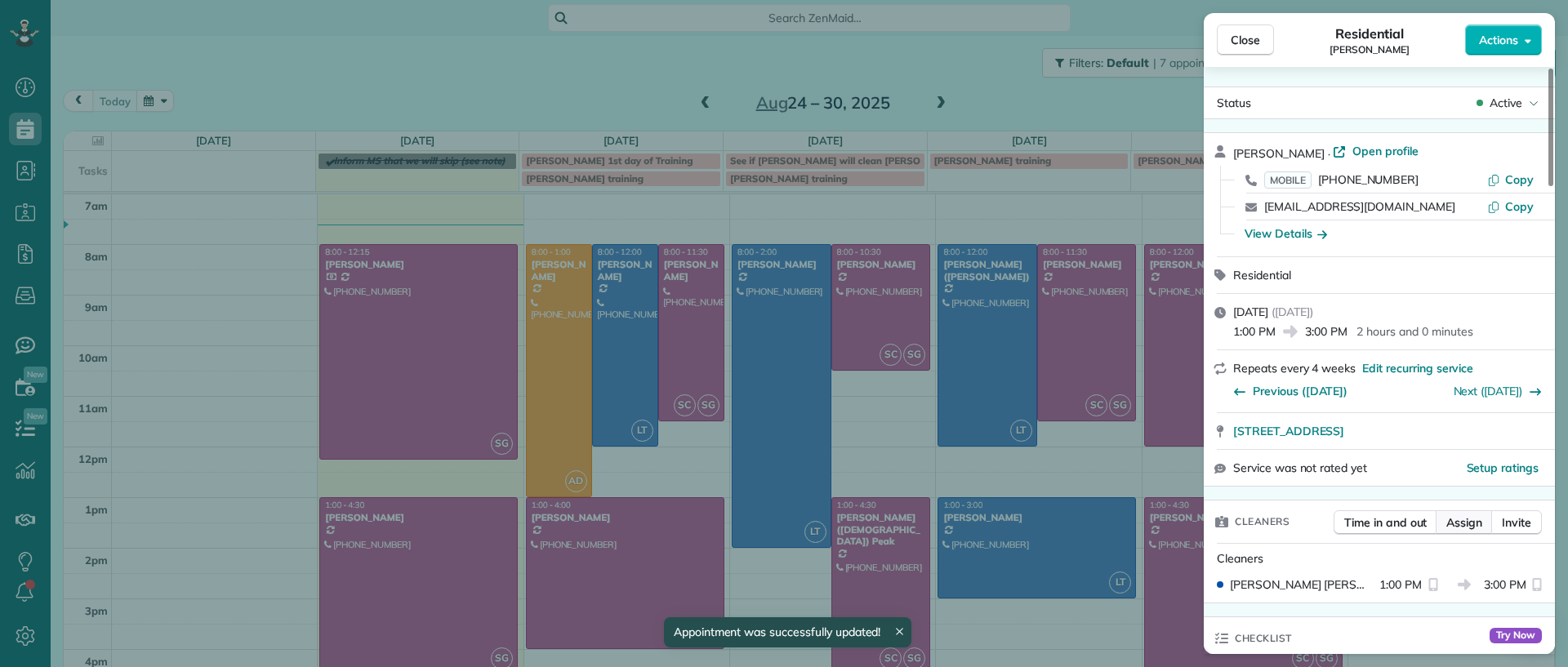
click at [1476, 524] on span "Assign" at bounding box center [1465, 523] width 36 height 17
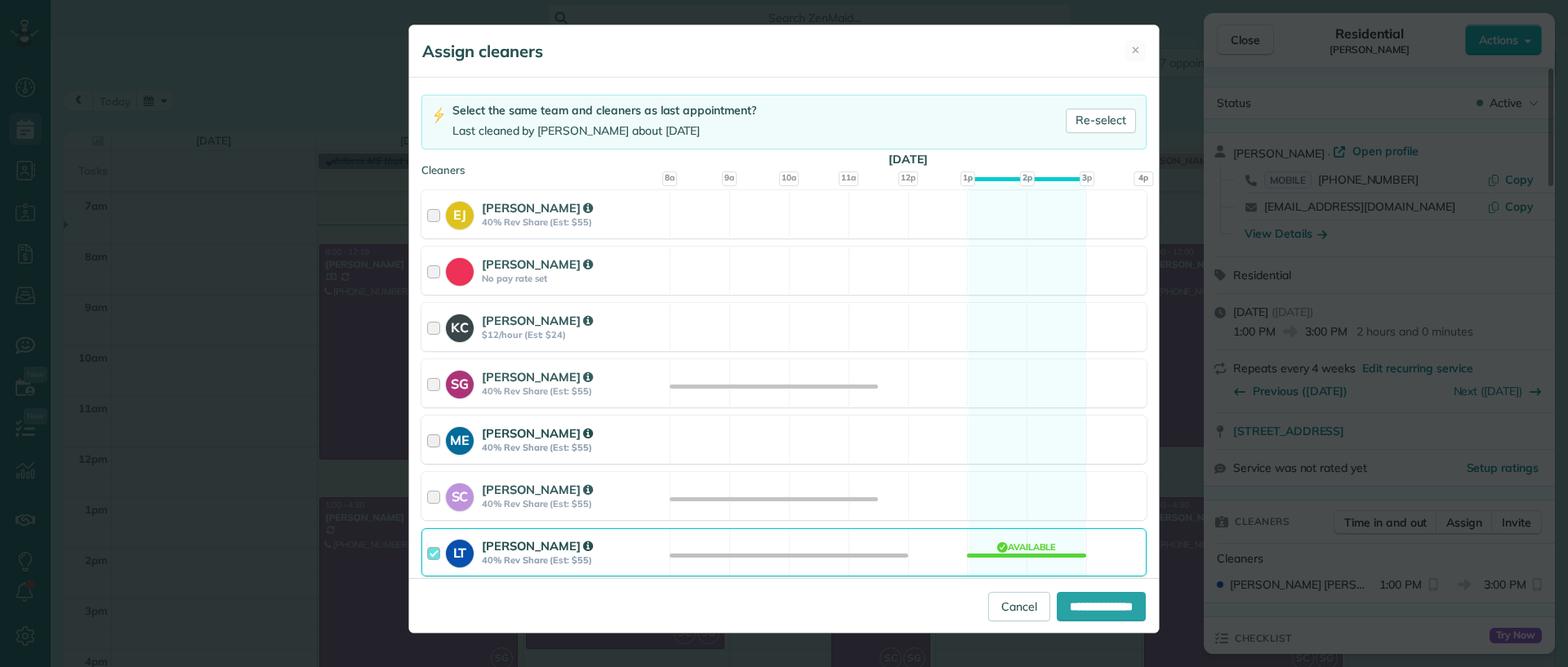
scroll to position [204, 0]
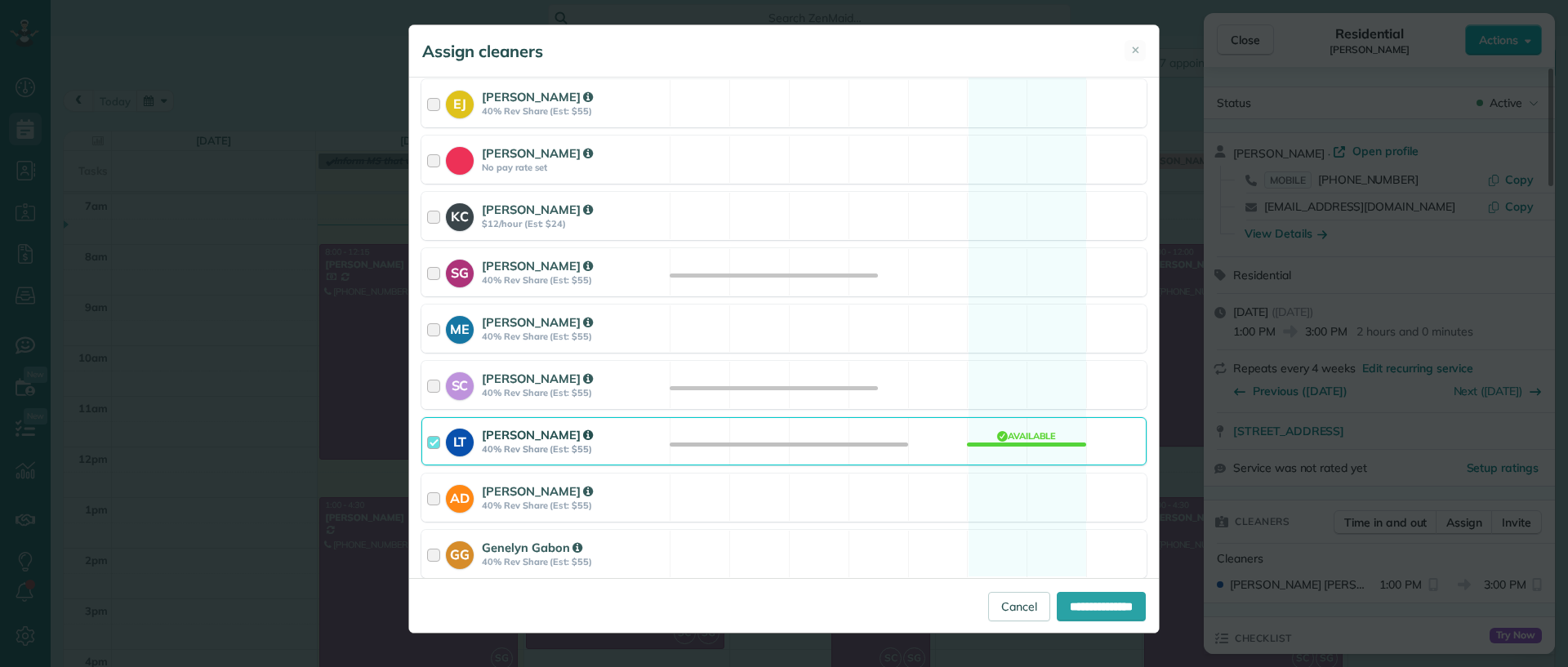
click at [1026, 429] on div "LT [PERSON_NAME] 40% Rev Share (Est: $55) Available" at bounding box center [784, 442] width 725 height 48
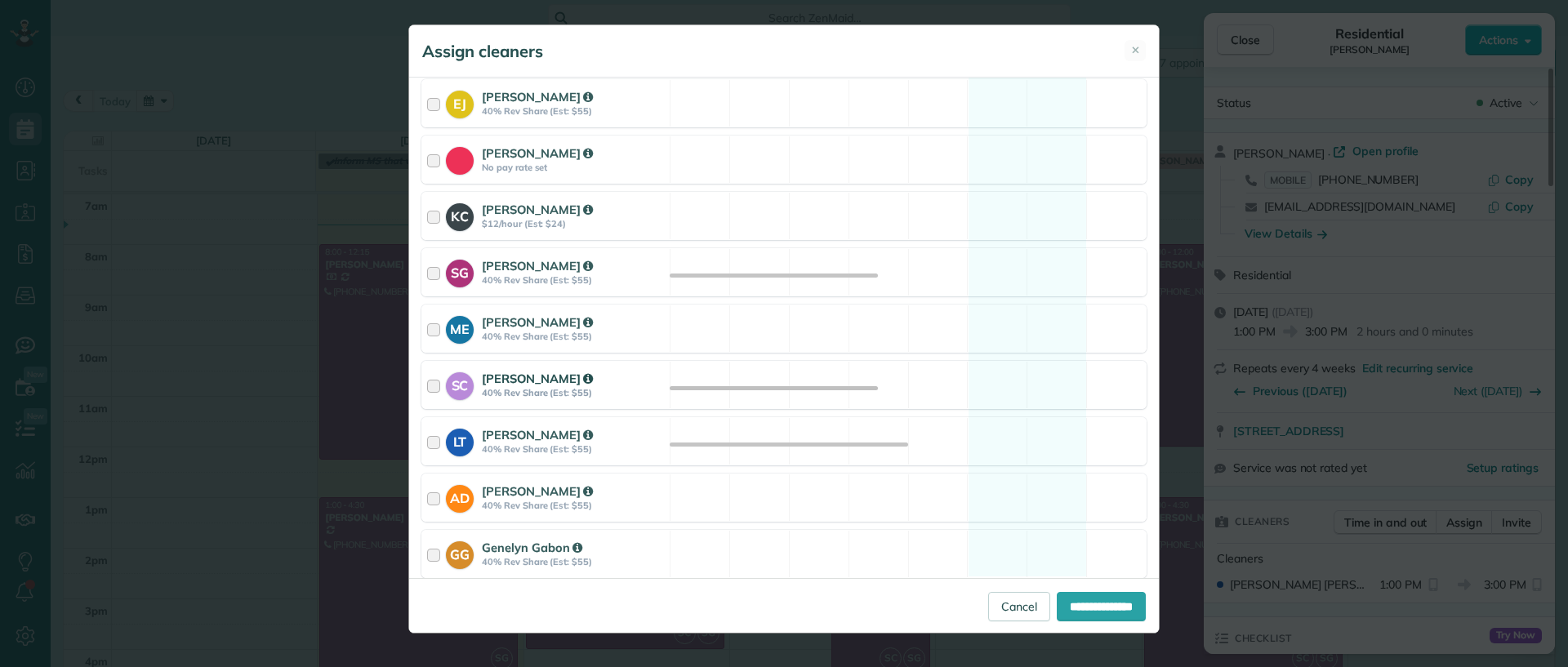
click at [984, 386] on div "SC [PERSON_NAME] 40% Rev Share (Est: $55) Available" at bounding box center [784, 385] width 725 height 48
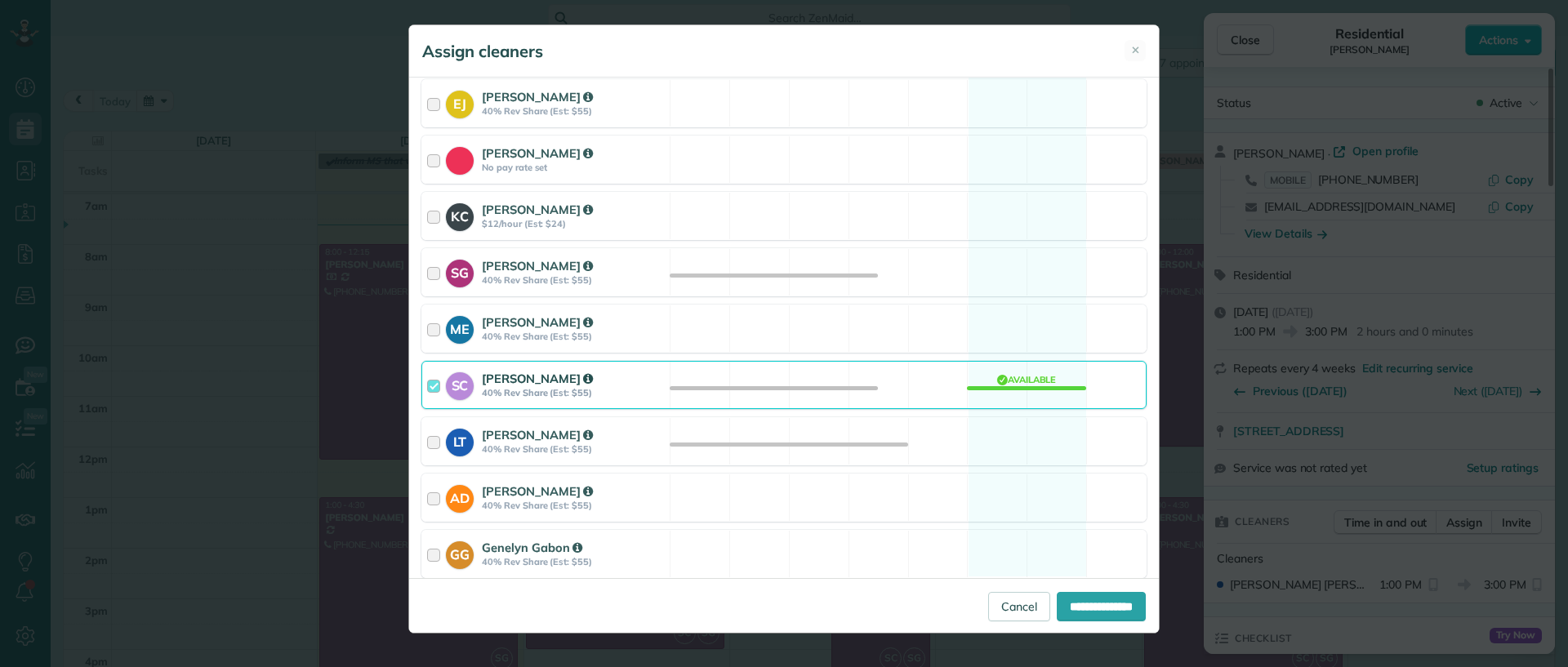
click at [1039, 245] on div "Cleaning for [PERSON_NAME] [DATE] 1:00 PM to 3:00 PM [STREET_ADDRESS] Service p…" at bounding box center [784, 327] width 750 height 500
click at [1035, 253] on div "SG [PERSON_NAME] 40% Rev Share (Est: $55) Available" at bounding box center [784, 272] width 725 height 48
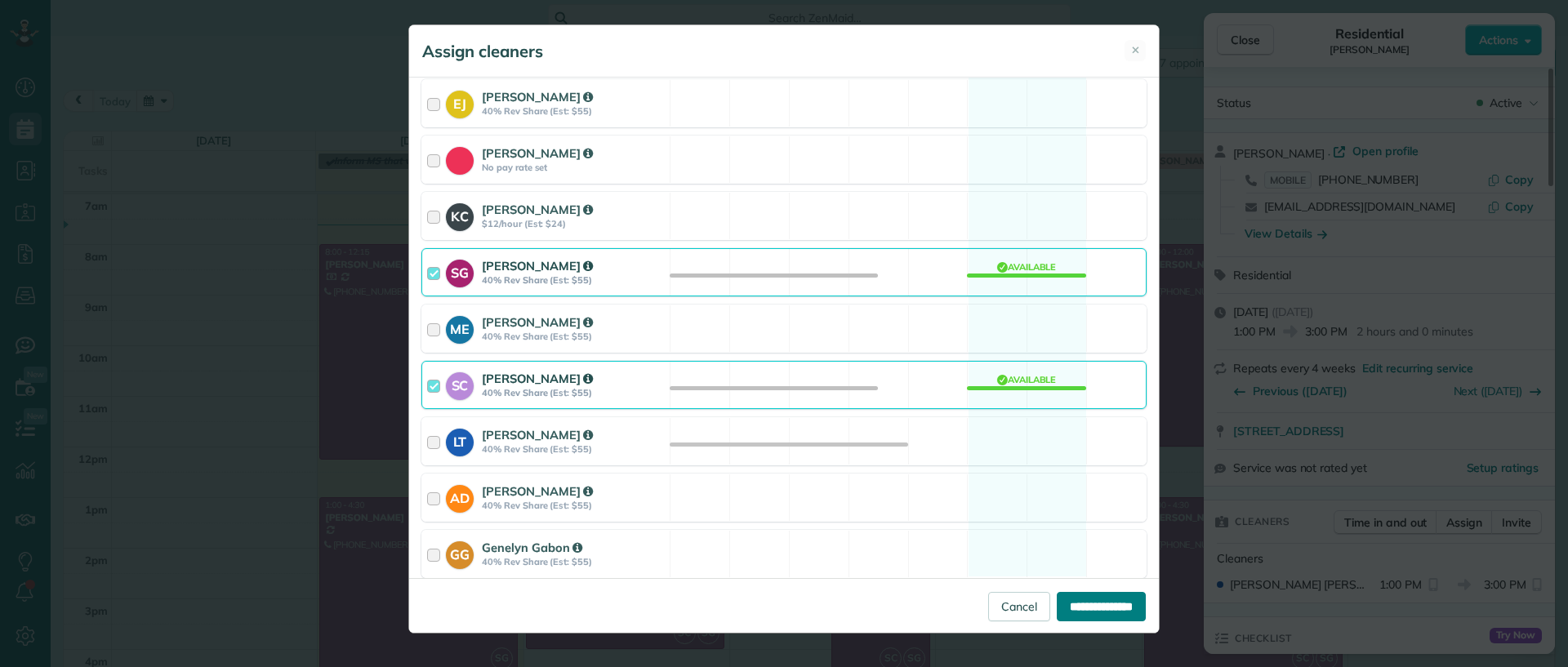
click at [1079, 601] on input "**********" at bounding box center [1102, 606] width 89 height 30
type input "**********"
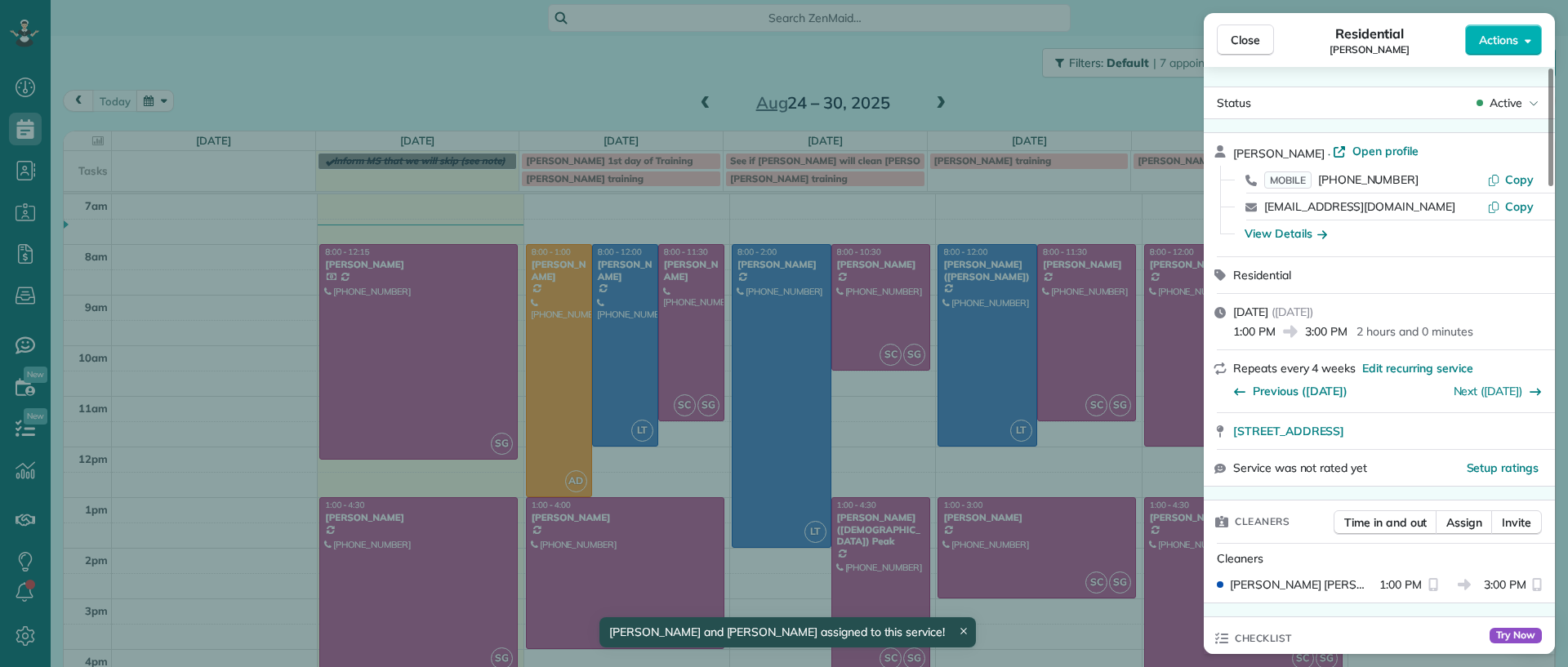
click at [1042, 648] on div "Close Residential [PERSON_NAME] Actions Status Active [PERSON_NAME] · Open prof…" at bounding box center [784, 334] width 1568 height 667
